Goal: Task Accomplishment & Management: Use online tool/utility

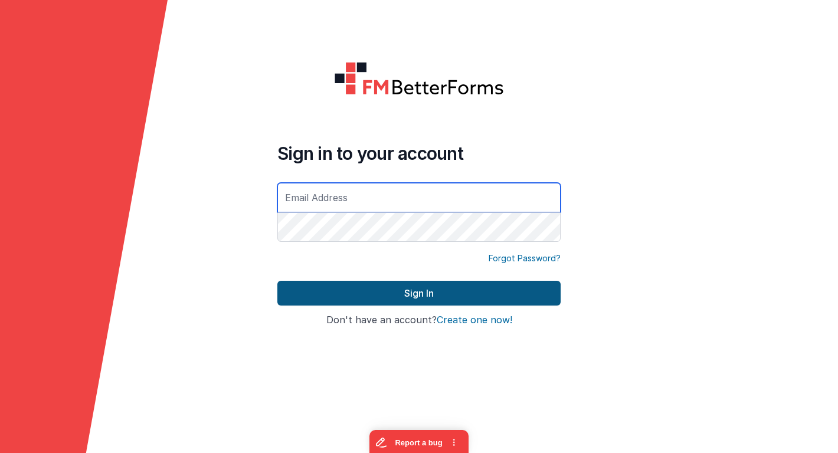
type input "[EMAIL_ADDRESS][DOMAIN_NAME]"
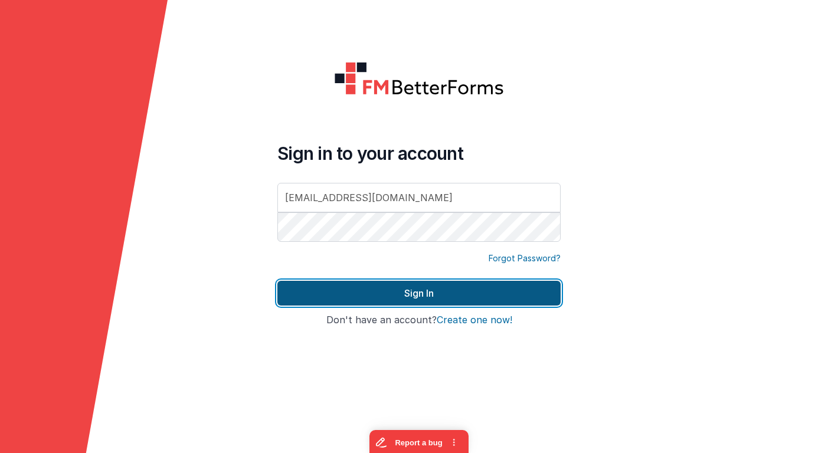
click at [303, 287] on button "Sign In" at bounding box center [418, 293] width 283 height 25
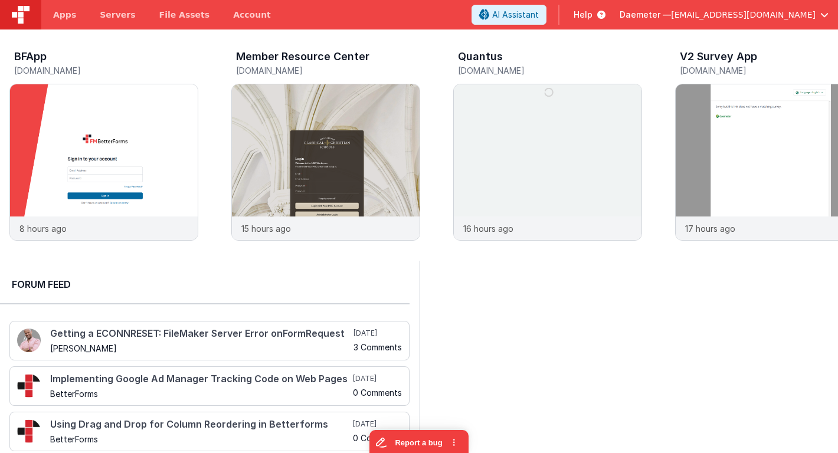
click at [671, 16] on span "Daemeter —" at bounding box center [645, 15] width 51 height 12
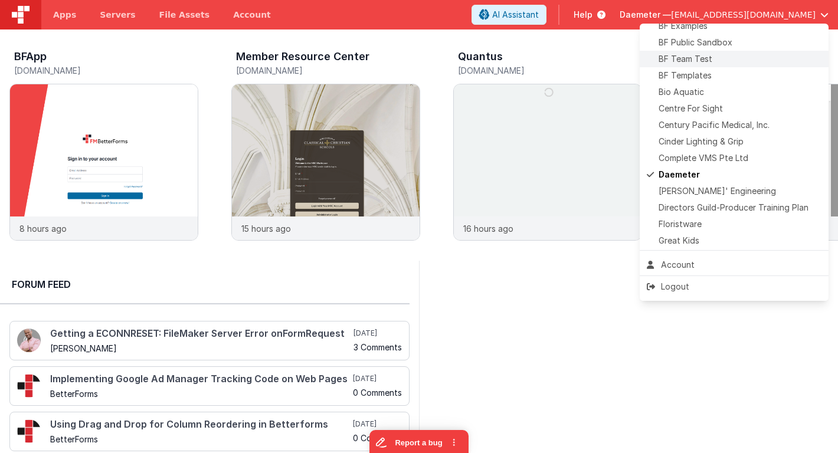
scroll to position [157, 0]
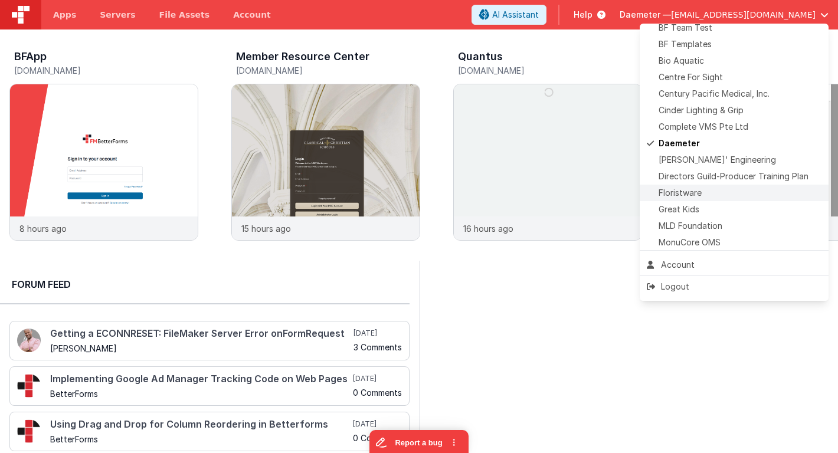
click at [679, 196] on span "Floristware" at bounding box center [679, 193] width 43 height 12
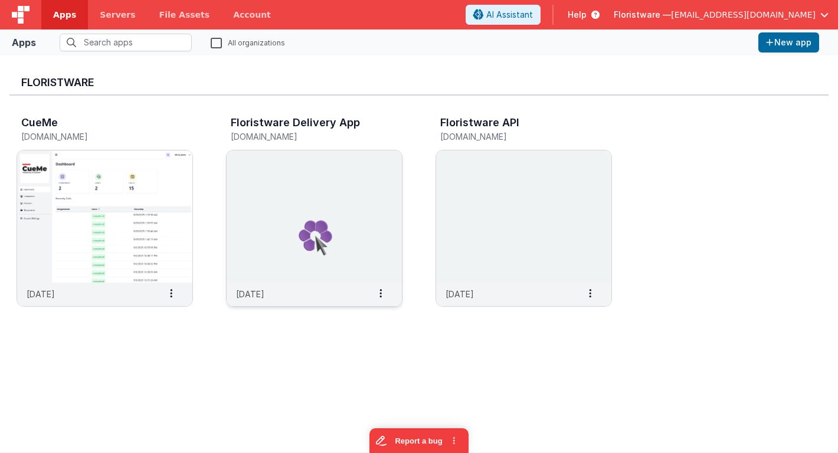
click at [325, 236] on img at bounding box center [314, 216] width 175 height 132
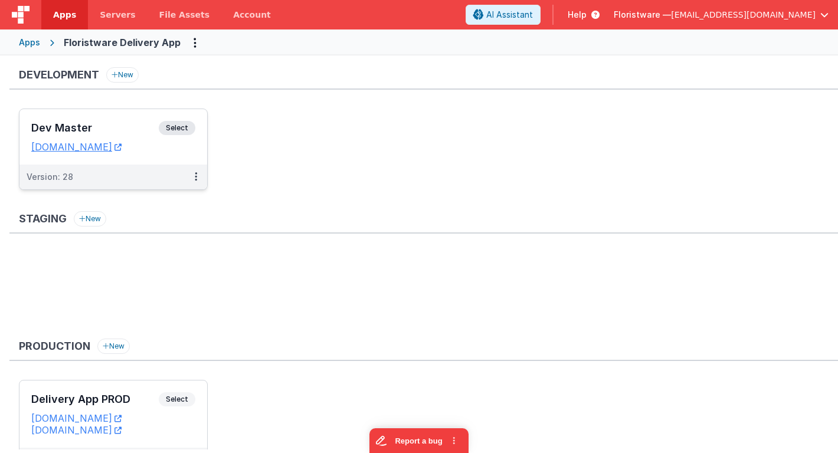
click at [130, 125] on h3 "Dev Master" at bounding box center [94, 128] width 127 height 12
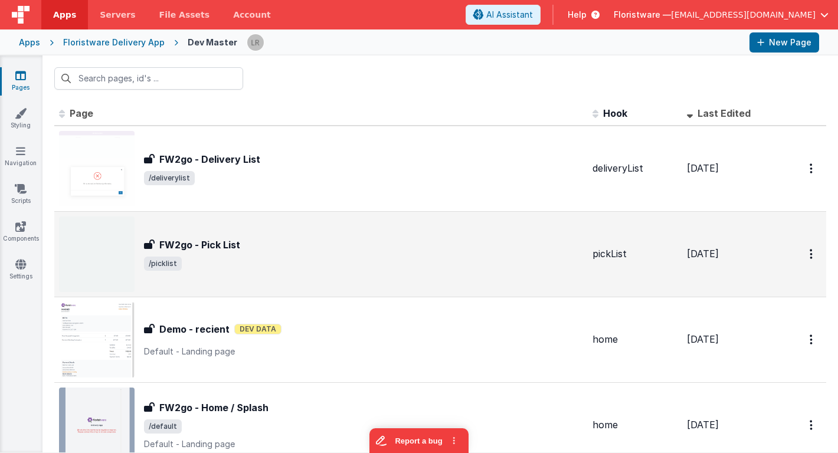
click at [174, 231] on div "FW2go - Pick List FW2go - Pick List /picklist" at bounding box center [321, 255] width 524 height 76
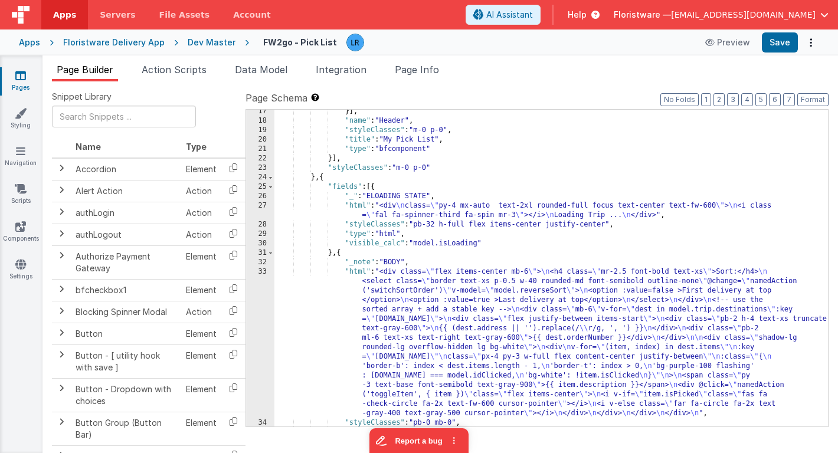
scroll to position [198, 0]
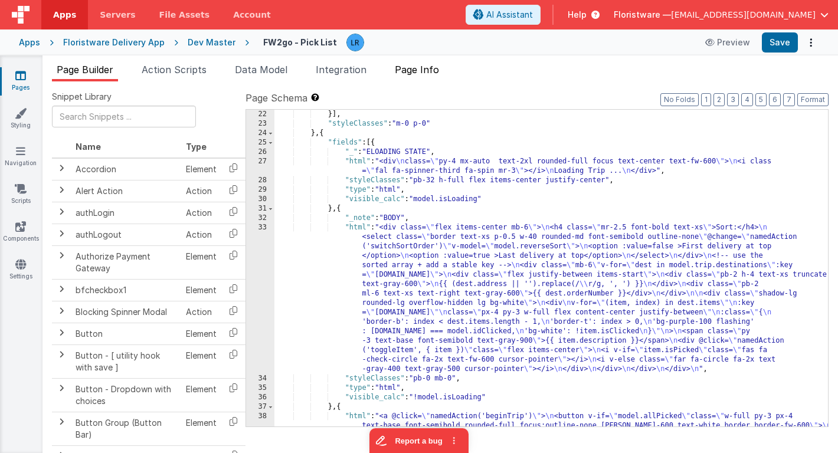
click at [428, 71] on span "Page Info" at bounding box center [417, 70] width 44 height 12
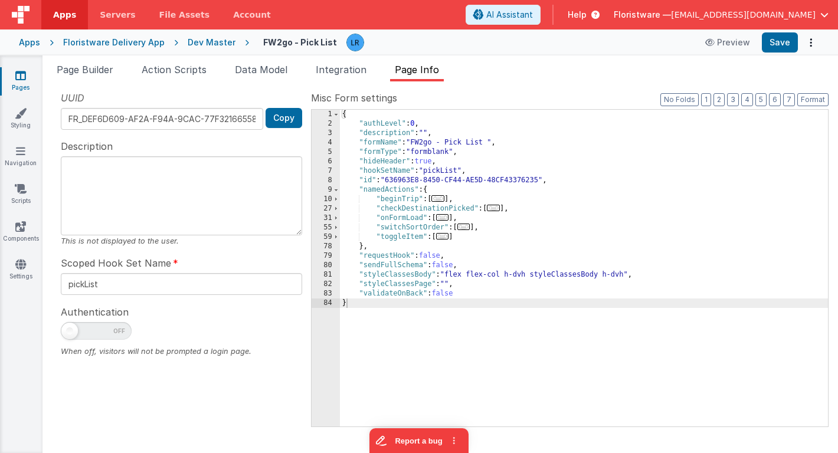
click at [447, 218] on span "..." at bounding box center [442, 217] width 13 height 6
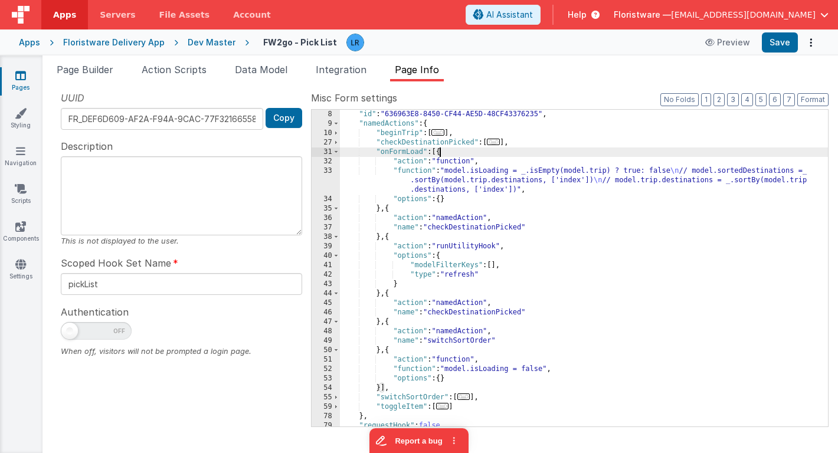
scroll to position [63, 0]
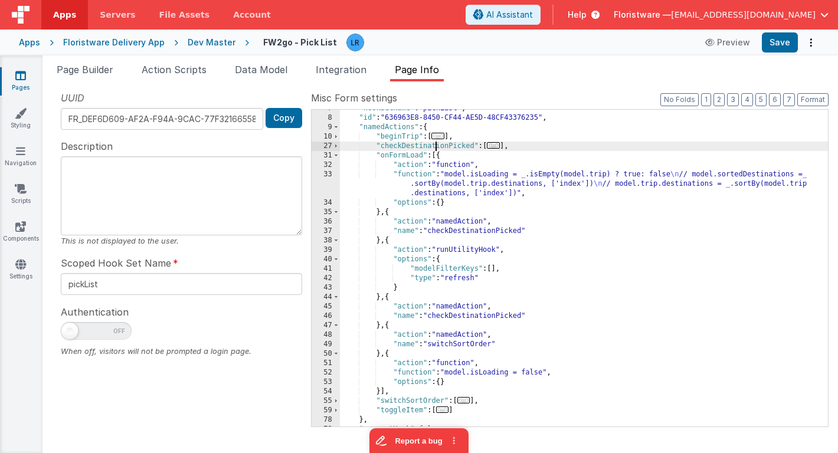
click at [436, 146] on div ""hookSetName" : "pickList" , "id" : "636963E8-8450-CF44-AE5D-48CF43376235" , "n…" at bounding box center [584, 272] width 488 height 336
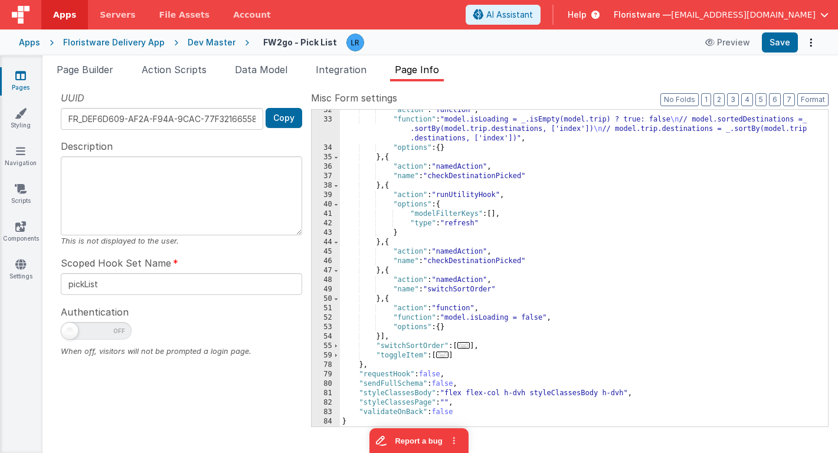
scroll to position [117, 0]
click at [445, 354] on span "..." at bounding box center [442, 355] width 13 height 6
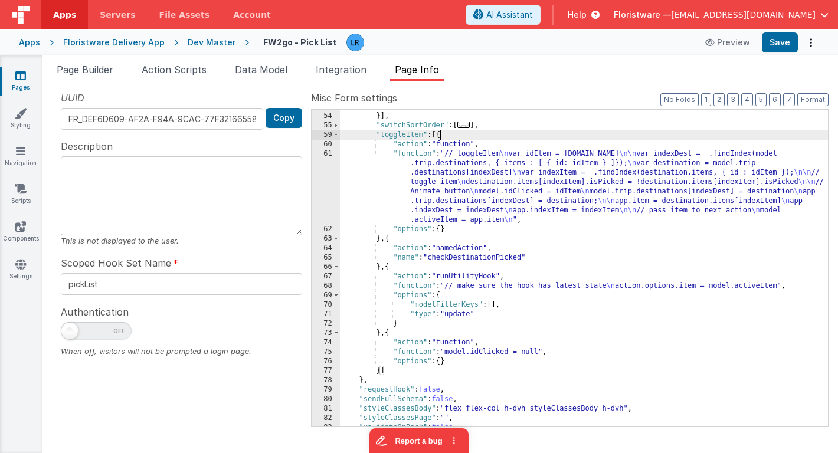
scroll to position [326, 0]
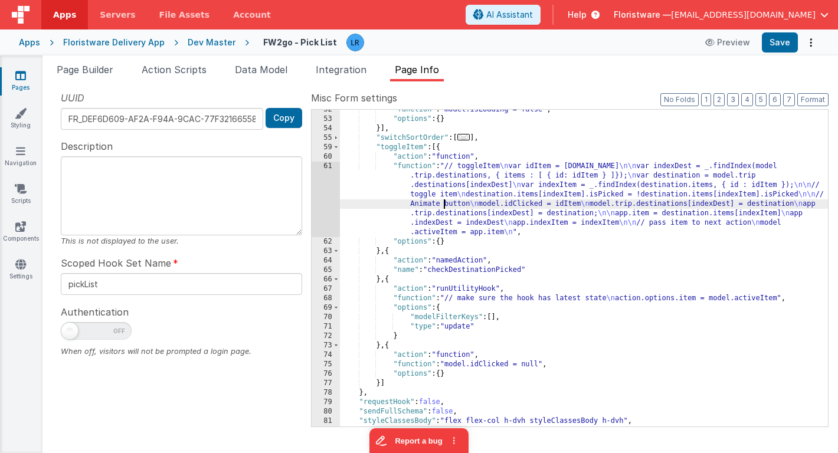
click at [442, 205] on div ""function" : "model.isLoading = false" , "options" : { } }] , "switchSortOrder"…" at bounding box center [584, 273] width 488 height 336
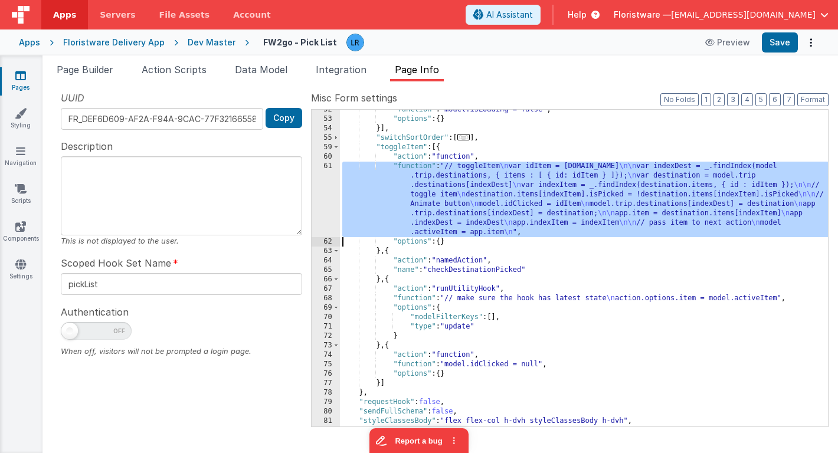
click at [323, 196] on div "61" at bounding box center [326, 200] width 28 height 76
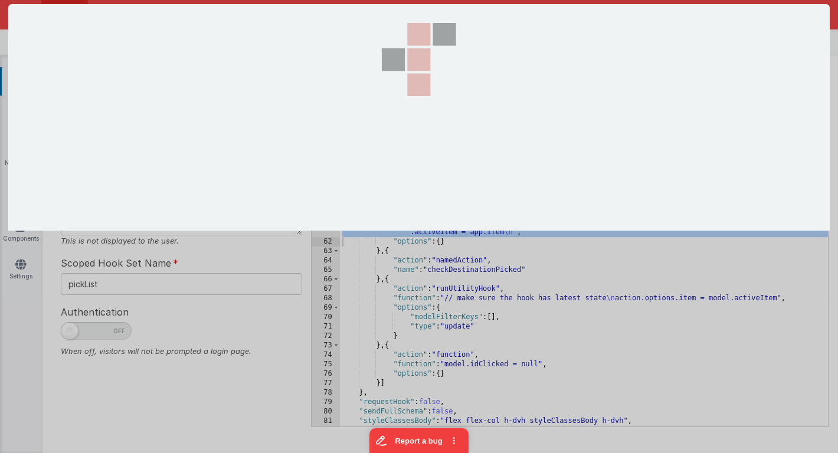
click at [323, 196] on section at bounding box center [418, 117] width 821 height 227
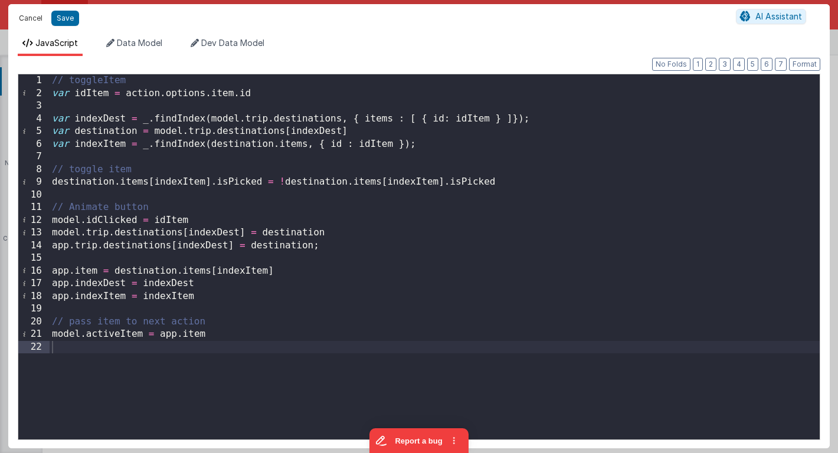
click at [28, 15] on button "Cancel" at bounding box center [30, 18] width 35 height 17
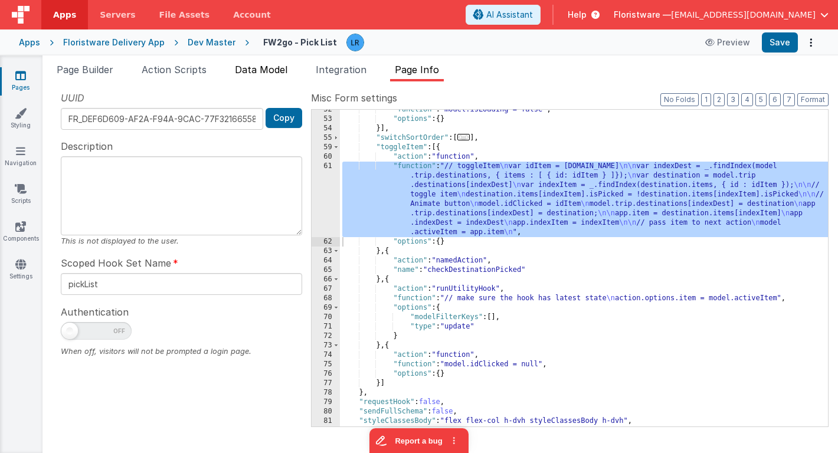
click at [244, 74] on span "Data Model" at bounding box center [261, 70] width 53 height 12
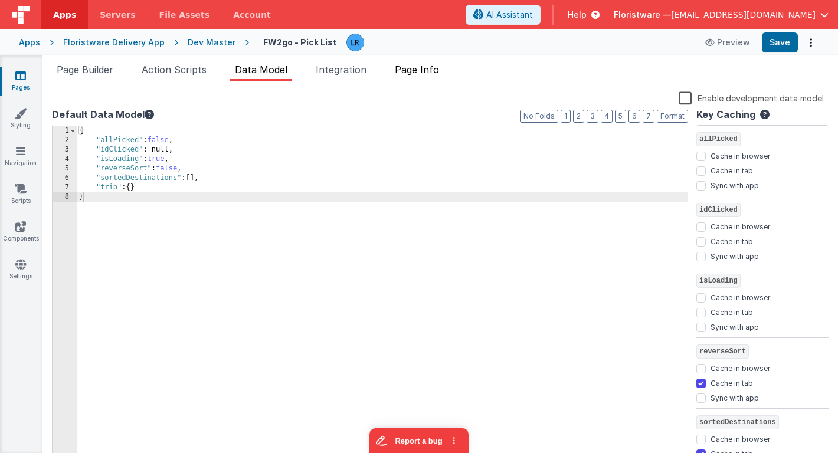
click at [425, 68] on span "Page Info" at bounding box center [417, 70] width 44 height 12
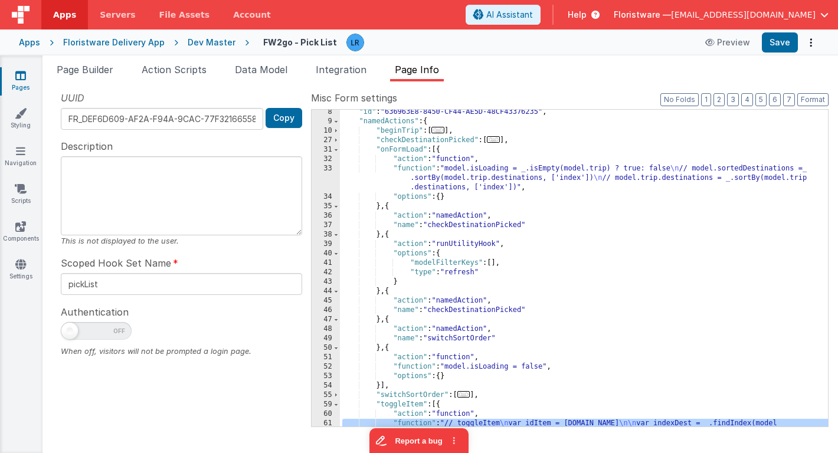
scroll to position [54, 0]
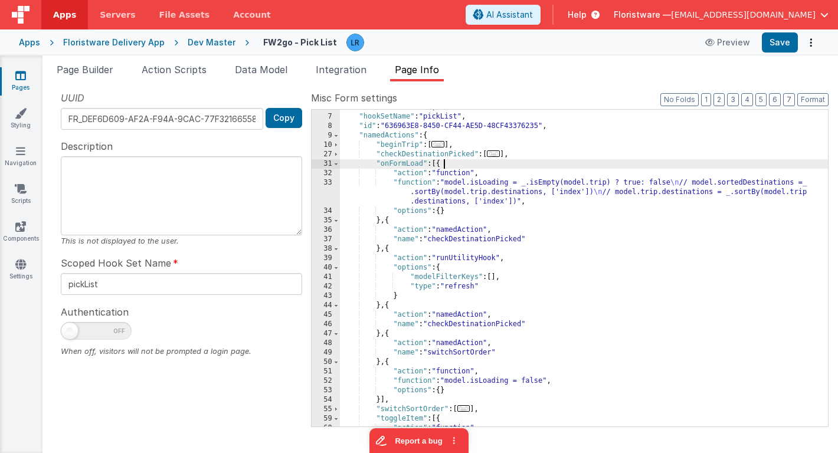
click at [459, 162] on div ""hideHeader" : true , "hookSetName" : "pickList" , "id" : "636963E8-8450-CF44-A…" at bounding box center [584, 271] width 488 height 336
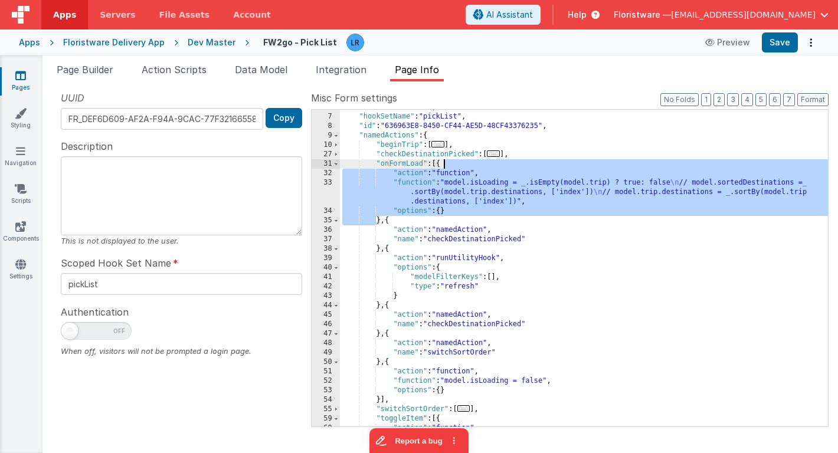
click at [459, 162] on div ""hideHeader" : true , "hookSetName" : "pickList" , "id" : "636963E8-8450-CF44-A…" at bounding box center [584, 271] width 488 height 336
click at [420, 221] on div ""hideHeader" : true , "hookSetName" : "pickList" , "id" : "636963E8-8450-CF44-A…" at bounding box center [584, 271] width 488 height 336
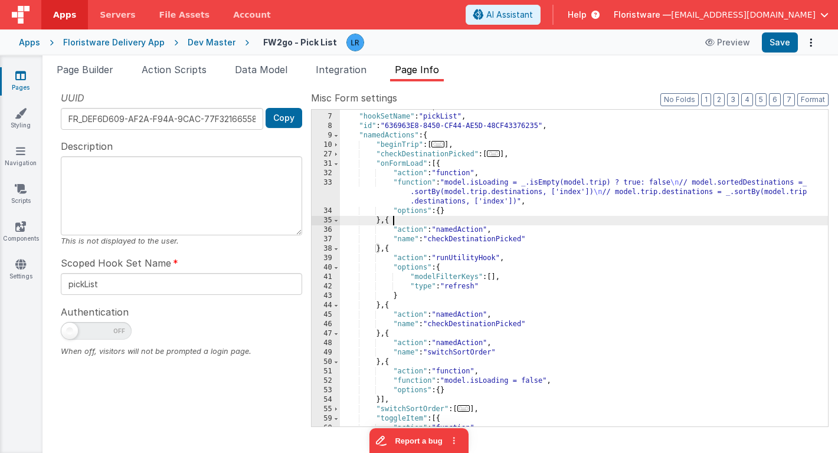
click at [420, 221] on div ""hideHeader" : true , "hookSetName" : "pickList" , "id" : "636963E8-8450-CF44-A…" at bounding box center [584, 271] width 488 height 336
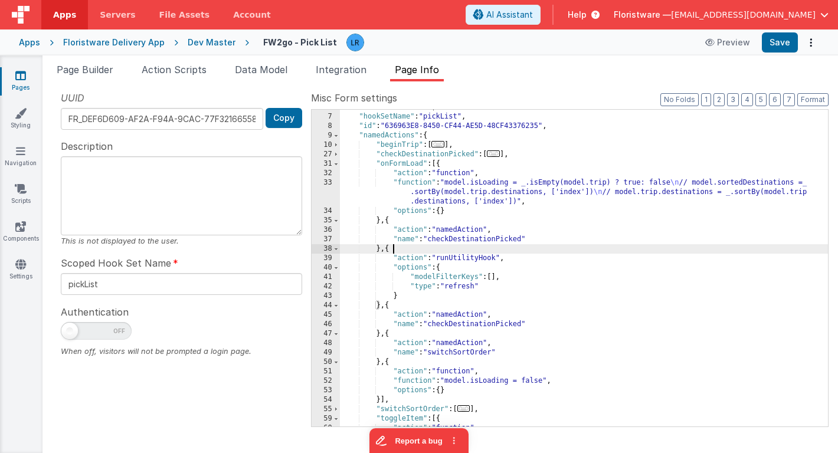
click at [412, 253] on div ""hideHeader" : true , "hookSetName" : "pickList" , "id" : "636963E8-8450-CF44-A…" at bounding box center [584, 271] width 488 height 336
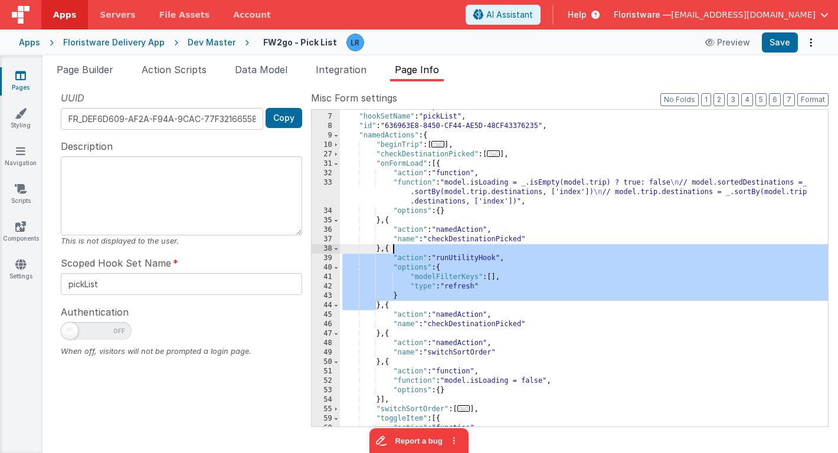
click at [412, 253] on div ""hideHeader" : true , "hookSetName" : "pickList" , "id" : "636963E8-8450-CF44-A…" at bounding box center [584, 271] width 488 height 336
click at [400, 303] on div ""hideHeader" : true , "hookSetName" : "pickList" , "id" : "636963E8-8450-CF44-A…" at bounding box center [584, 271] width 488 height 336
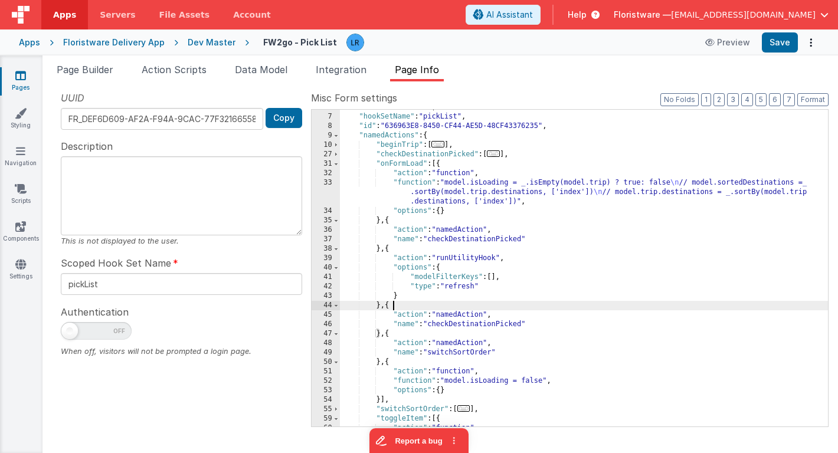
click at [400, 303] on div ""hideHeader" : true , "hookSetName" : "pickList" , "id" : "636963E8-8450-CF44-A…" at bounding box center [584, 271] width 488 height 336
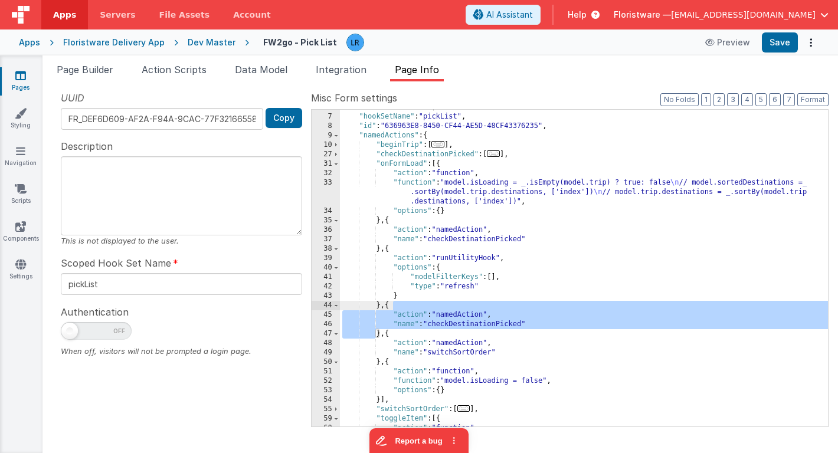
click at [403, 333] on div ""hideHeader" : true , "hookSetName" : "pickList" , "id" : "636963E8-8450-CF44-A…" at bounding box center [584, 271] width 488 height 336
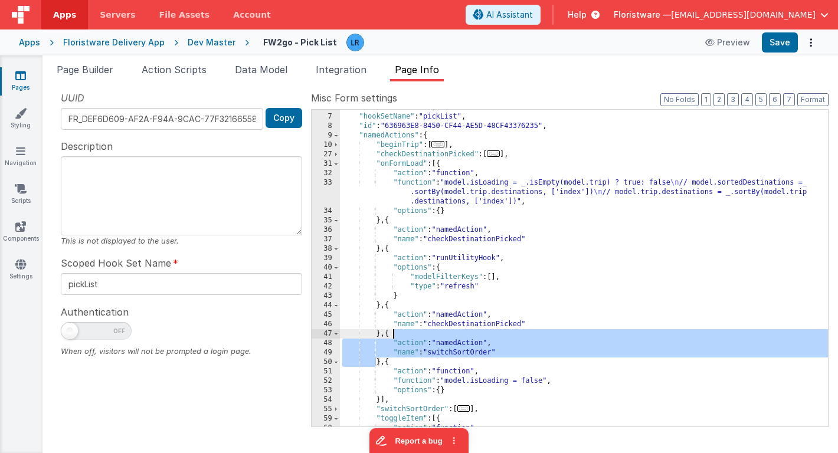
click at [403, 333] on div ""hideHeader" : true , "hookSetName" : "pickList" , "id" : "636963E8-8450-CF44-A…" at bounding box center [584, 271] width 488 height 336
click at [98, 77] on li "Page Builder" at bounding box center [85, 72] width 66 height 19
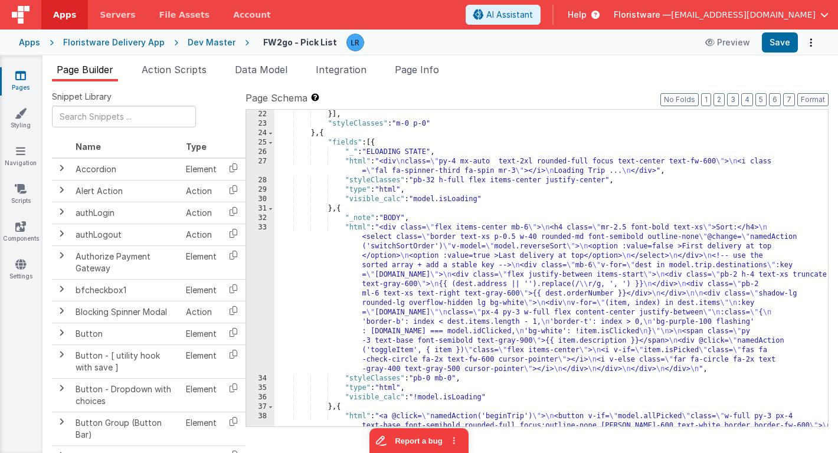
click at [420, 295] on div "}] , "styleClasses" : "m-0 p-0" } , { "fields" : [{ "_" : "ELOADING STATE" , "h…" at bounding box center [550, 306] width 553 height 392
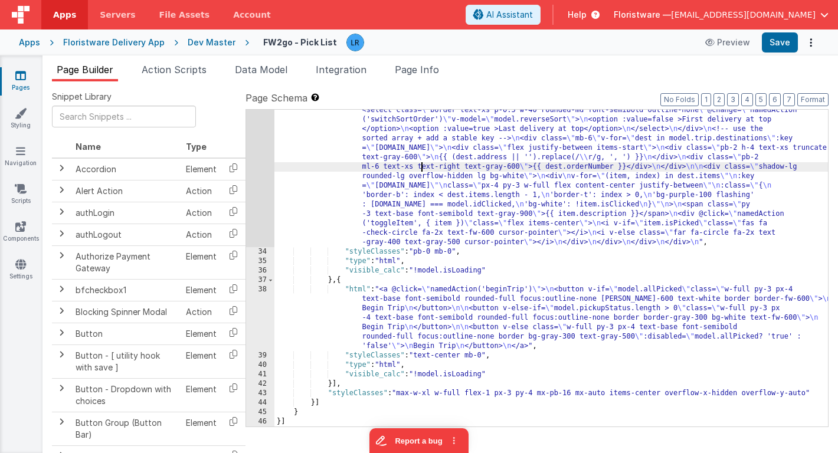
scroll to position [325, 0]
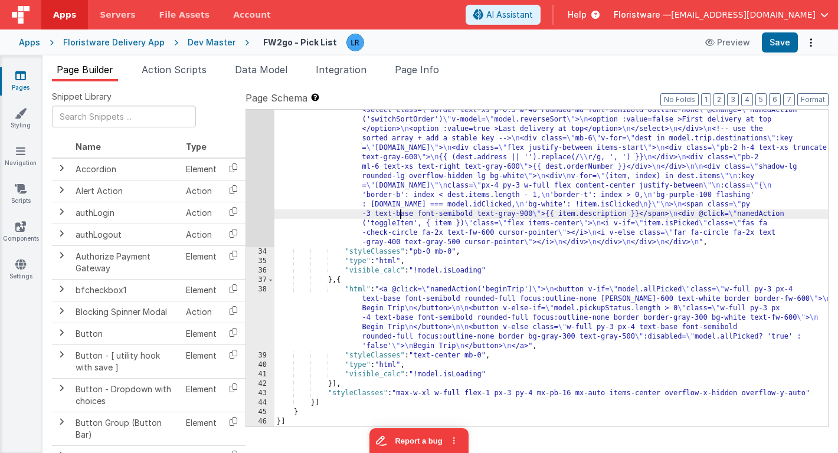
click at [401, 216] on div ""html" : "<div class= \" flex items-center mb-6 \" > \n <h4 class= \" mr-2.5 fo…" at bounding box center [550, 334] width 553 height 477
click at [254, 211] on div "33" at bounding box center [260, 171] width 28 height 151
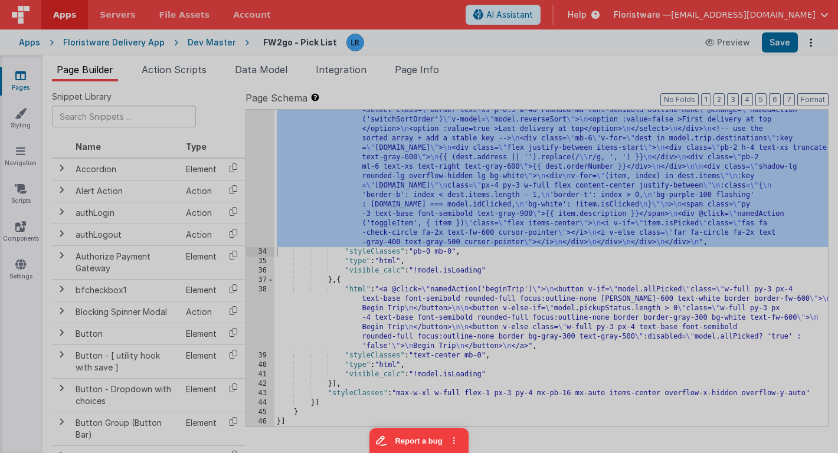
click at [254, 211] on div at bounding box center [419, 226] width 838 height 453
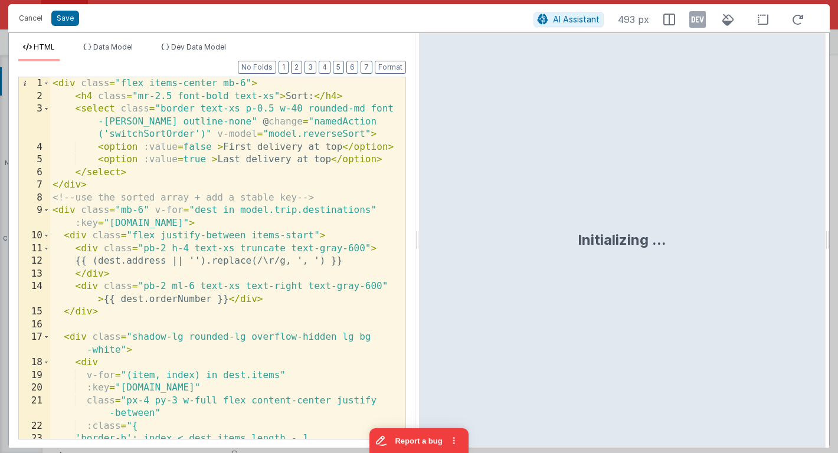
scroll to position [247, 0]
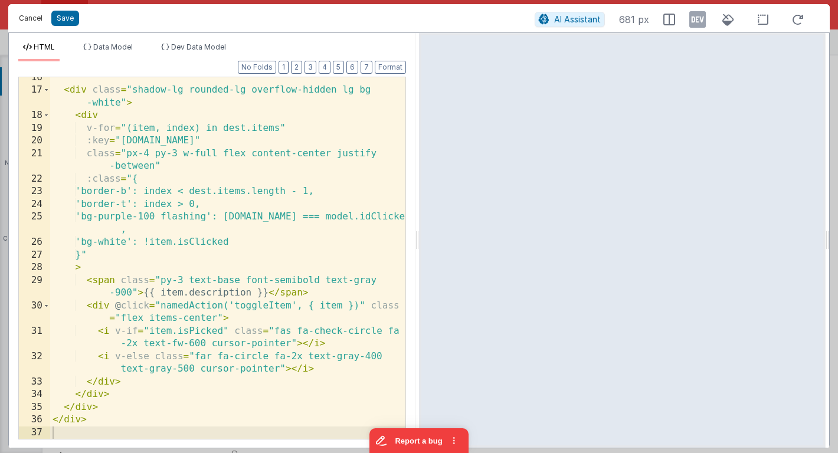
click at [29, 16] on button "Cancel" at bounding box center [30, 18] width 35 height 17
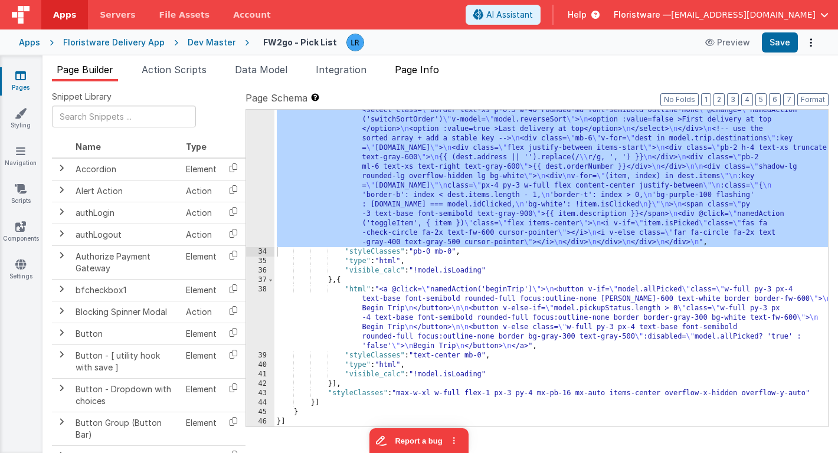
click at [422, 67] on span "Page Info" at bounding box center [417, 70] width 44 height 12
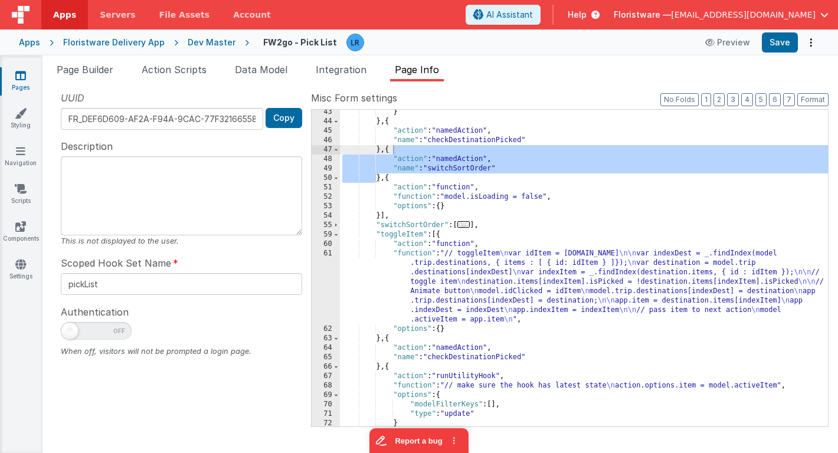
scroll to position [238, 0]
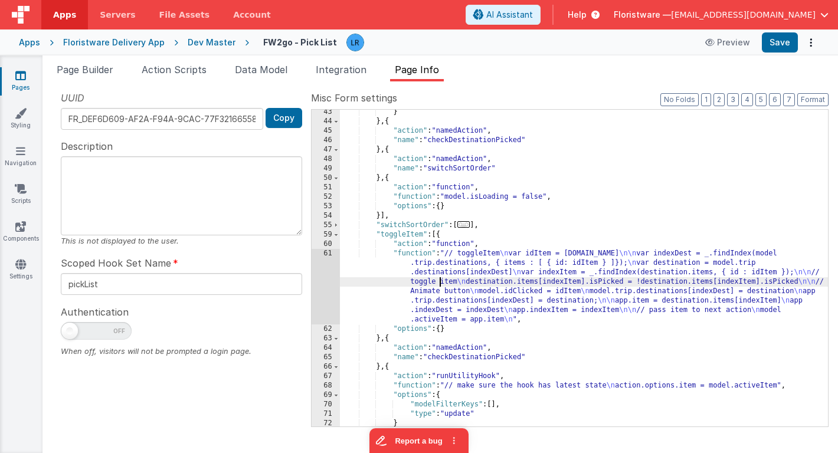
click at [438, 282] on div "} } , { "action" : "namedAction" , "name" : "checkDestinationPicked" } , { "act…" at bounding box center [584, 275] width 488 height 336
click at [322, 289] on div "61" at bounding box center [326, 287] width 28 height 76
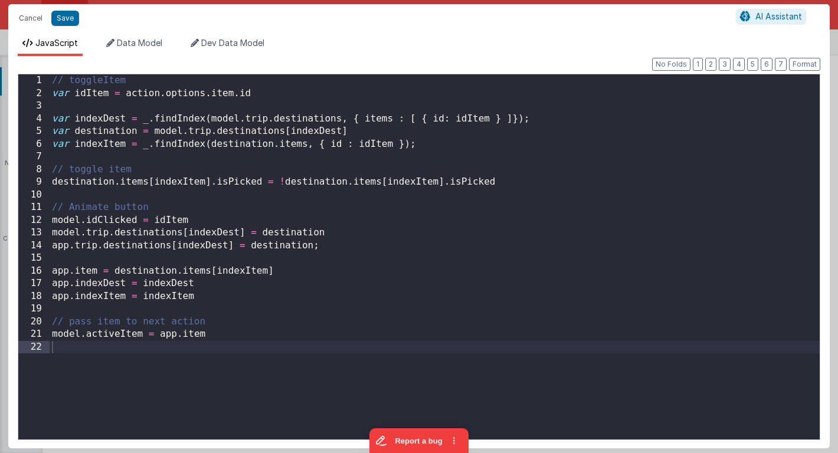
click at [322, 289] on div "Cancel Save AI Assistant JavaScript Data Model Dev Data Model Format 7 6 5 4 3 …" at bounding box center [419, 226] width 838 height 453
click at [27, 21] on button "Cancel" at bounding box center [30, 18] width 35 height 17
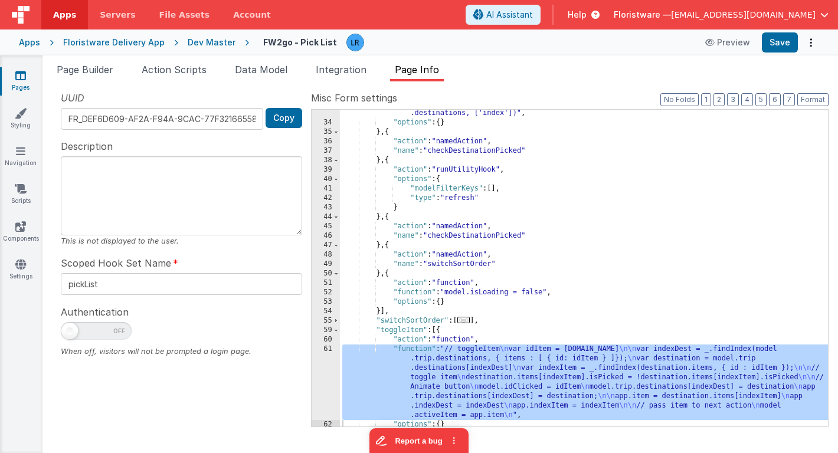
scroll to position [143, 0]
click at [454, 236] on div ""function" : "model.isLoading = _.isEmpty(model.trip) ? true: false \n // model…" at bounding box center [584, 267] width 488 height 355
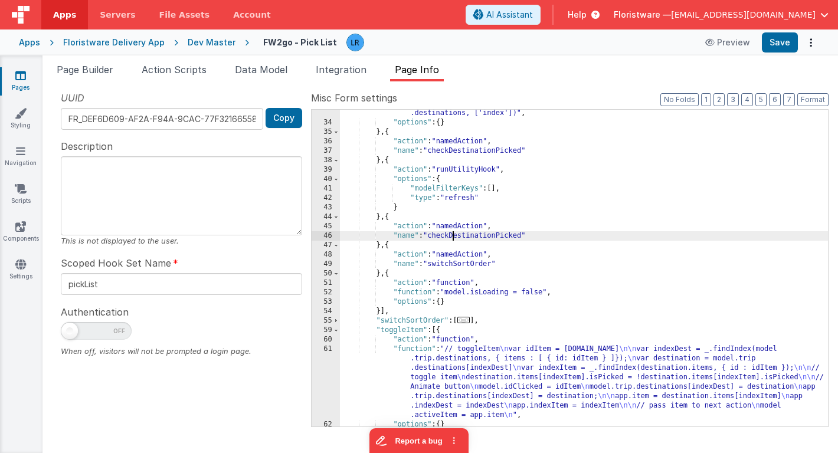
click at [454, 236] on div ""function" : "model.isLoading = _.isEmpty(model.trip) ? true: false \n // model…" at bounding box center [584, 267] width 488 height 355
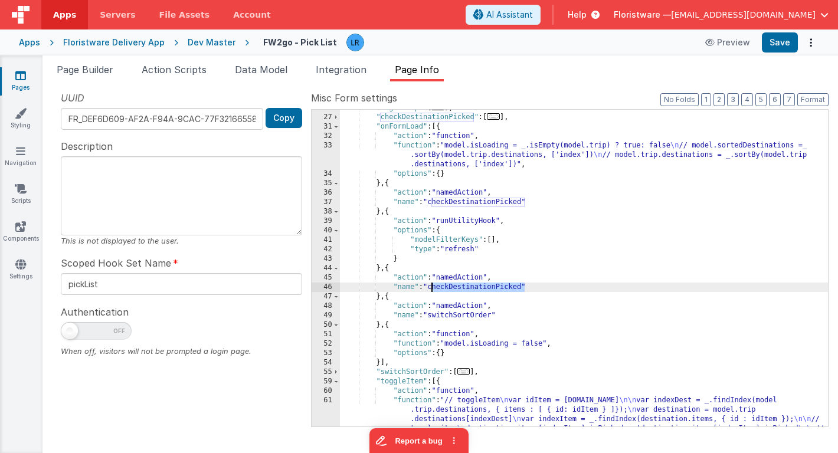
scroll to position [70, 0]
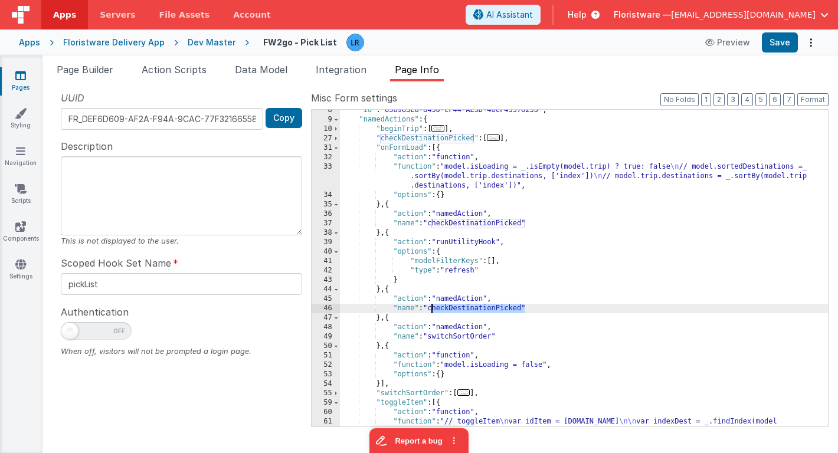
click at [468, 176] on div ""id" : "636963E8-8450-CF44-AE5D-48CF43376235" , "namedActions" : { "beginTrip" …" at bounding box center [584, 307] width 488 height 402
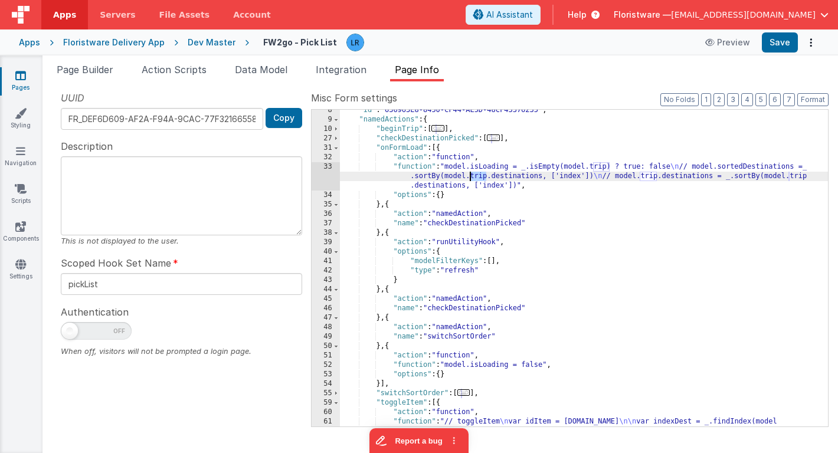
click at [468, 176] on div ""id" : "636963E8-8450-CF44-AE5D-48CF43376235" , "namedActions" : { "beginTrip" …" at bounding box center [584, 307] width 488 height 402
click at [456, 223] on div ""id" : "636963E8-8450-CF44-AE5D-48CF43376235" , "namedActions" : { "beginTrip" …" at bounding box center [584, 307] width 488 height 402
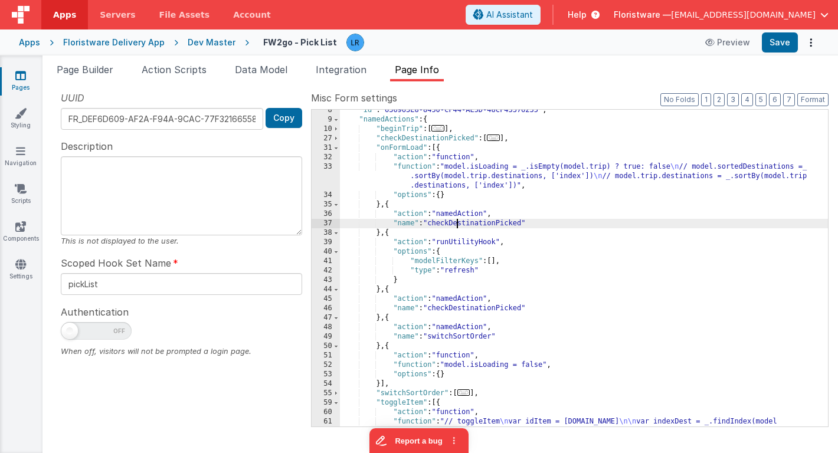
click at [456, 223] on div ""id" : "636963E8-8450-CF44-AE5D-48CF43376235" , "namedActions" : { "beginTrip" …" at bounding box center [584, 307] width 488 height 402
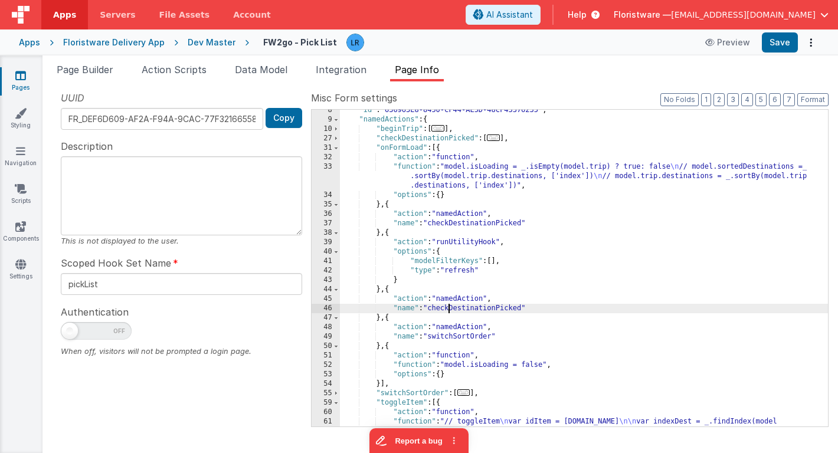
click at [448, 307] on div ""id" : "636963E8-8450-CF44-AE5D-48CF43376235" , "namedActions" : { "beginTrip" …" at bounding box center [584, 307] width 488 height 402
click at [463, 177] on div ""id" : "636963E8-8450-CF44-AE5D-48CF43376235" , "namedActions" : { "beginTrip" …" at bounding box center [584, 307] width 488 height 402
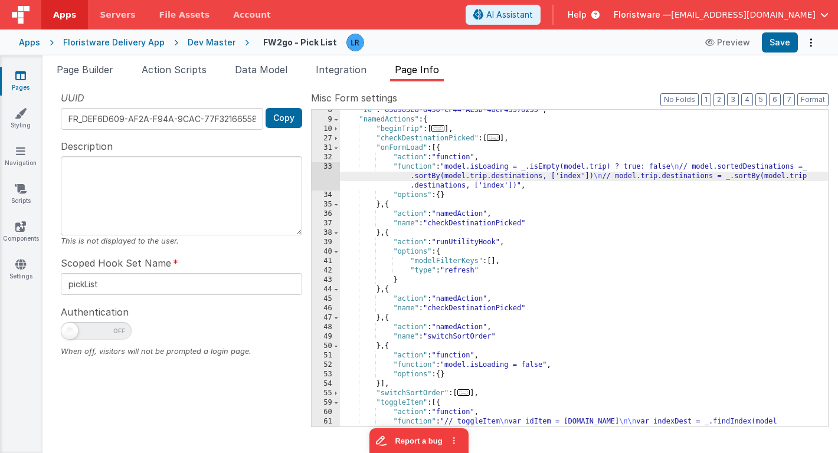
click at [323, 179] on div "33" at bounding box center [326, 176] width 28 height 28
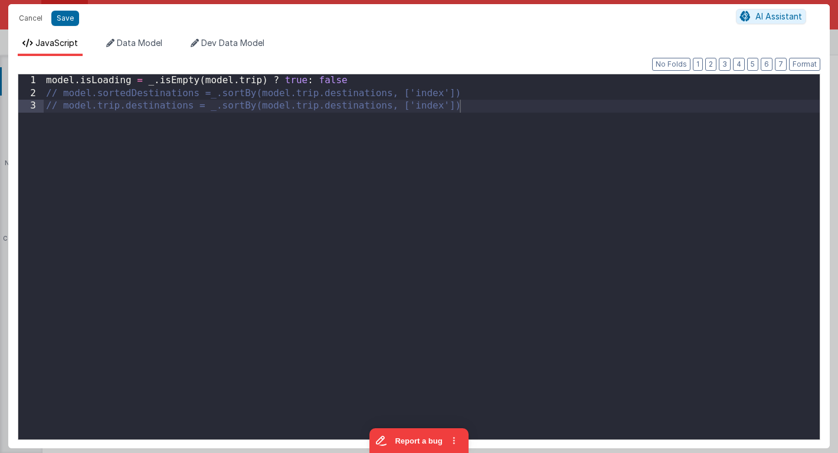
click at [323, 179] on div "Cancel Save AI Assistant JavaScript Data Model Dev Data Model Format 7 6 5 4 3 …" at bounding box center [419, 226] width 838 height 453
click at [34, 21] on button "Cancel" at bounding box center [30, 18] width 35 height 17
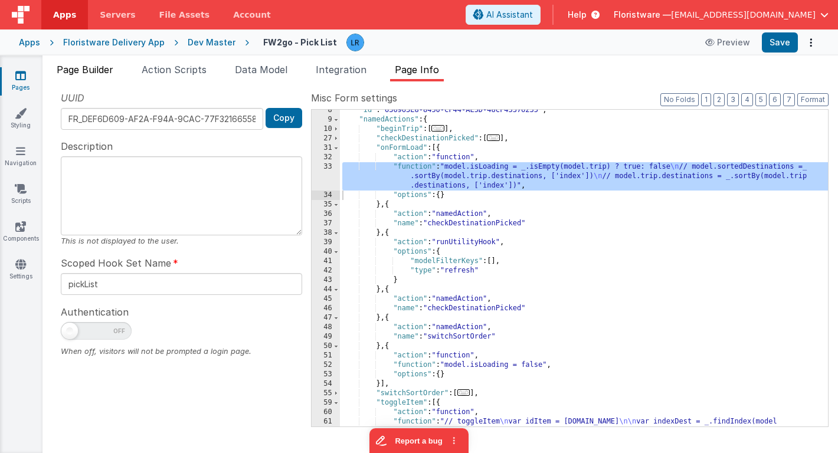
click at [98, 71] on span "Page Builder" at bounding box center [85, 70] width 57 height 12
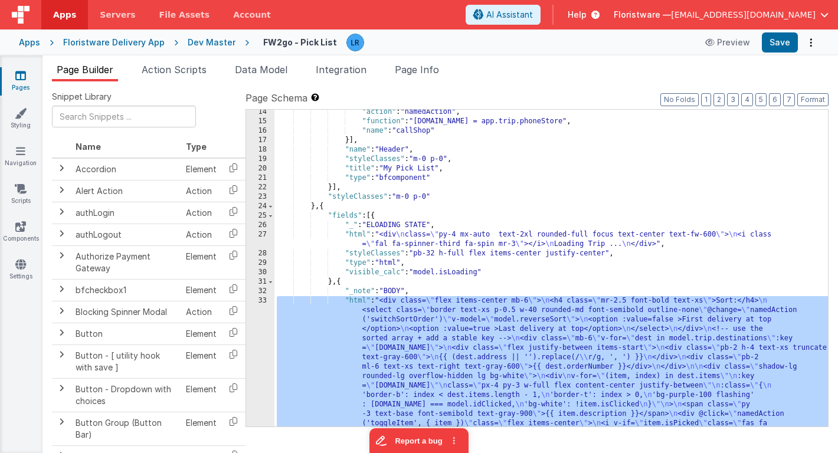
scroll to position [125, 0]
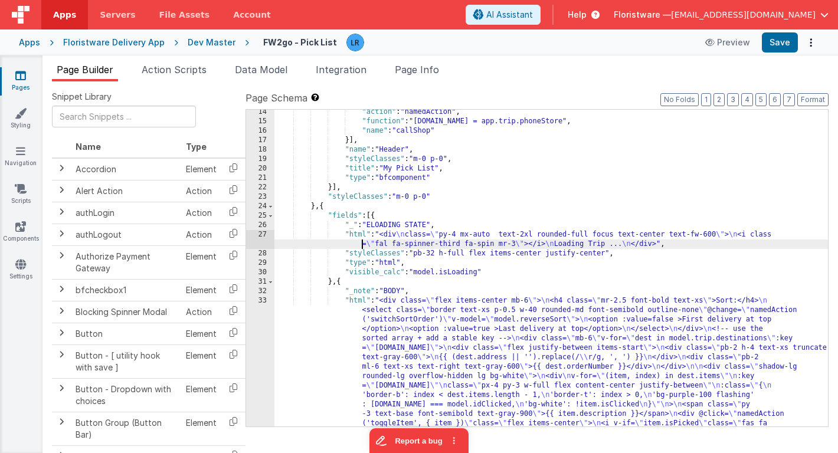
click at [357, 248] on div ""action" : "namedAction" , "function" : "[DOMAIN_NAME] = app.trip.phoneStore" ,…" at bounding box center [550, 345] width 553 height 477
click at [368, 333] on div ""action" : "namedAction" , "function" : "[DOMAIN_NAME] = app.trip.phoneStore" ,…" at bounding box center [550, 345] width 553 height 477
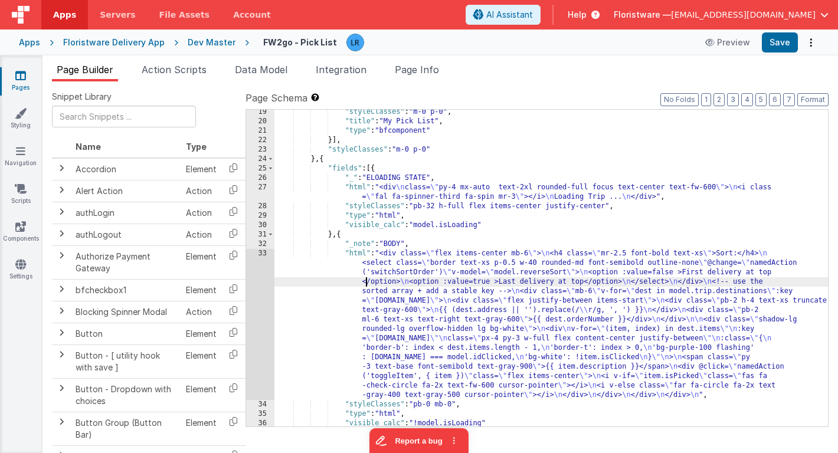
scroll to position [254, 0]
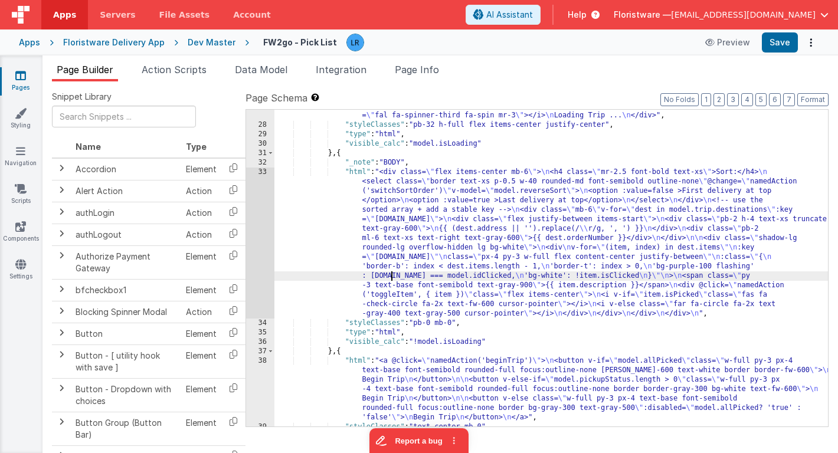
click at [389, 276] on div ""html" : "<div \n class= \" py-4 mx-auto text-2xl rounded-full focus text-cente…" at bounding box center [550, 273] width 553 height 345
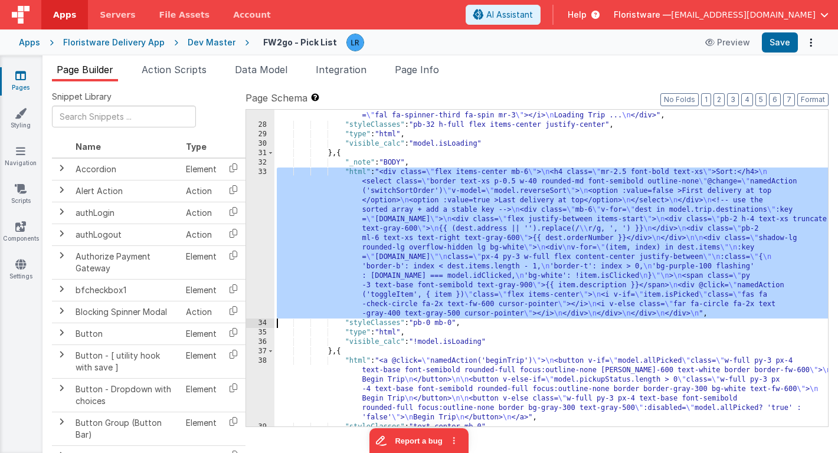
click at [254, 244] on div "33" at bounding box center [260, 243] width 28 height 151
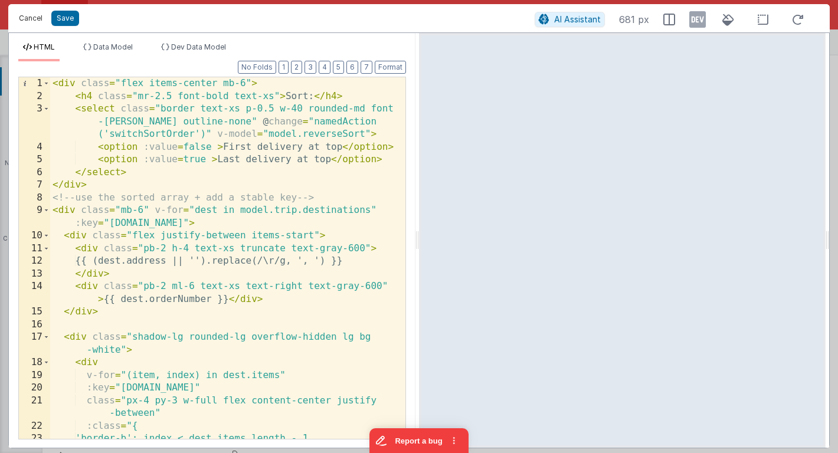
click at [27, 21] on button "Cancel" at bounding box center [30, 18] width 35 height 17
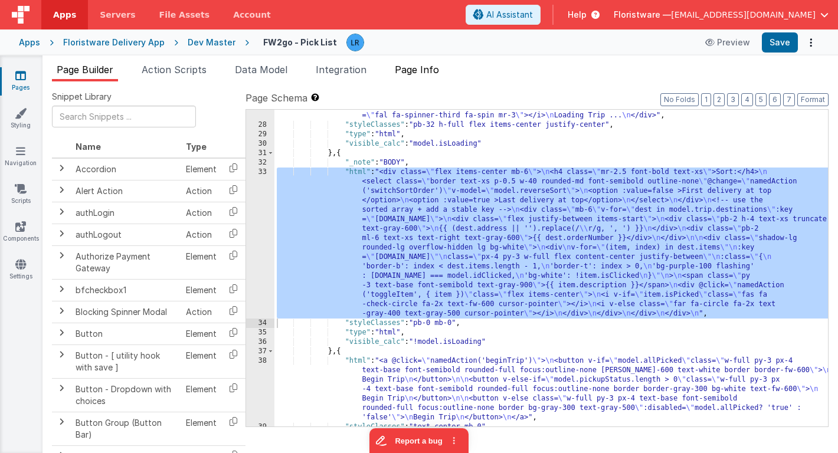
click at [414, 68] on span "Page Info" at bounding box center [417, 70] width 44 height 12
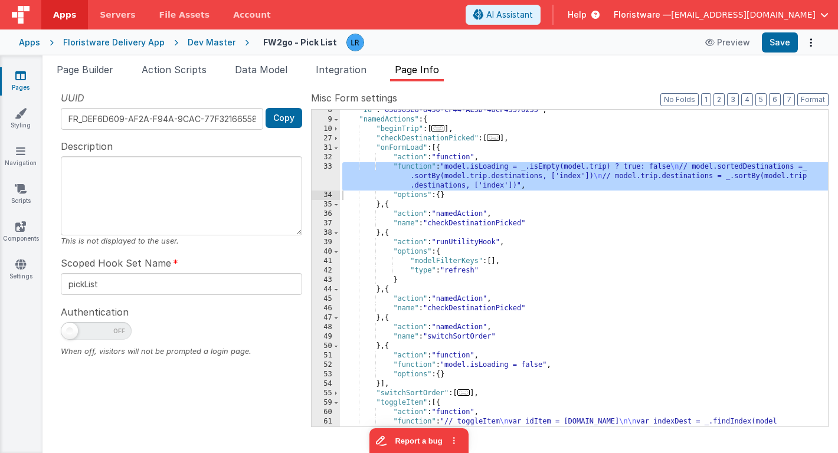
click at [499, 139] on span "..." at bounding box center [493, 138] width 13 height 6
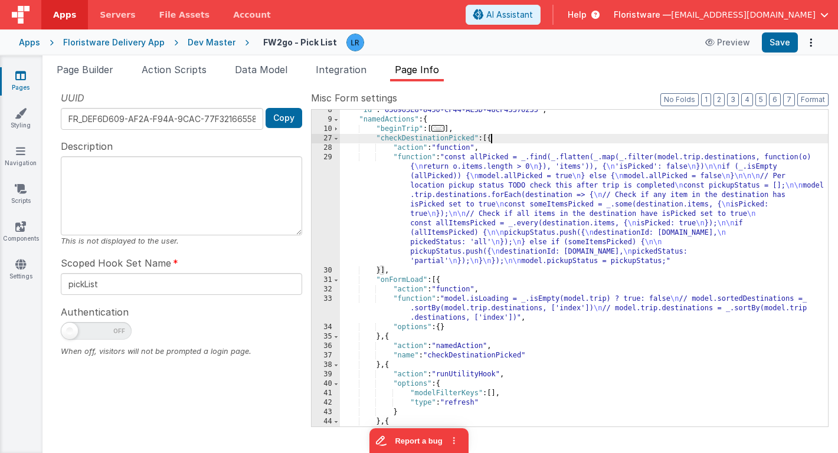
click at [506, 140] on div ""id" : "636963E8-8450-CF44-AE5D-48CF43376235" , "namedActions" : { "beginTrip" …" at bounding box center [584, 274] width 488 height 336
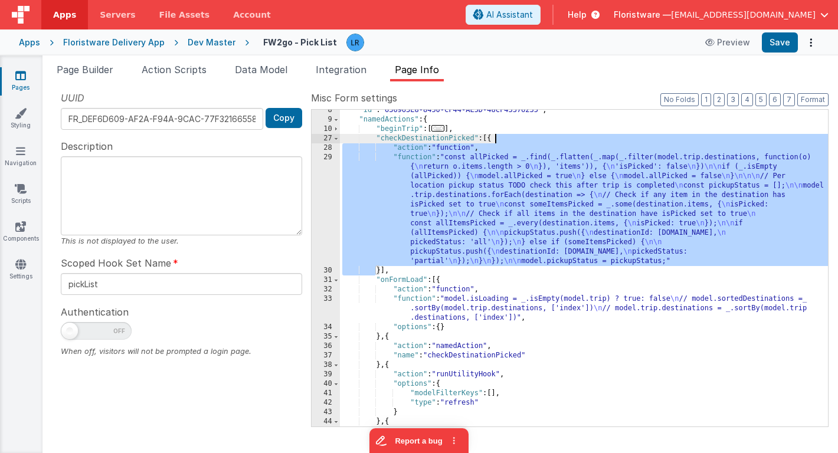
click at [506, 140] on div ""id" : "636963E8-8450-CF44-AE5D-48CF43376235" , "namedActions" : { "beginTrip" …" at bounding box center [584, 274] width 488 height 336
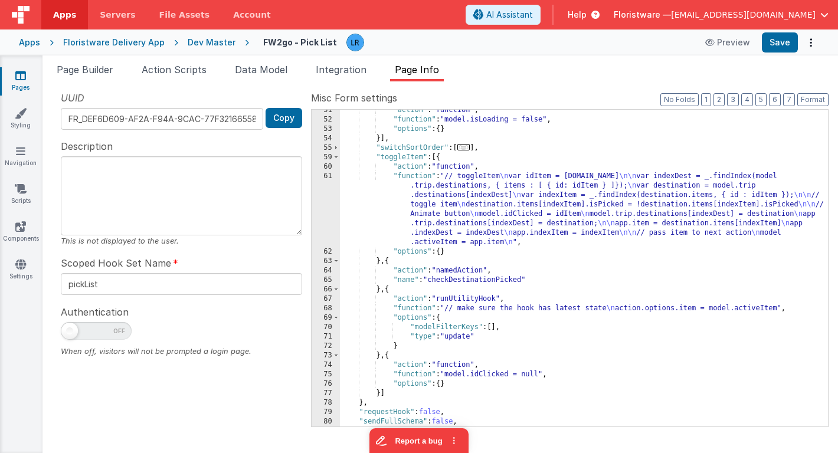
scroll to position [486, 0]
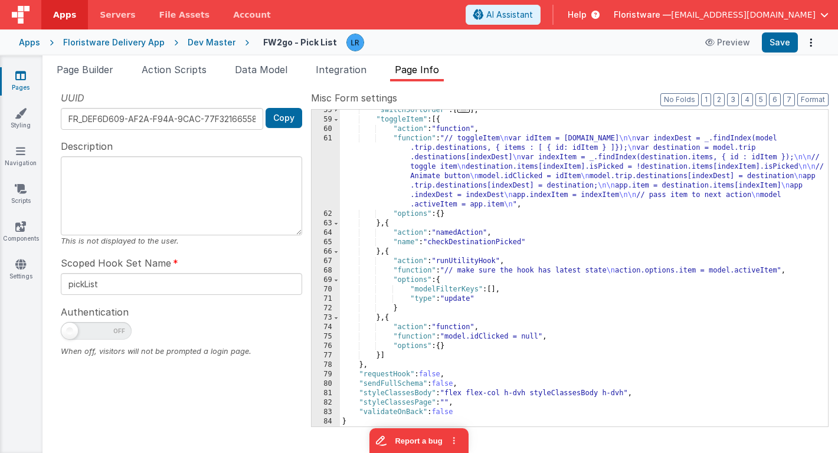
click at [458, 119] on div ""switchSortOrder" : [ ... ] , "toggleItem" : [{ "action" : "function" , "functi…" at bounding box center [584, 274] width 488 height 336
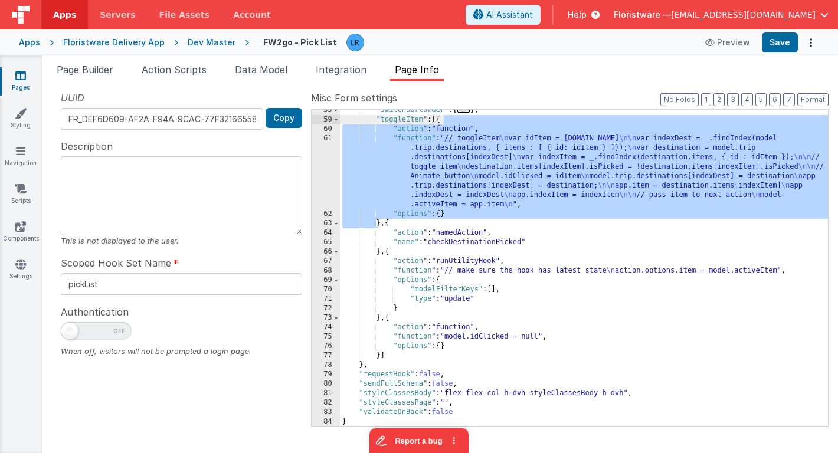
click at [412, 222] on div ""switchSortOrder" : [ ... ] , "toggleItem" : [{ "action" : "function" , "functi…" at bounding box center [584, 274] width 488 height 336
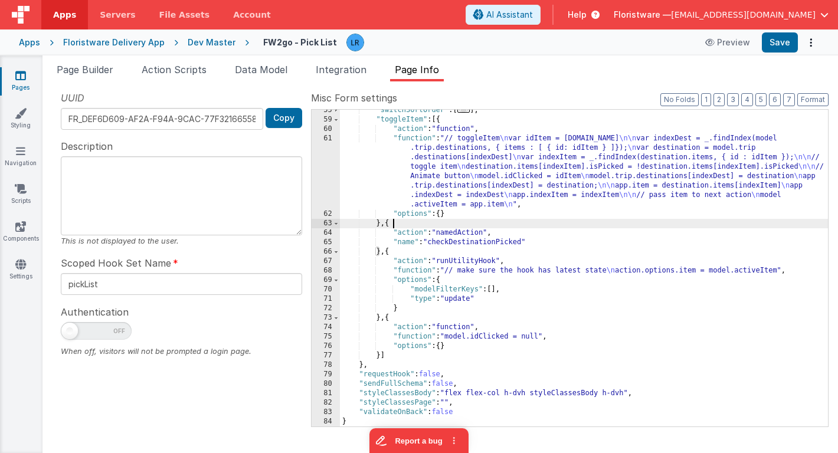
click at [412, 222] on div ""switchSortOrder" : [ ... ] , "toggleItem" : [{ "action" : "function" , "functi…" at bounding box center [584, 274] width 488 height 336
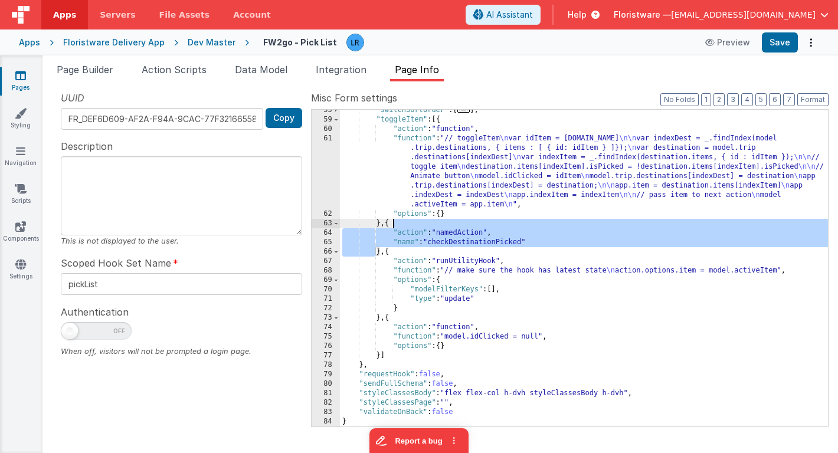
click at [409, 251] on div ""switchSortOrder" : [ ... ] , "toggleItem" : [{ "action" : "function" , "functi…" at bounding box center [584, 274] width 488 height 336
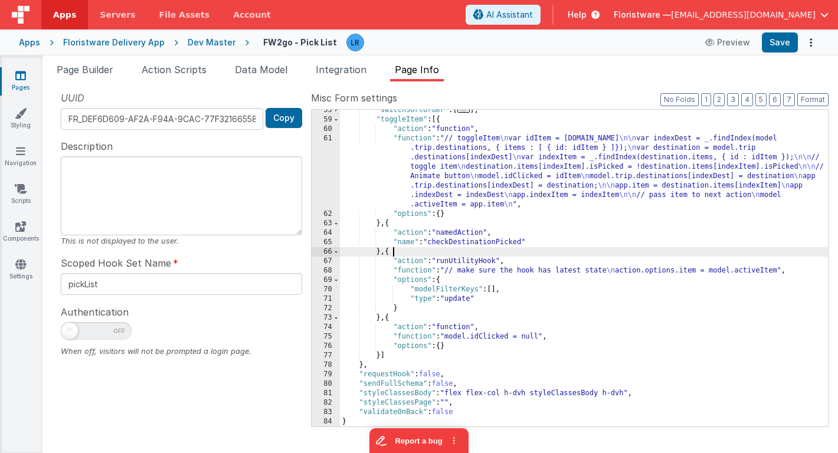
click at [409, 251] on div ""switchSortOrder" : [ ... ] , "toggleItem" : [{ "action" : "function" , "functi…" at bounding box center [584, 274] width 488 height 336
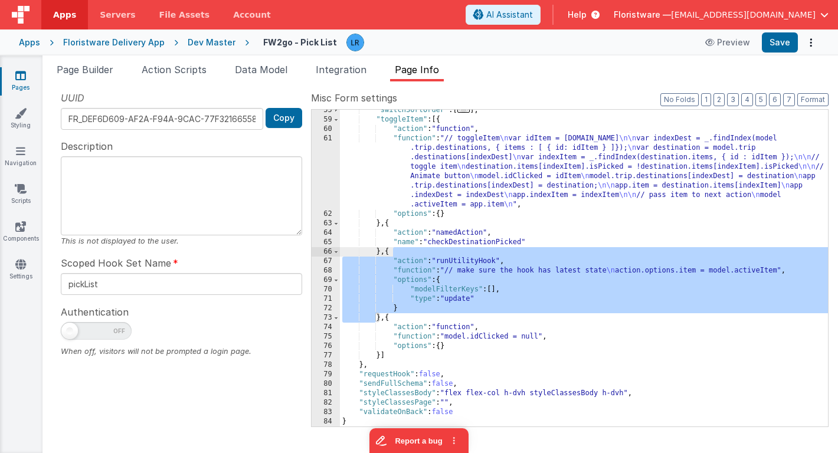
click at [407, 317] on div ""switchSortOrder" : [ ... ] , "toggleItem" : [{ "action" : "function" , "functi…" at bounding box center [584, 274] width 488 height 336
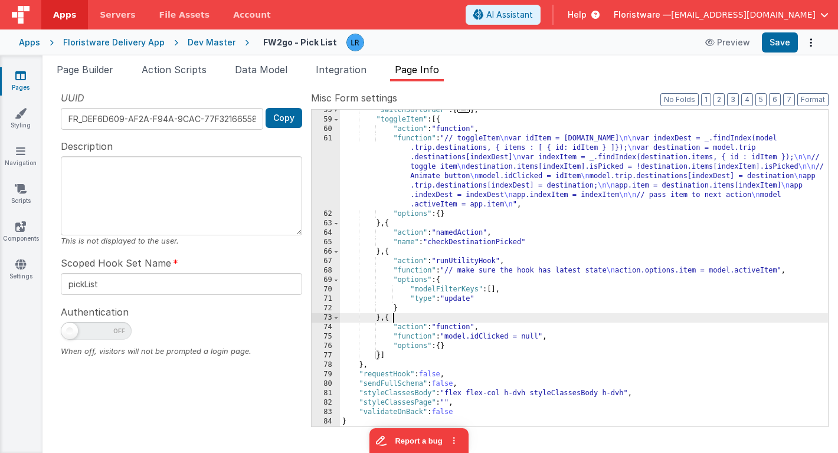
click at [407, 317] on div ""switchSortOrder" : [ ... ] , "toggleItem" : [{ "action" : "function" , "functi…" at bounding box center [584, 274] width 488 height 336
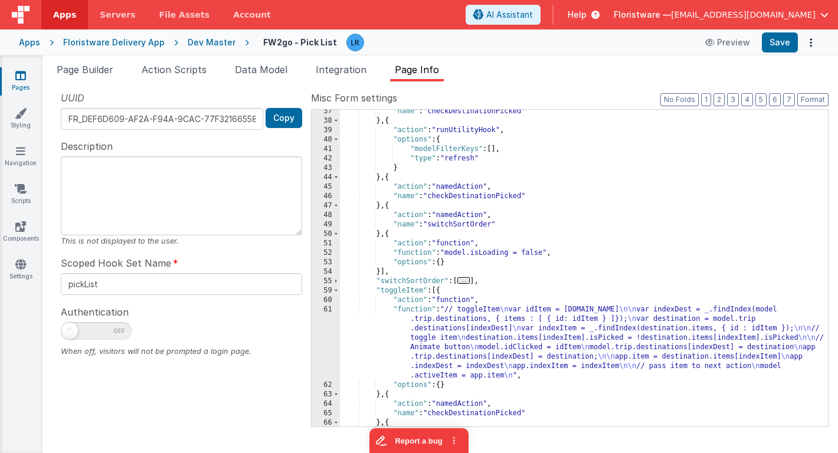
scroll to position [314, 0]
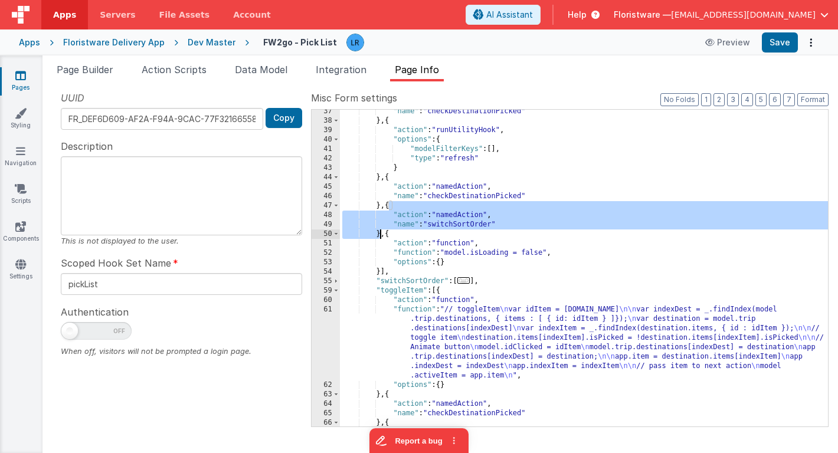
drag, startPoint x: 389, startPoint y: 206, endPoint x: 381, endPoint y: 238, distance: 33.5
click at [381, 238] on div ""name" : "checkDestinationPicked" } , { "action" : "runUtilityHook" , "options"…" at bounding box center [584, 275] width 488 height 336
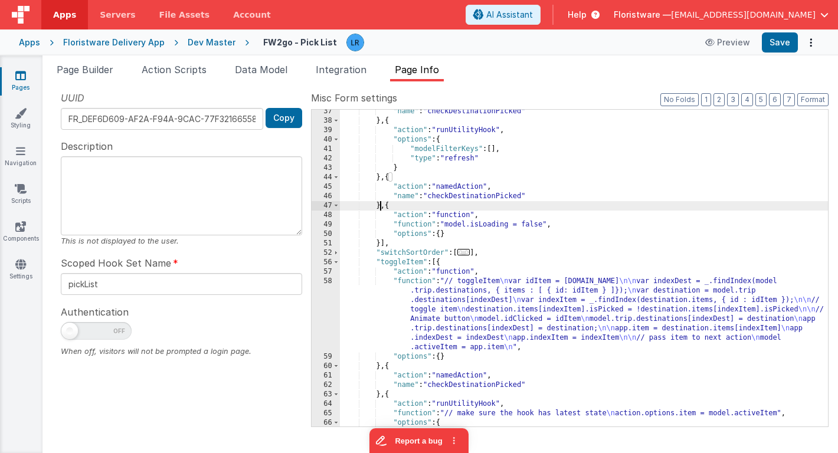
click at [387, 179] on div ""name" : "checkDestinationPicked" } , { "action" : "runUtilityHook" , "options"…" at bounding box center [584, 275] width 488 height 336
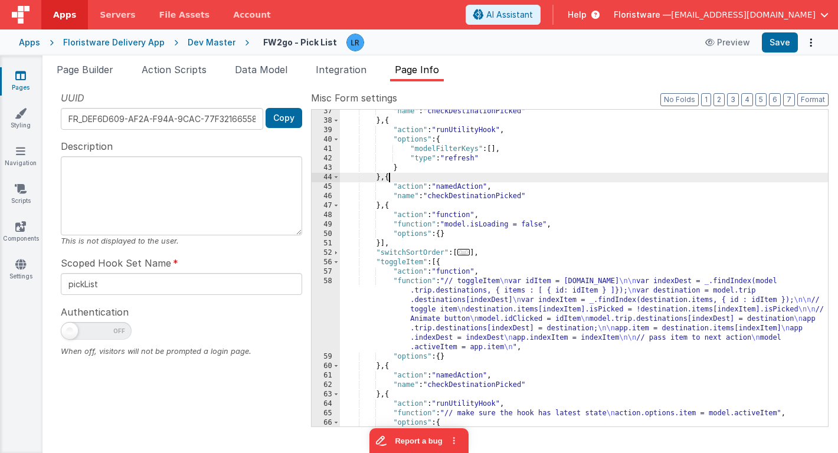
paste textarea
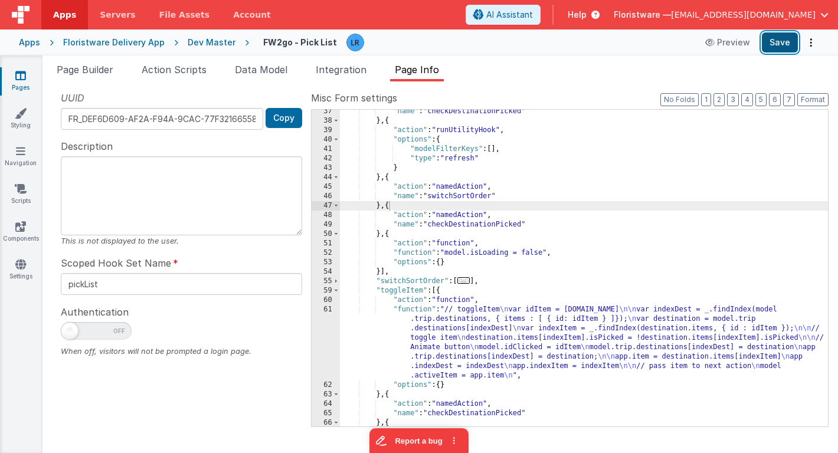
click at [774, 40] on button "Save" at bounding box center [780, 42] width 36 height 20
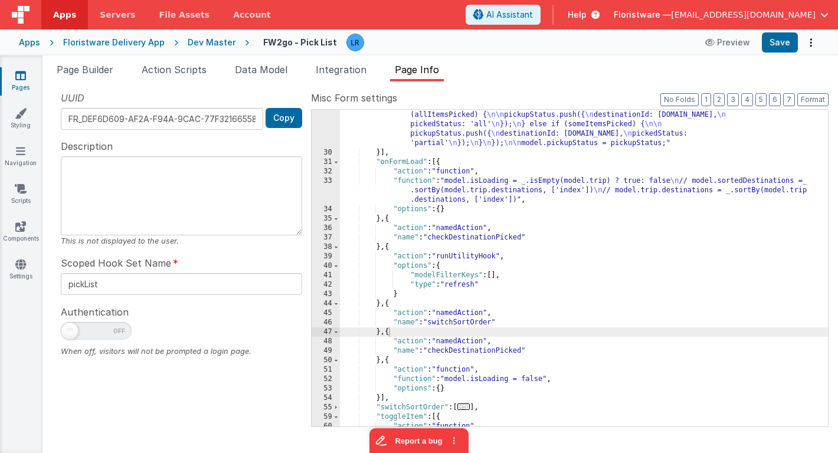
scroll to position [188, 0]
click at [453, 293] on div ""function" : "const allPicked = _.find(_.flatten(_.map(_.filter(model.trip.dest…" at bounding box center [584, 255] width 488 height 440
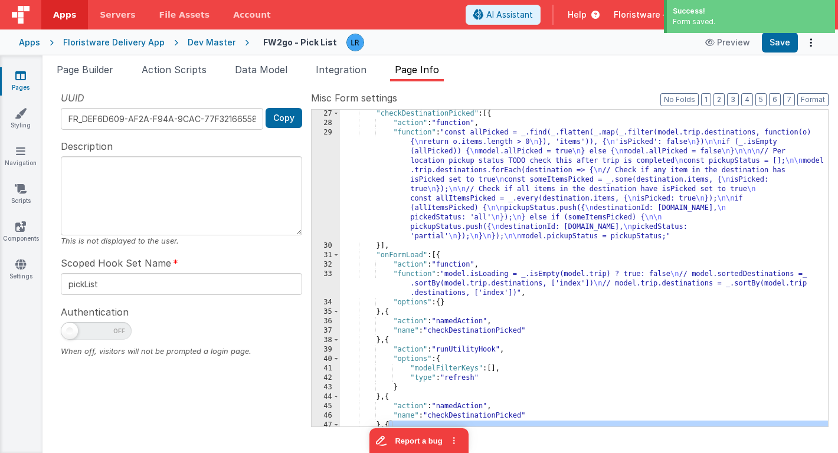
scroll to position [55, 0]
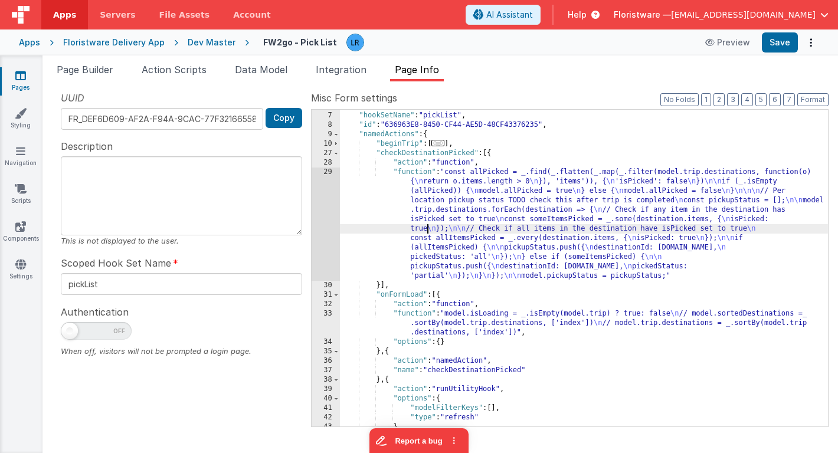
click at [429, 231] on div ""hideHeader" : true , "hookSetName" : "pickList" , "id" : "636963E8-8450-CF44-A…" at bounding box center [584, 269] width 488 height 336
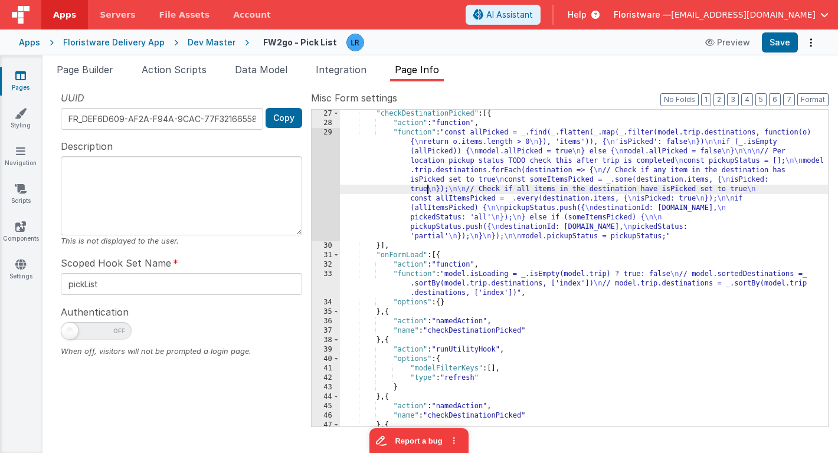
scroll to position [95, 0]
click at [326, 188] on div "29" at bounding box center [326, 184] width 28 height 113
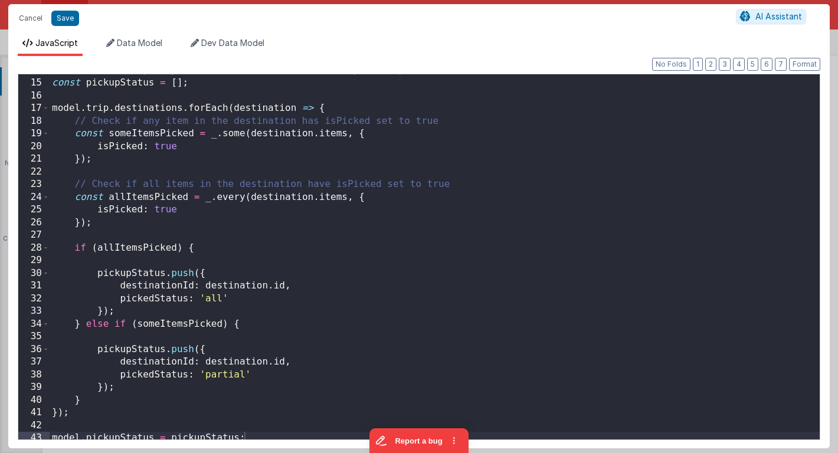
scroll to position [180, 0]
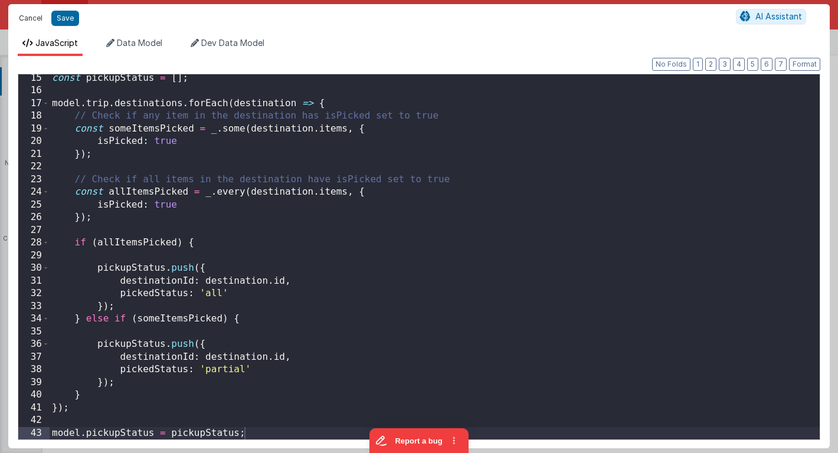
click at [25, 16] on button "Cancel" at bounding box center [30, 18] width 35 height 17
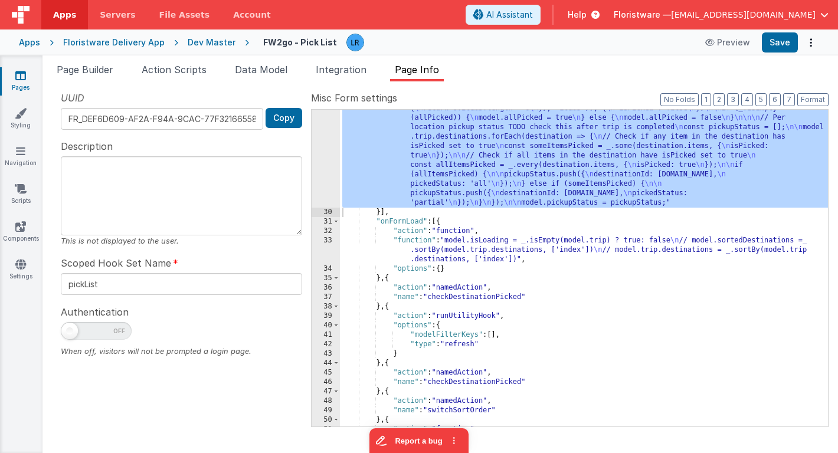
scroll to position [129, 0]
click at [466, 291] on div ""function" : "const allPicked = _.find(_.flatten(_.map(_.filter(model.trip.dest…" at bounding box center [584, 314] width 488 height 440
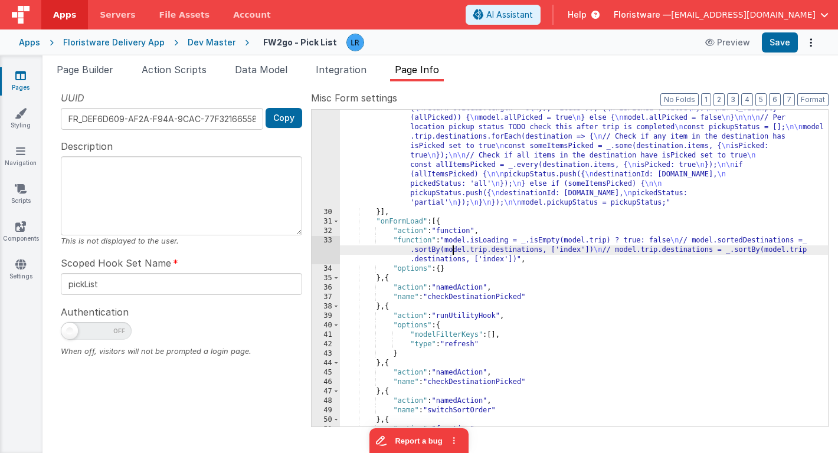
click at [453, 254] on div ""function" : "const allPicked = _.find(_.flatten(_.map(_.filter(model.trip.dest…" at bounding box center [584, 314] width 488 height 440
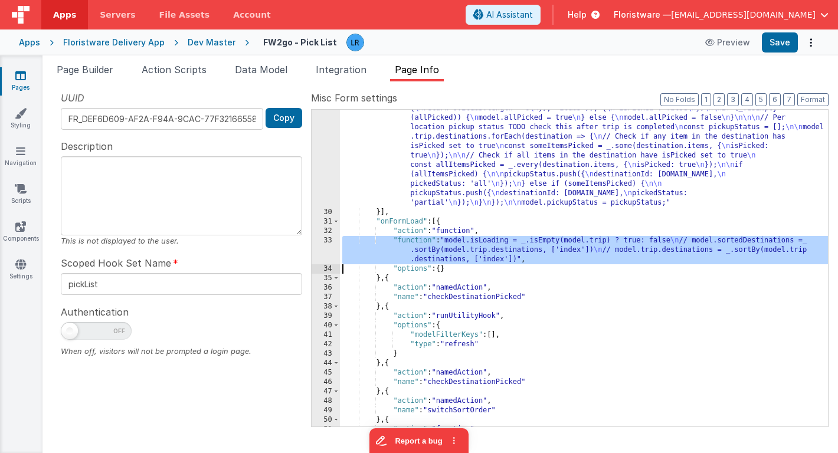
click at [326, 248] on div "33" at bounding box center [326, 250] width 28 height 28
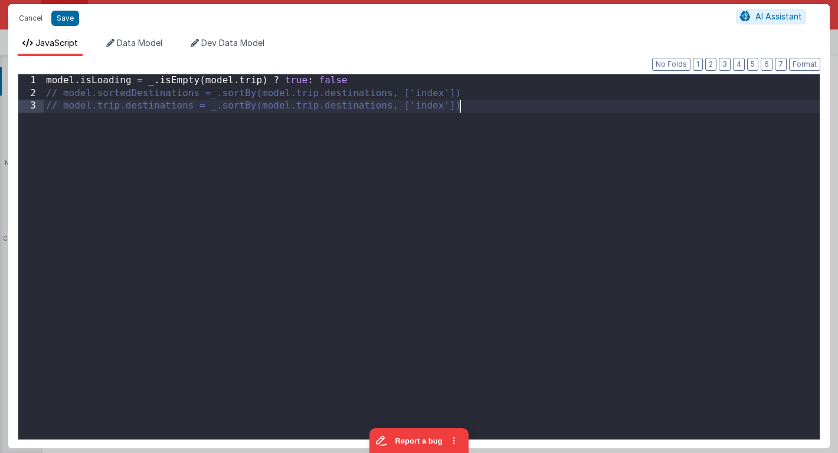
click at [326, 248] on div "model . isLoading = _ . isEmpty ( model . trip ) ? true : false // model.sorted…" at bounding box center [432, 269] width 776 height 391
click at [30, 16] on button "Cancel" at bounding box center [30, 18] width 35 height 17
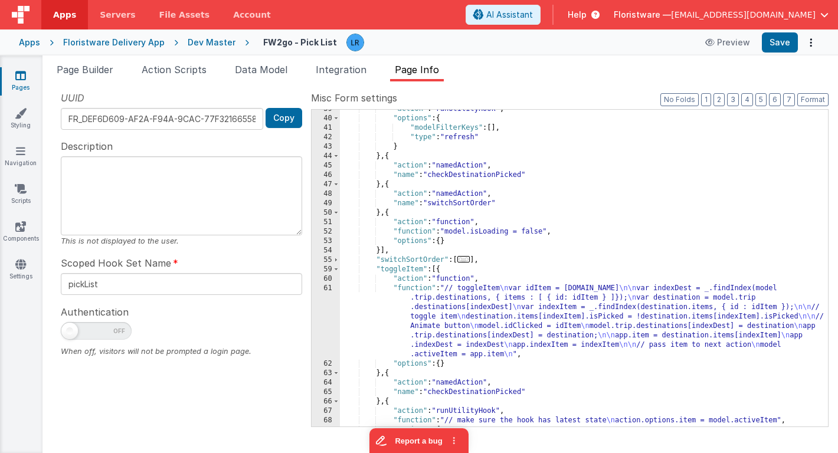
scroll to position [337, 0]
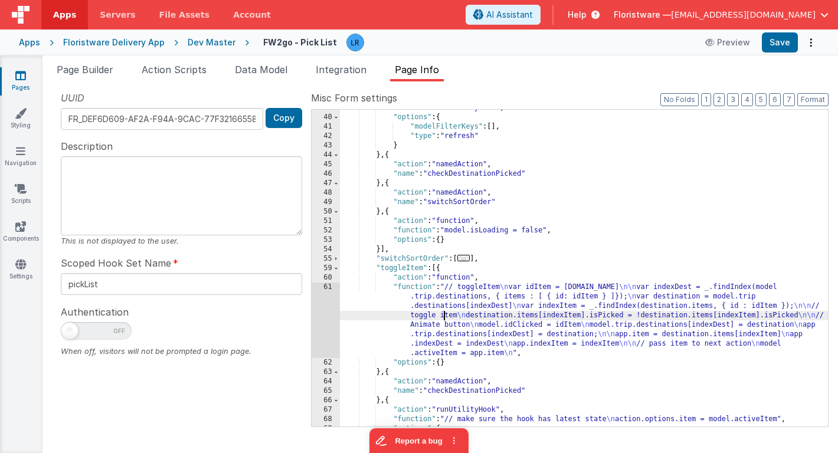
click at [443, 317] on div ""action" : "runUtilityHook" , "options" : { "modelFilterKeys" : [ ] , "type" : …" at bounding box center [584, 271] width 488 height 336
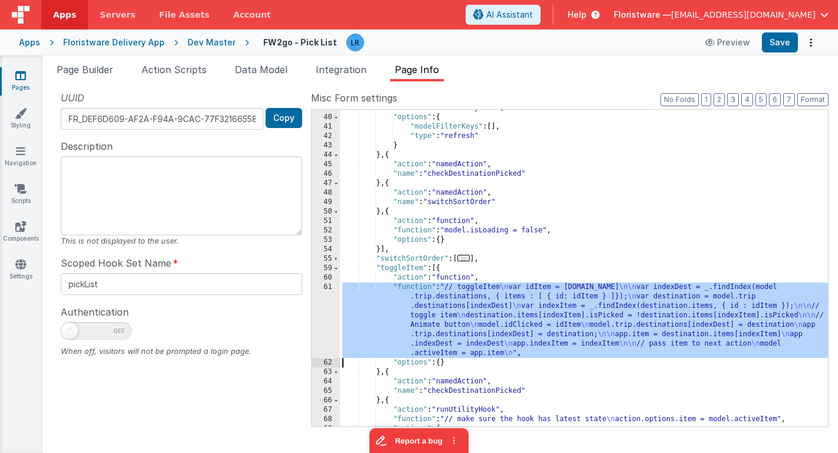
click at [324, 314] on div "61" at bounding box center [326, 321] width 28 height 76
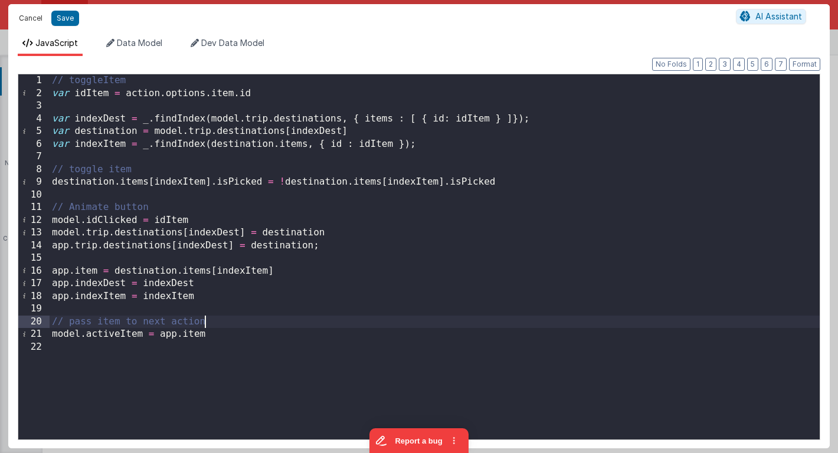
click at [24, 22] on button "Cancel" at bounding box center [30, 18] width 35 height 17
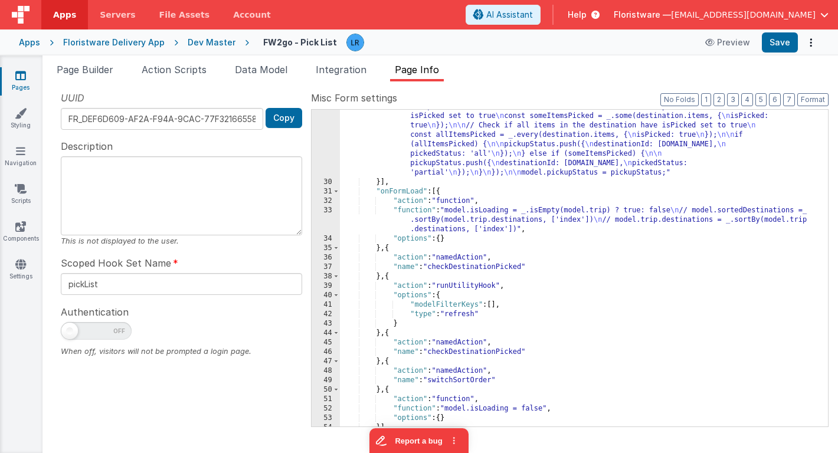
scroll to position [31, 0]
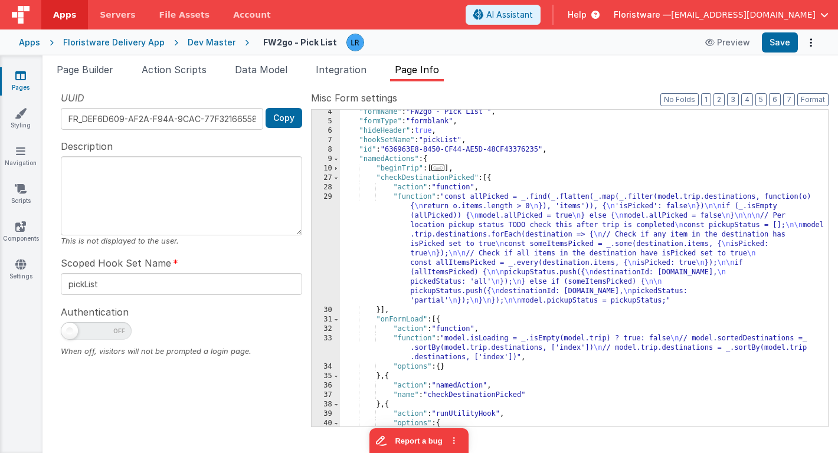
click at [434, 262] on div ""formName" : "FW2go - Pick List " , "formType" : "formblank" , "hideHeader" : t…" at bounding box center [584, 275] width 488 height 336
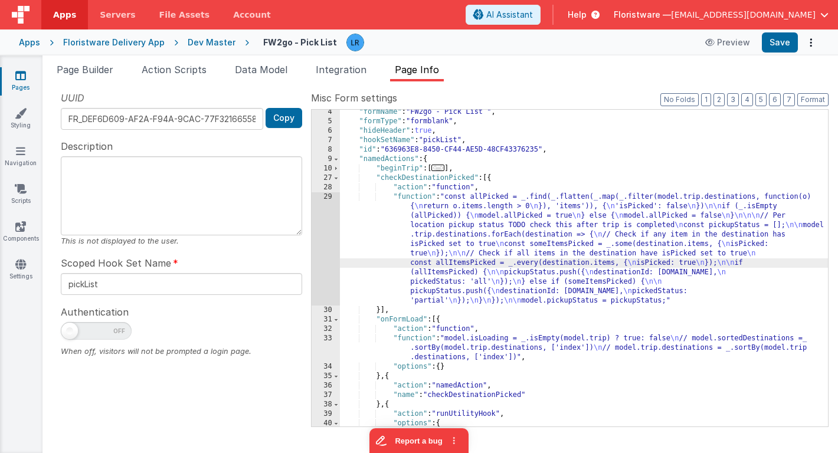
click at [323, 258] on div "29" at bounding box center [326, 248] width 28 height 113
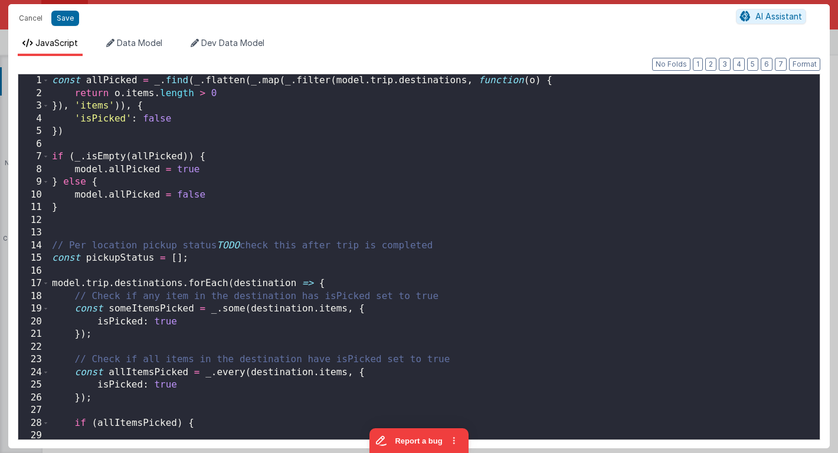
click at [323, 258] on div "Cancel Save AI Assistant JavaScript Data Model Dev Data Model Format 7 6 5 4 3 …" at bounding box center [419, 226] width 838 height 453
click at [28, 20] on button "Cancel" at bounding box center [30, 18] width 35 height 17
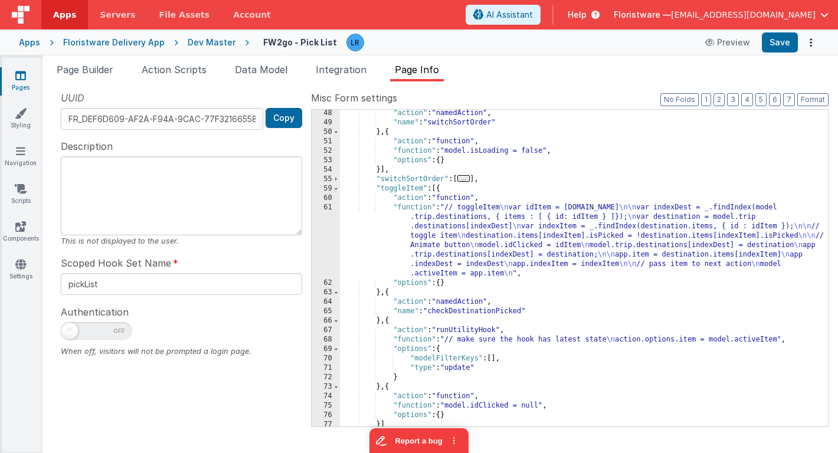
scroll to position [418, 0]
click at [467, 176] on span "..." at bounding box center [463, 176] width 13 height 6
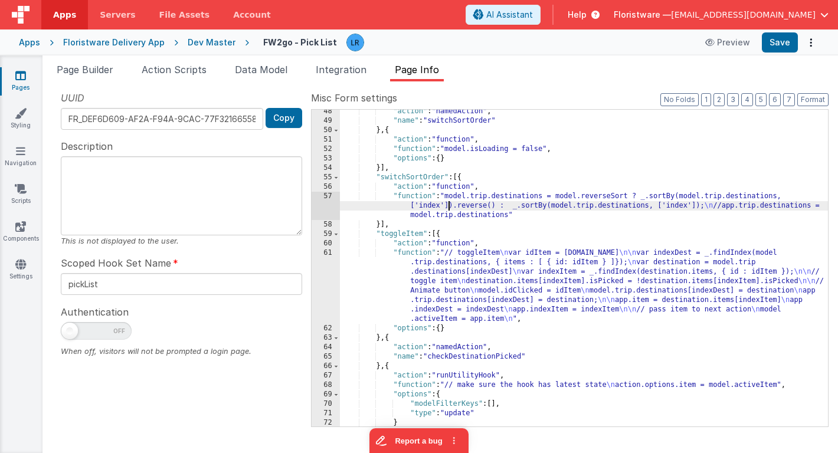
click at [450, 204] on div ""action" : "namedAction" , "name" : "switchSortOrder" } , { "action" : "functio…" at bounding box center [584, 275] width 488 height 336
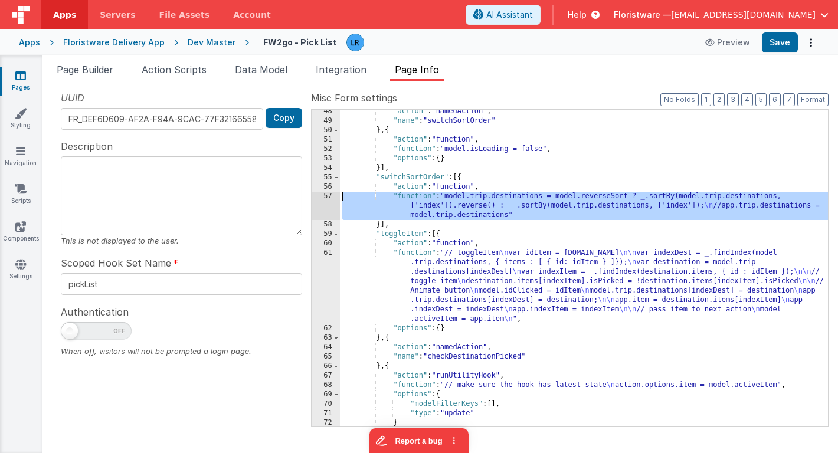
click at [326, 199] on div "57" at bounding box center [326, 206] width 28 height 28
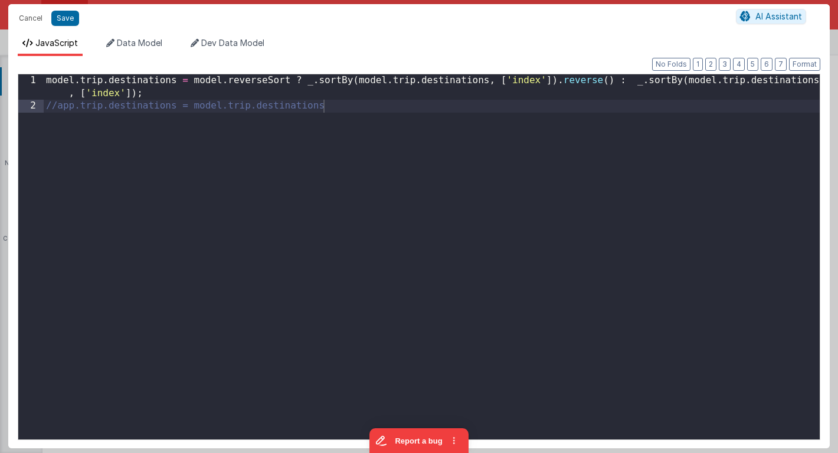
click at [326, 199] on div "Cancel Save AI Assistant JavaScript Data Model Dev Data Model Format 7 6 5 4 3 …" at bounding box center [419, 226] width 838 height 453
click at [33, 18] on button "Cancel" at bounding box center [30, 18] width 35 height 17
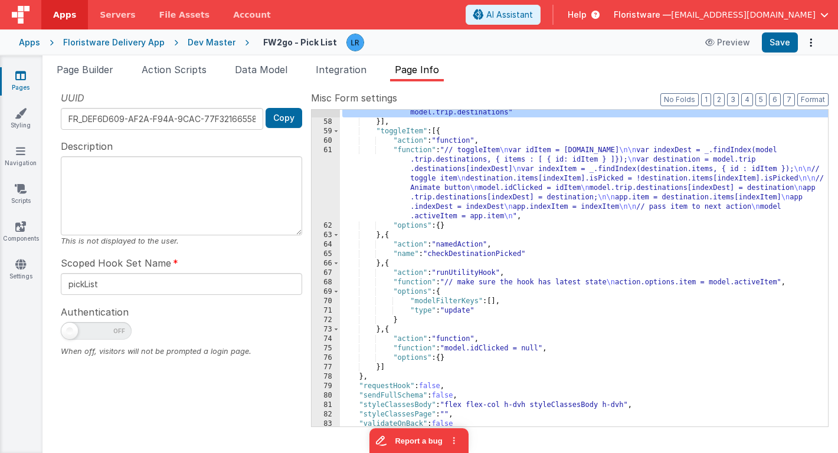
scroll to position [521, 0]
click at [453, 192] on div ""function" : "model.trip.destinations = model.reverseSort ? _.sortBy(model.trip…" at bounding box center [584, 266] width 488 height 355
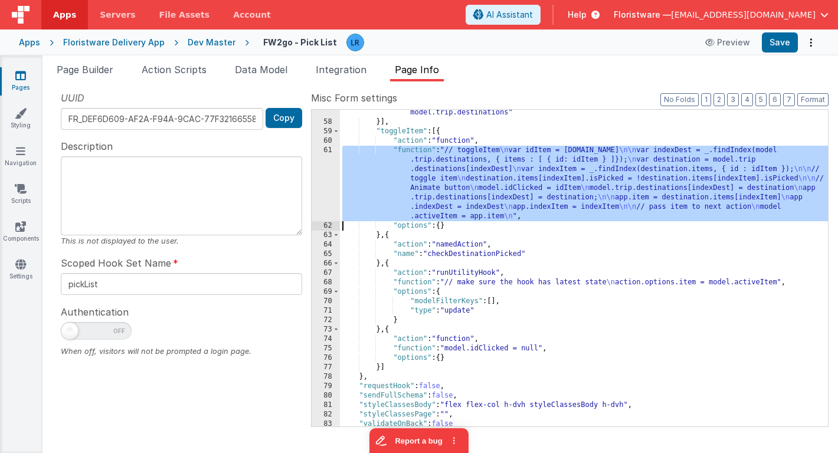
click at [316, 191] on div "61" at bounding box center [326, 184] width 28 height 76
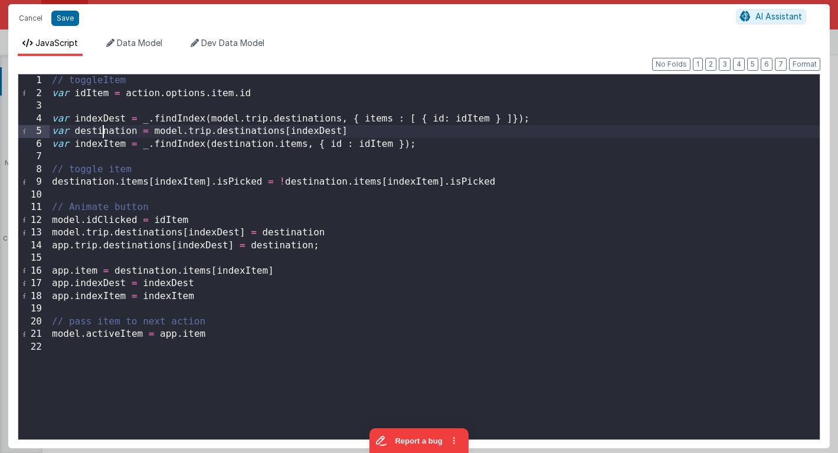
click at [103, 133] on div "// toggleItem var idItem = action . options . item . id var indexDest = _ . fin…" at bounding box center [435, 269] width 770 height 391
click at [31, 17] on button "Cancel" at bounding box center [30, 18] width 35 height 17
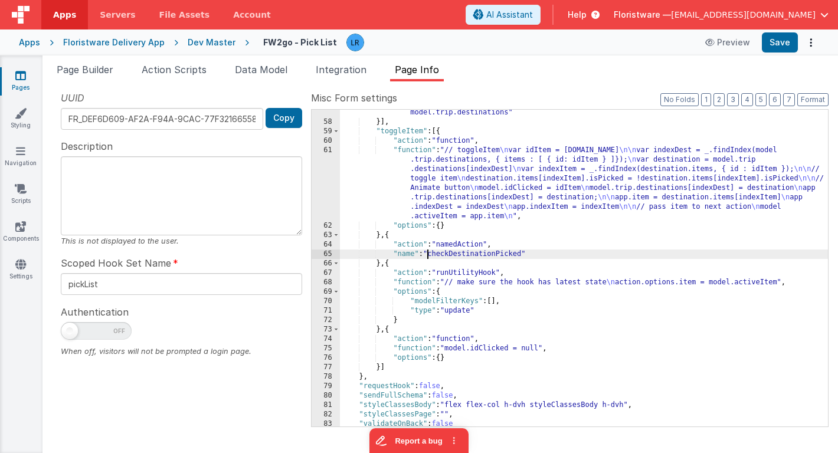
click at [427, 253] on div ""function" : "model.trip.destinations = model.reverseSort ? _.sortBy(model.trip…" at bounding box center [584, 266] width 488 height 355
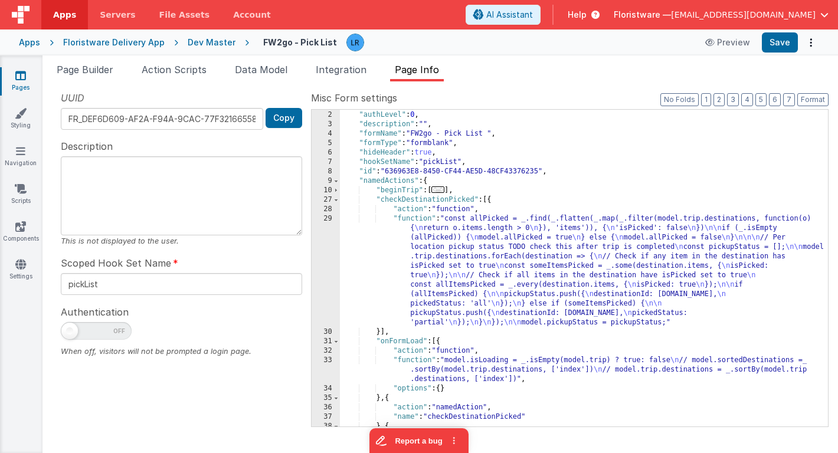
scroll to position [0, 0]
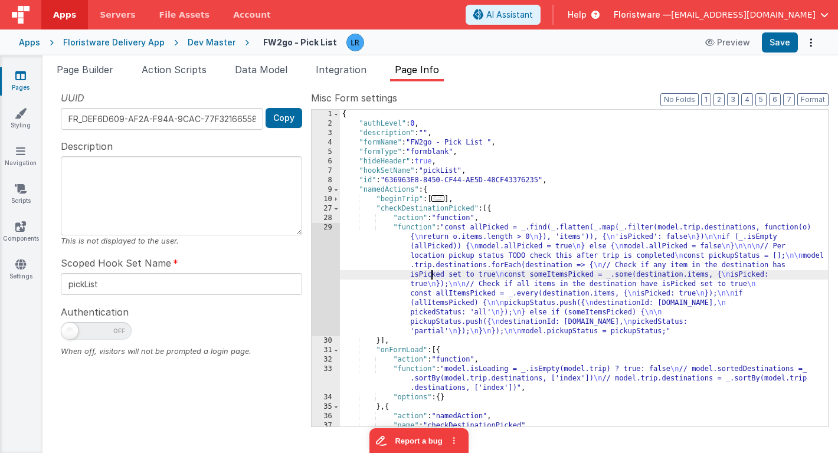
click at [433, 273] on div "{ "authLevel" : 0 , "description" : "" , "formName" : "FW2go - Pick List " , "f…" at bounding box center [584, 278] width 488 height 336
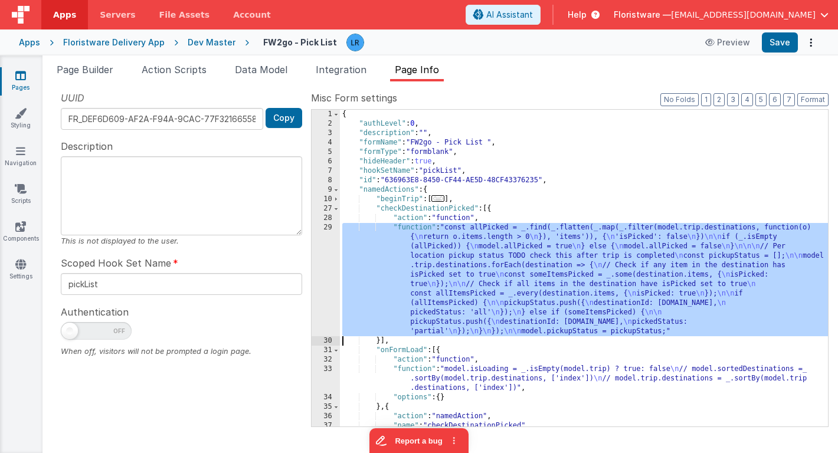
click at [327, 270] on div "29" at bounding box center [326, 279] width 28 height 113
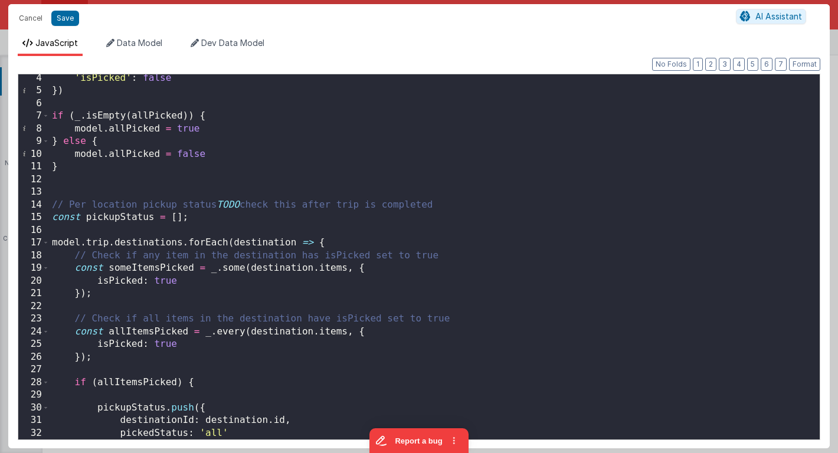
scroll to position [41, 0]
click at [27, 19] on button "Cancel" at bounding box center [30, 18] width 35 height 17
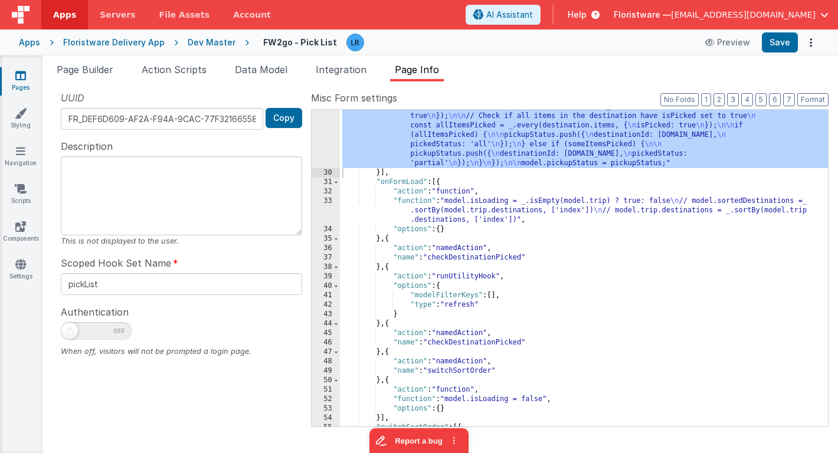
scroll to position [219, 0]
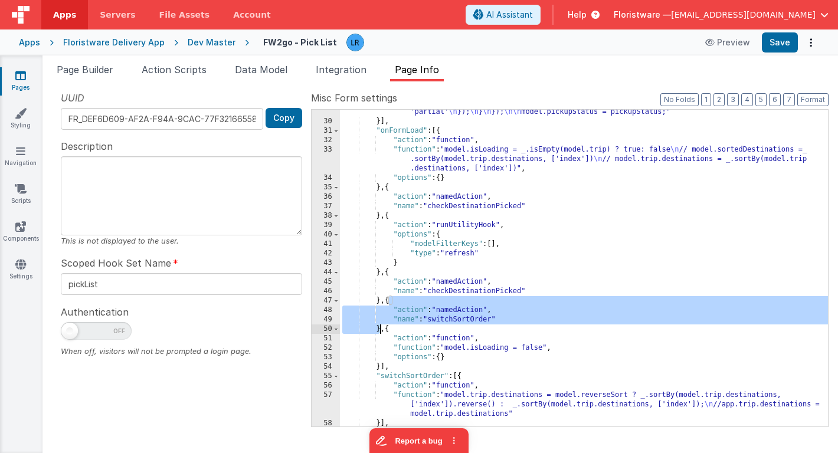
drag, startPoint x: 390, startPoint y: 299, endPoint x: 381, endPoint y: 330, distance: 32.5
click at [381, 330] on div ""function" : "const allPicked = _.find(_.flatten(_.map(_.filter(model.trip.dest…" at bounding box center [584, 224] width 488 height 440
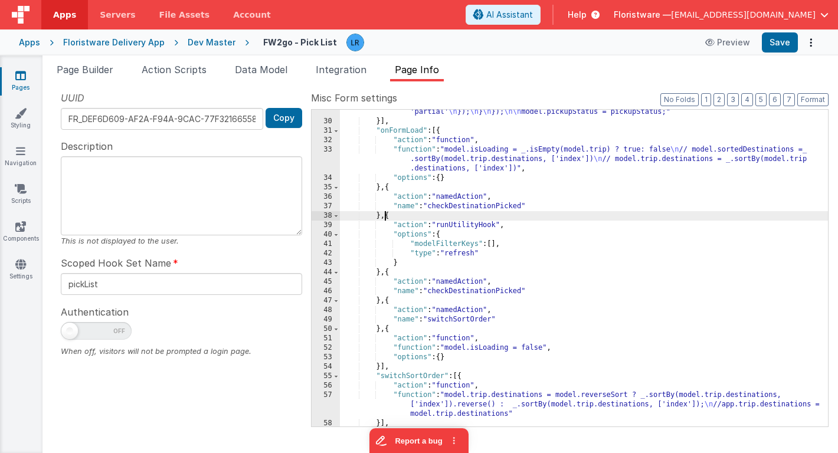
click at [386, 215] on div ""function" : "const allPicked = _.find(_.flatten(_.map(_.filter(model.trip.dest…" at bounding box center [584, 224] width 488 height 440
paste textarea
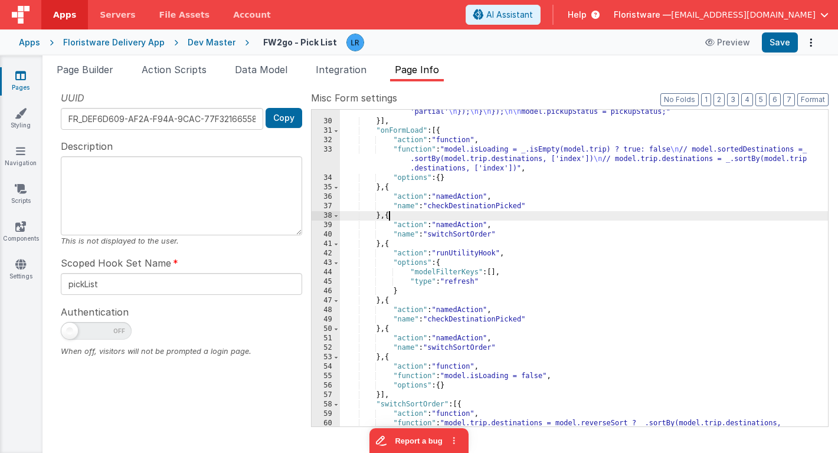
click at [427, 219] on div ""function" : "const allPicked = _.find(_.flatten(_.map(_.filter(model.trip.dest…" at bounding box center [584, 233] width 488 height 458
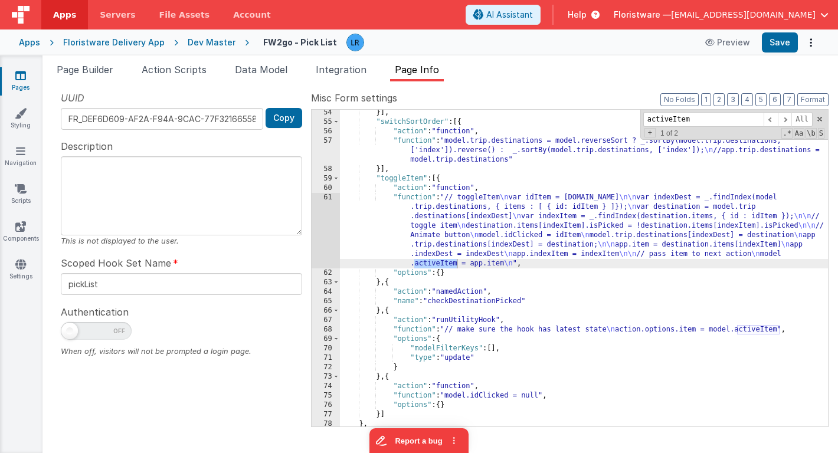
scroll to position [474, 0]
type input "activeItem"
click at [770, 119] on span at bounding box center [770, 119] width 14 height 15
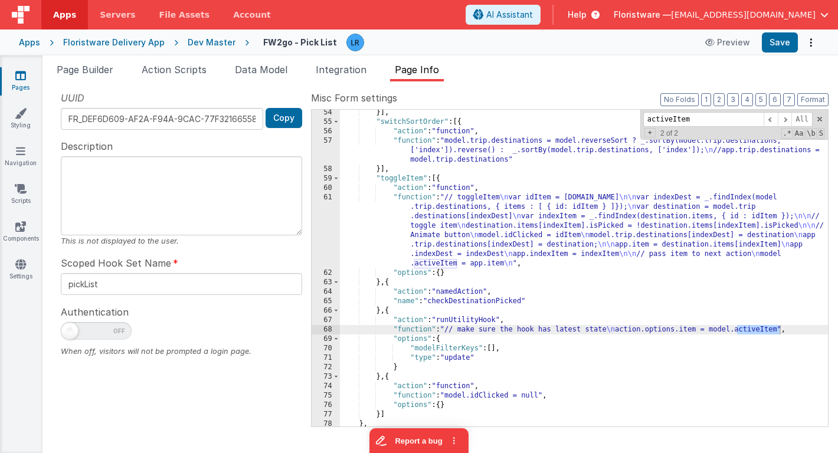
click at [321, 328] on div "68" at bounding box center [326, 329] width 28 height 9
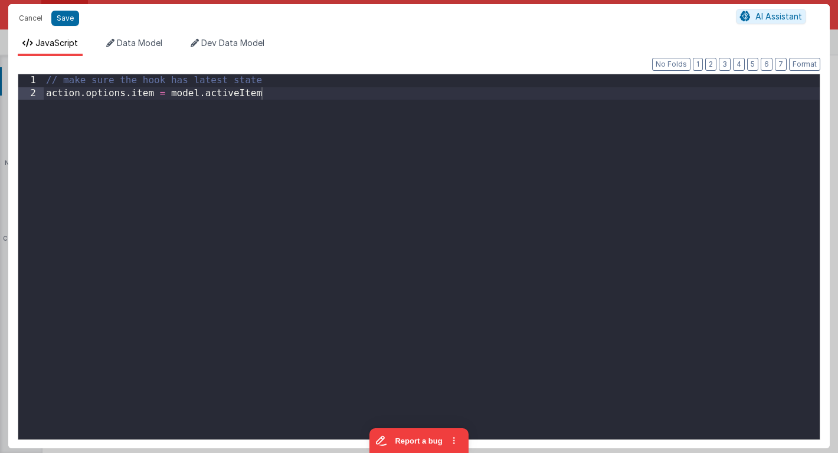
click at [321, 328] on div "Cancel Save AI Assistant JavaScript Data Model Dev Data Model Format 7 6 5 4 3 …" at bounding box center [419, 226] width 838 height 453
click at [25, 19] on button "Cancel" at bounding box center [30, 18] width 35 height 17
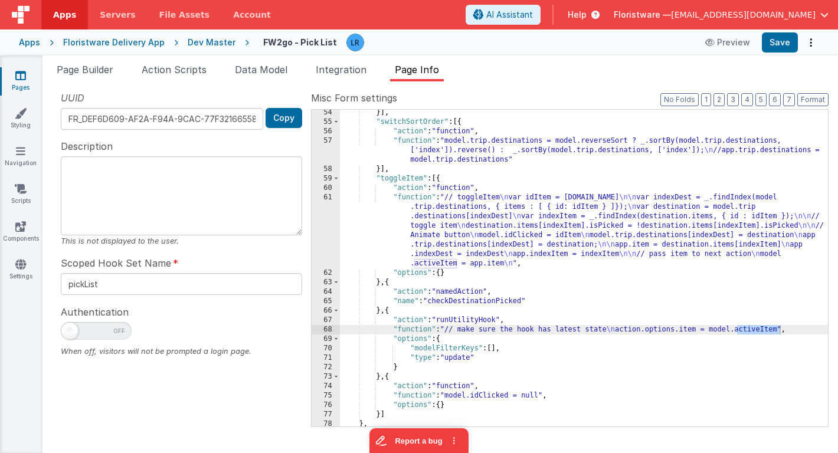
scroll to position [471, 0]
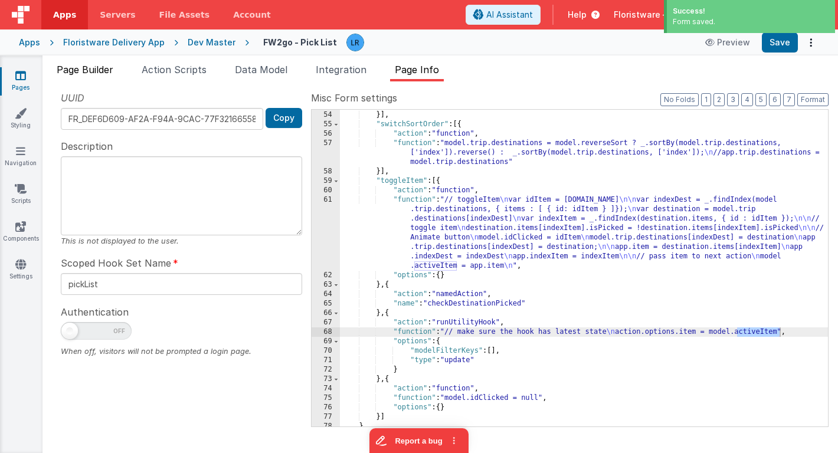
click at [107, 67] on span "Page Builder" at bounding box center [85, 70] width 57 height 12
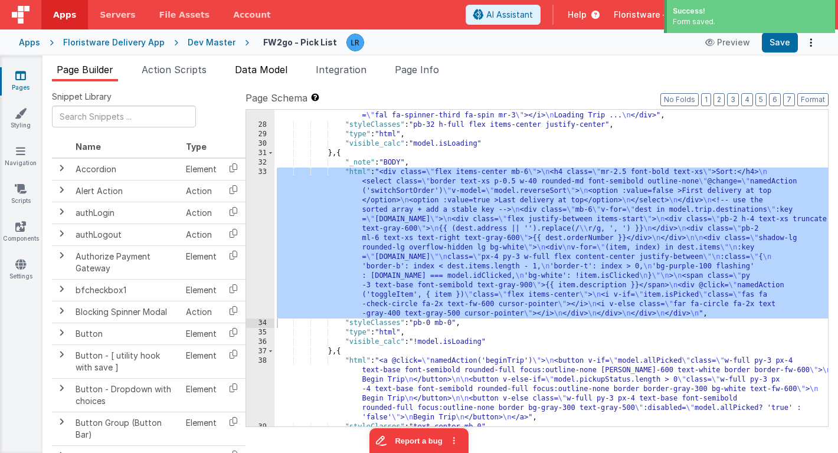
click at [254, 66] on span "Data Model" at bounding box center [261, 70] width 53 height 12
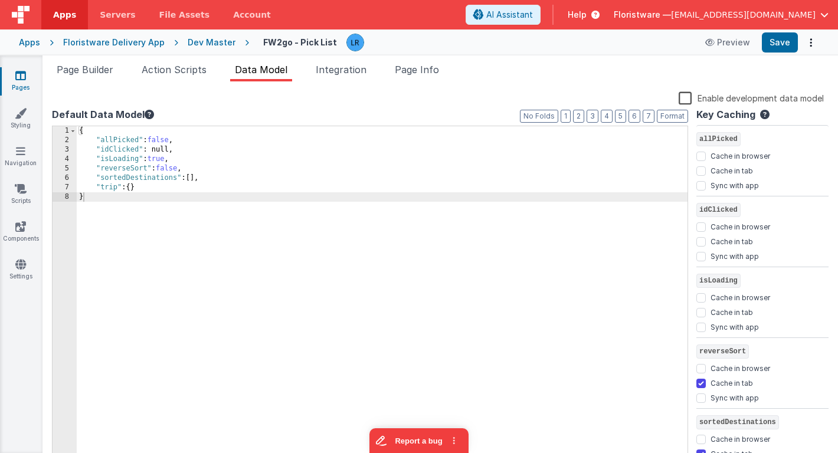
scroll to position [87, 0]
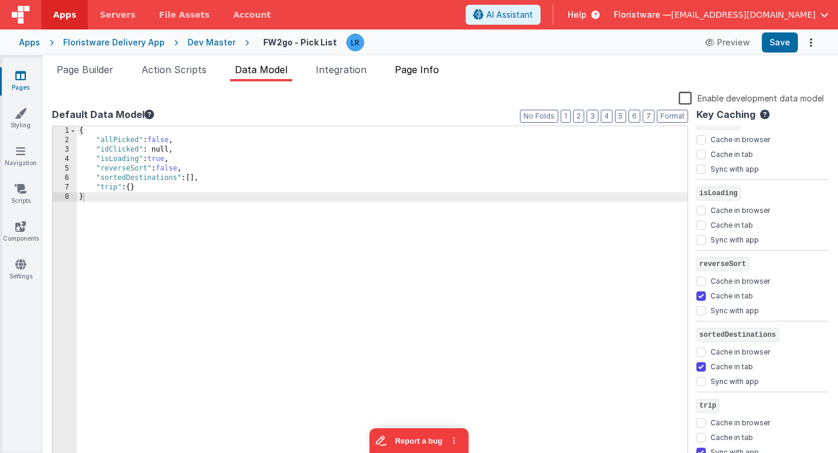
click at [418, 68] on span "Page Info" at bounding box center [417, 70] width 44 height 12
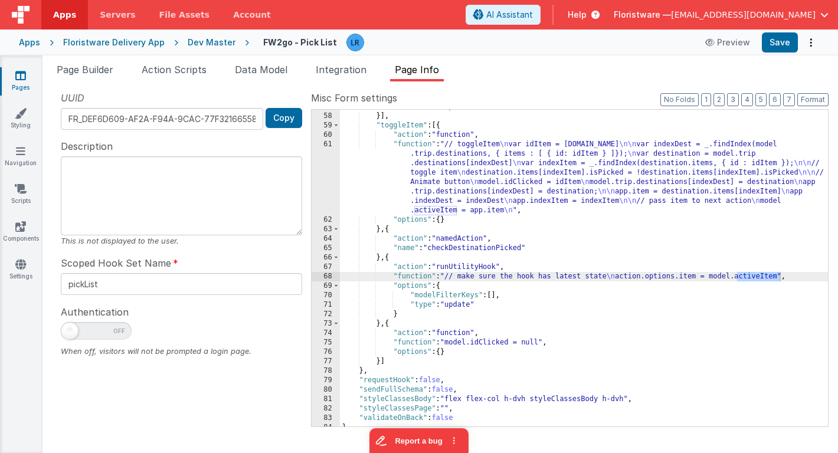
scroll to position [533, 0]
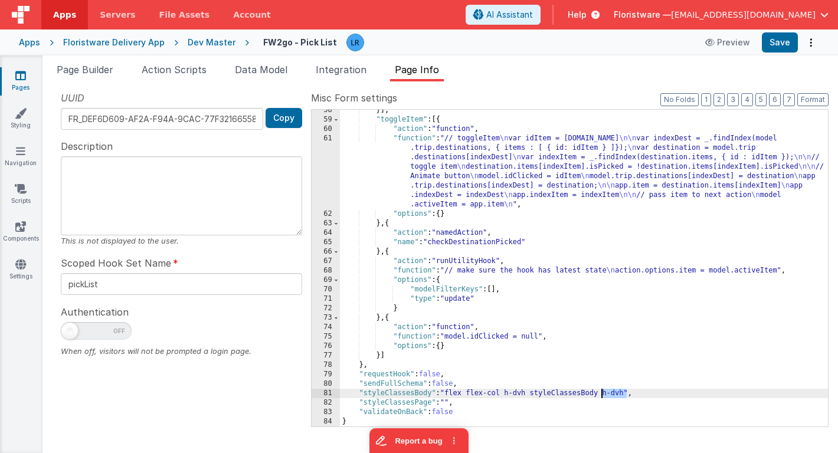
drag, startPoint x: 627, startPoint y: 392, endPoint x: 600, endPoint y: 392, distance: 27.1
click at [600, 392] on div "}] , "toggleItem" : [{ "action" : "function" , "function" : "// toggleItem \n v…" at bounding box center [584, 274] width 488 height 336
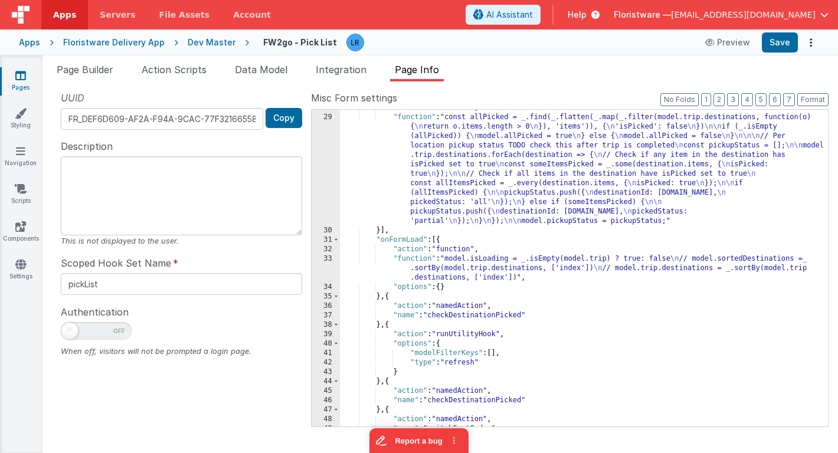
scroll to position [28, 0]
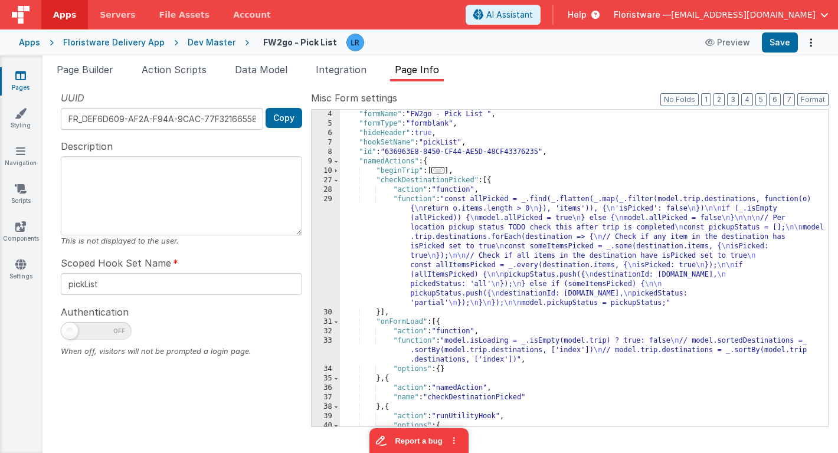
click at [439, 180] on div ""formName" : "FW2go - Pick List " , "formType" : "formblank" , "hideHeader" : t…" at bounding box center [584, 278] width 488 height 336
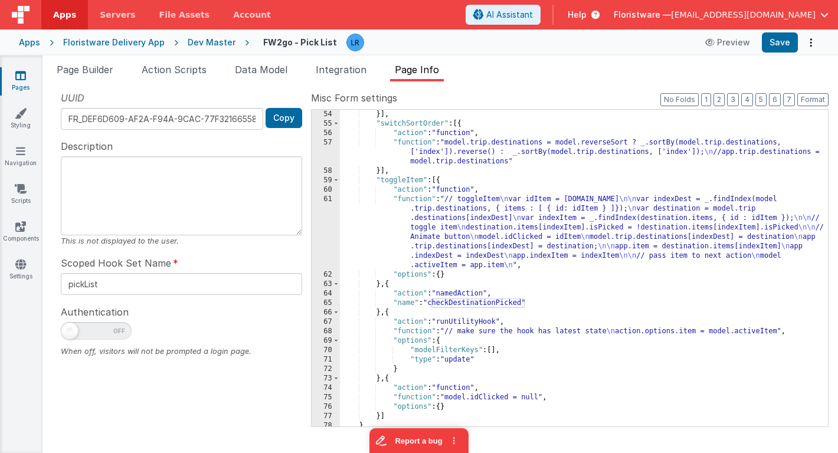
scroll to position [477, 0]
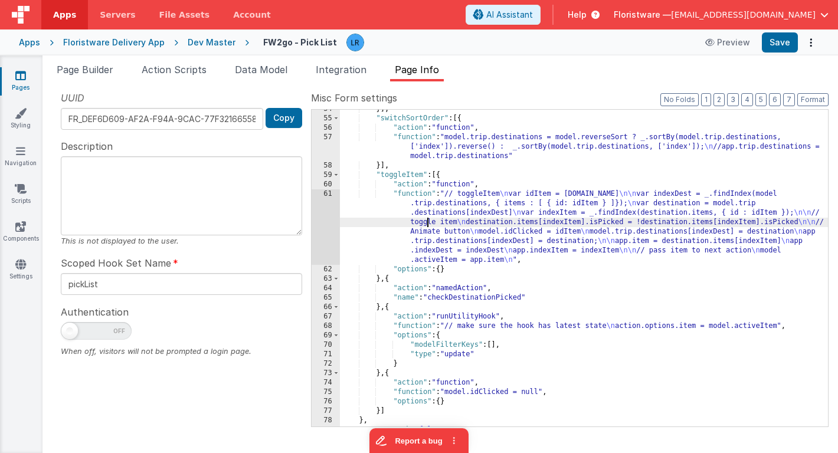
click at [428, 227] on div "}] , "switchSortOrder" : [{ "action" : "function" , "function" : "model.trip.de…" at bounding box center [584, 272] width 488 height 336
click at [329, 239] on div "61" at bounding box center [326, 227] width 28 height 76
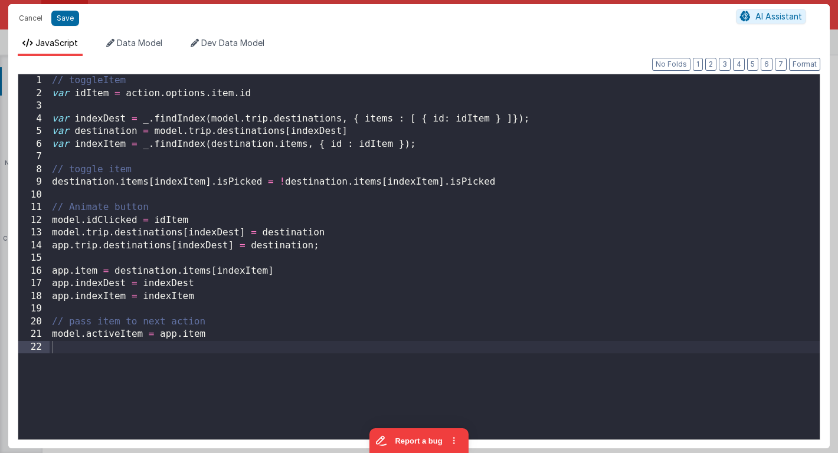
click at [329, 239] on div "Cancel Save AI Assistant JavaScript Data Model Dev Data Model Format 7 6 5 4 3 …" at bounding box center [419, 226] width 838 height 453
click at [35, 12] on button "Cancel" at bounding box center [30, 18] width 35 height 17
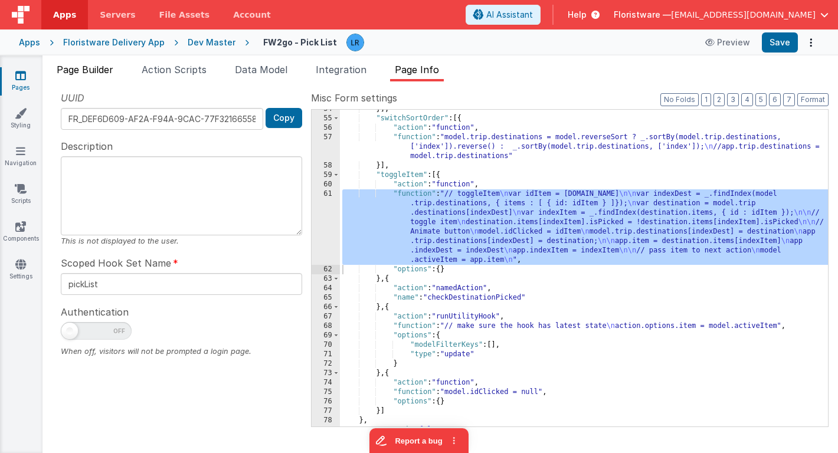
click at [85, 71] on span "Page Builder" at bounding box center [85, 70] width 57 height 12
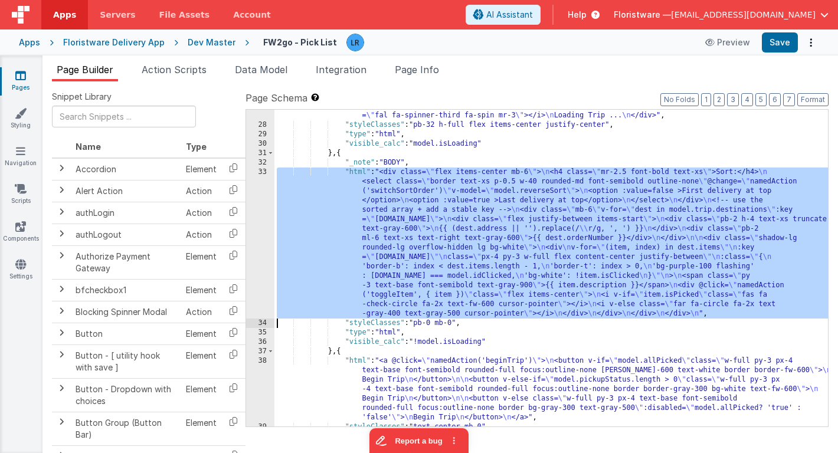
click at [403, 228] on div ""html" : "<div \n class= \" py-4 mx-auto text-2xl rounded-full focus text-cente…" at bounding box center [550, 273] width 553 height 345
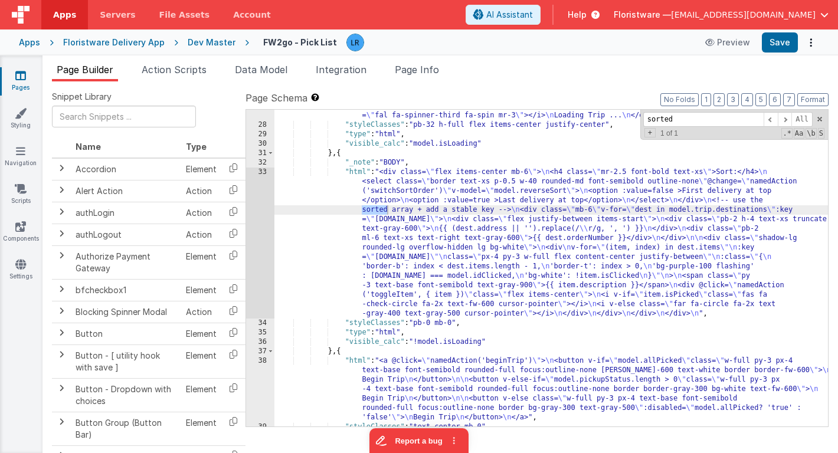
type input "sorted"
click at [260, 250] on div "33" at bounding box center [260, 243] width 28 height 151
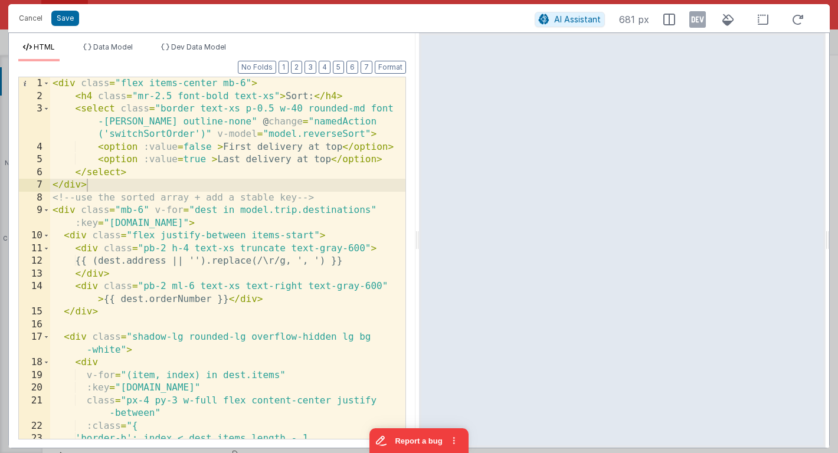
scroll to position [0, 0]
click at [23, 26] on button "Cancel" at bounding box center [30, 18] width 35 height 17
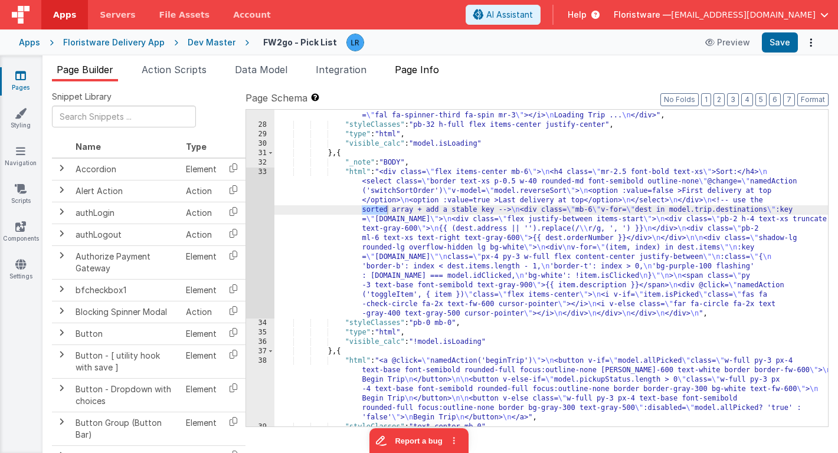
click at [420, 73] on span "Page Info" at bounding box center [417, 70] width 44 height 12
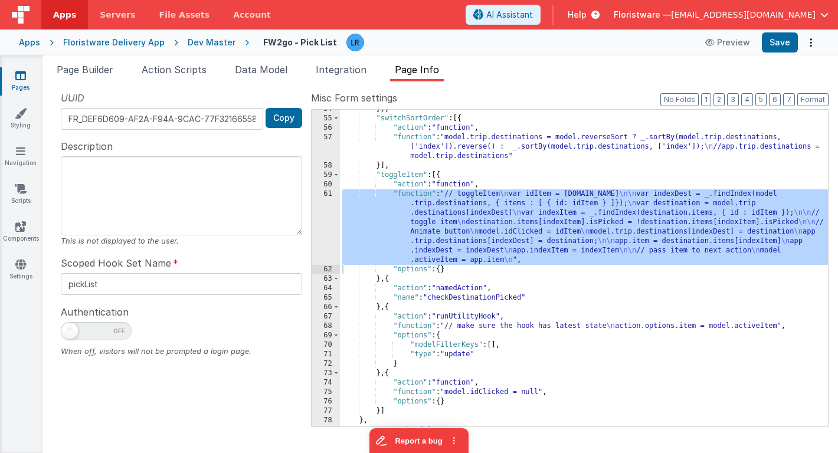
click at [407, 231] on div "}] , "switchSortOrder" : [{ "action" : "function" , "function" : "model.trip.de…" at bounding box center [584, 268] width 488 height 317
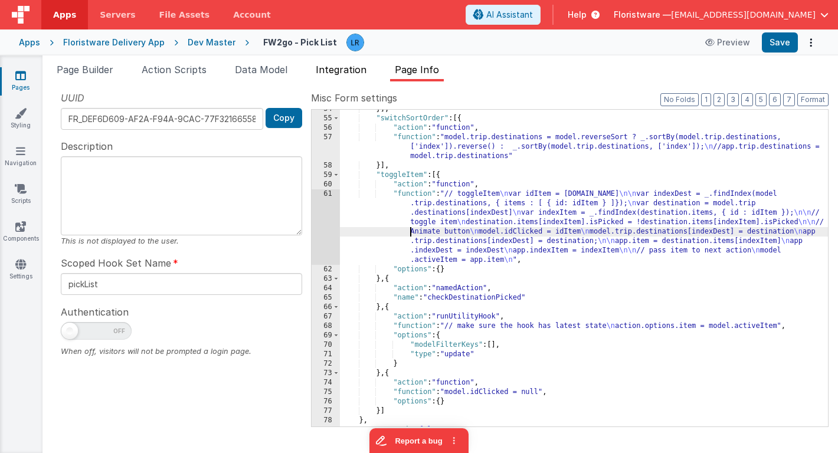
click at [356, 73] on span "Integration" at bounding box center [341, 70] width 51 height 12
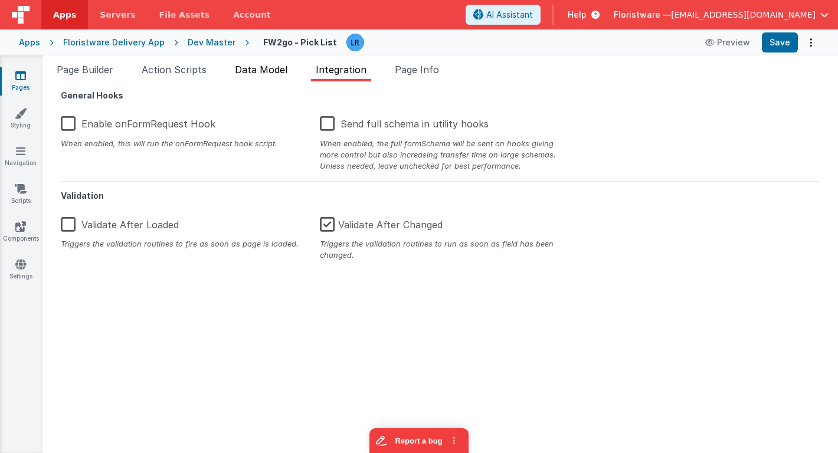
click at [277, 77] on li "Data Model" at bounding box center [261, 72] width 62 height 19
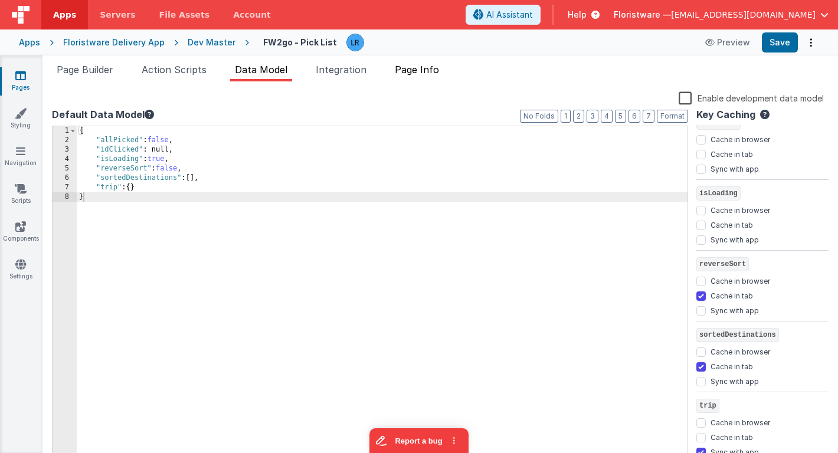
click at [427, 73] on span "Page Info" at bounding box center [417, 70] width 44 height 12
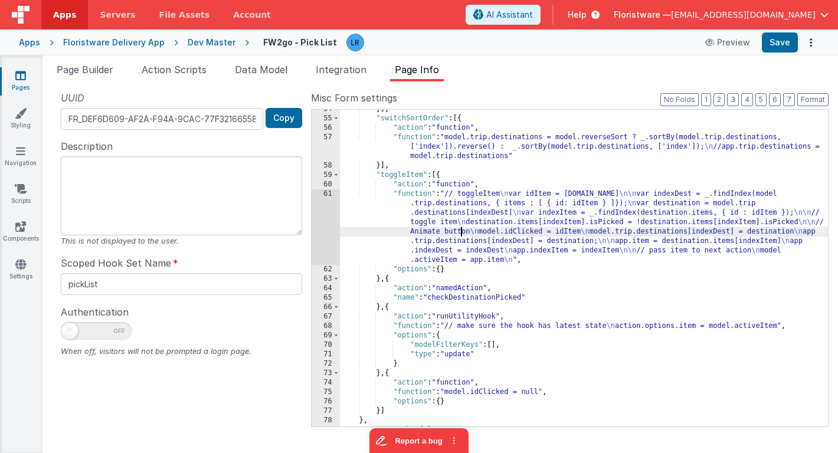
click at [462, 233] on div "}] , "switchSortOrder" : [{ "action" : "function" , "function" : "model.trip.de…" at bounding box center [584, 272] width 488 height 336
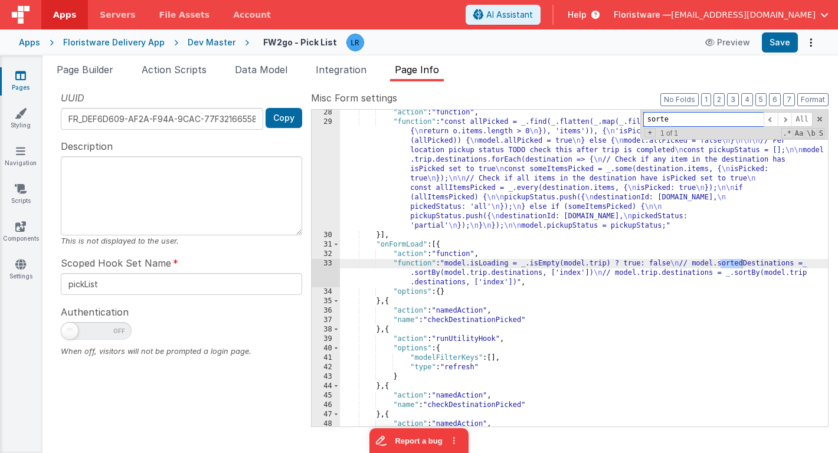
scroll to position [285, 0]
click at [322, 274] on div "33" at bounding box center [326, 273] width 28 height 28
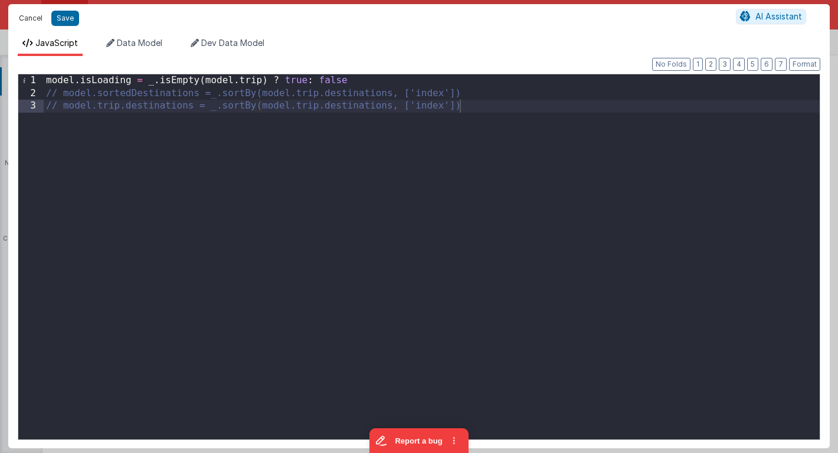
click at [30, 14] on button "Cancel" at bounding box center [30, 18] width 35 height 17
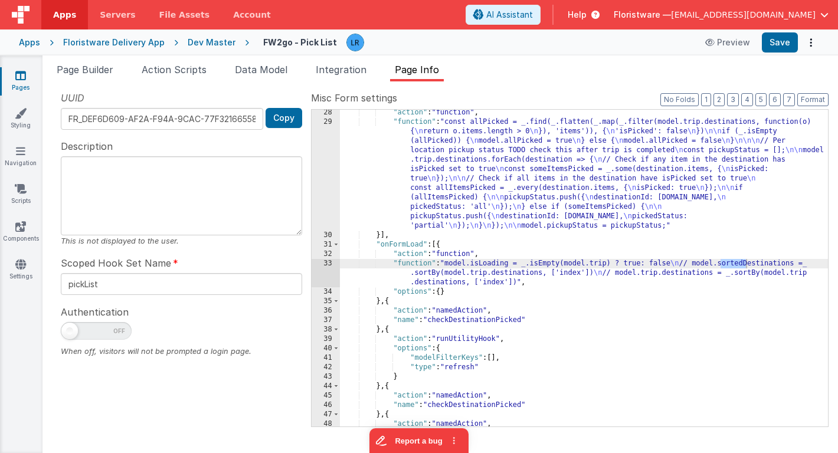
click at [473, 158] on div ""action" : "function" , "function" : "const allPicked = _.find(_.flatten(_.map(…" at bounding box center [584, 276] width 488 height 336
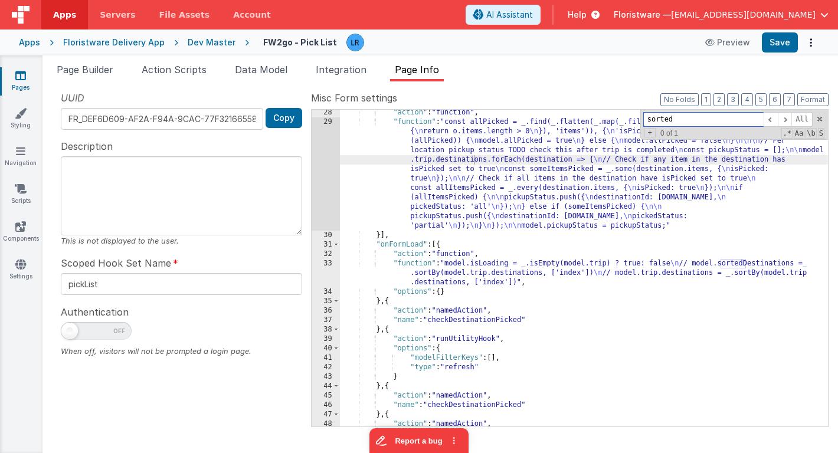
paste input "Destinations"
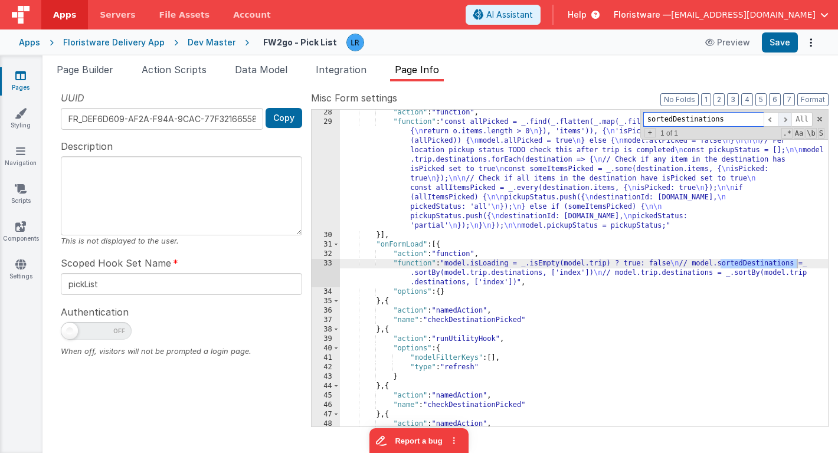
type input "sortedDestinations"
click at [785, 124] on span at bounding box center [785, 119] width 14 height 15
click at [776, 124] on span at bounding box center [770, 119] width 14 height 15
click at [103, 71] on span "Page Builder" at bounding box center [85, 70] width 57 height 12
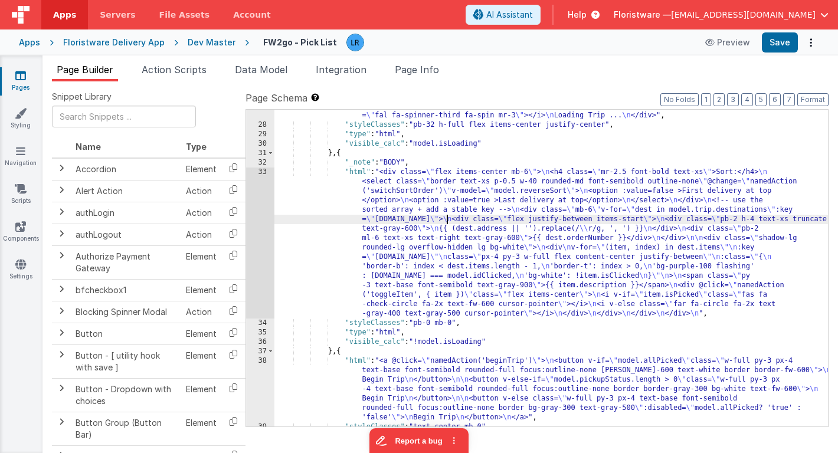
click at [445, 219] on div ""html" : "<div \n class= \" py-4 mx-auto text-2xl rounded-full focus text-cente…" at bounding box center [550, 273] width 553 height 345
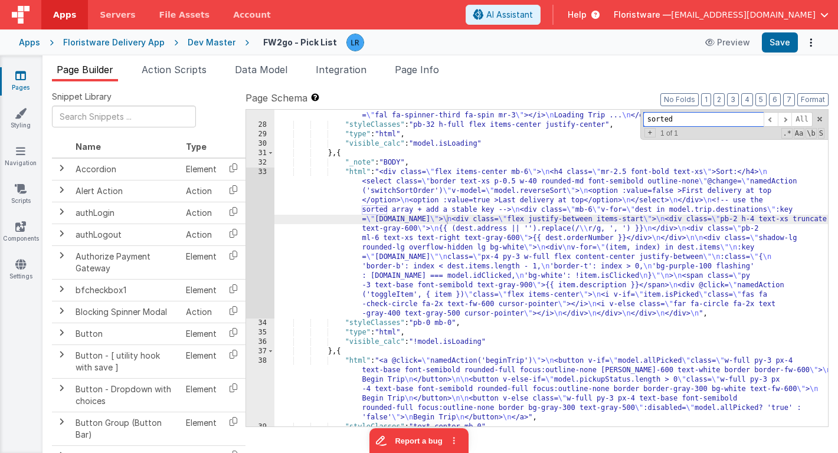
paste input "Destinations"
type input "sortedDestinations"
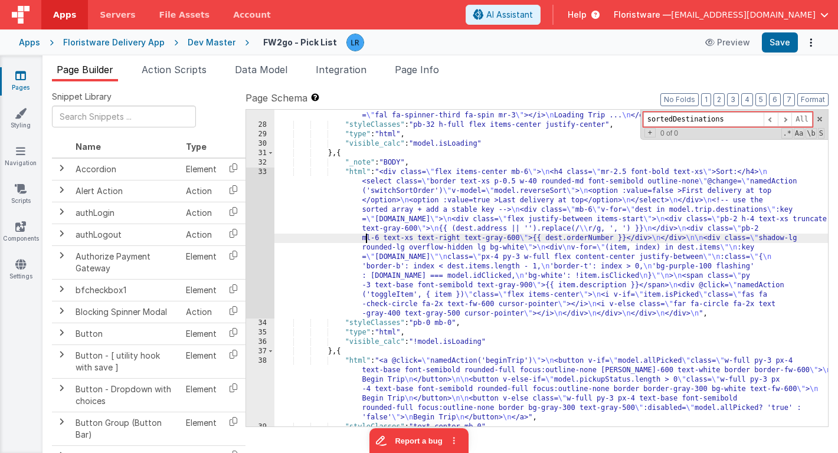
click at [366, 238] on div ""html" : "<div \n class= \" py-4 mx-auto text-2xl rounded-full focus text-cente…" at bounding box center [550, 273] width 553 height 345
click at [257, 247] on div "33" at bounding box center [260, 243] width 28 height 151
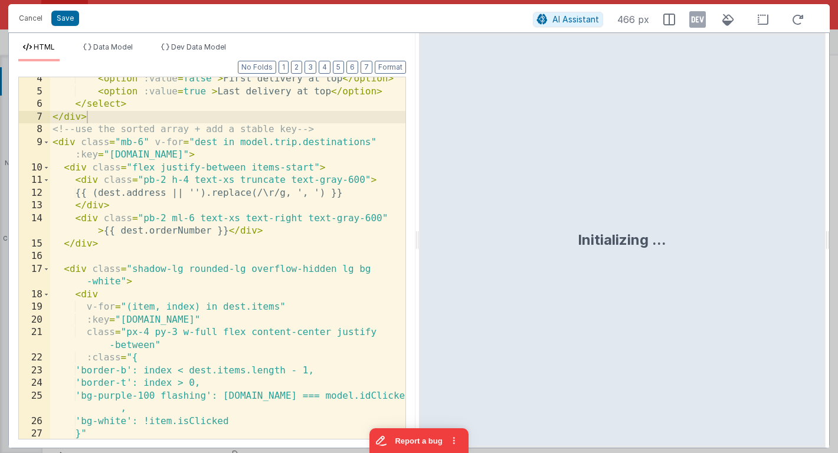
scroll to position [247, 0]
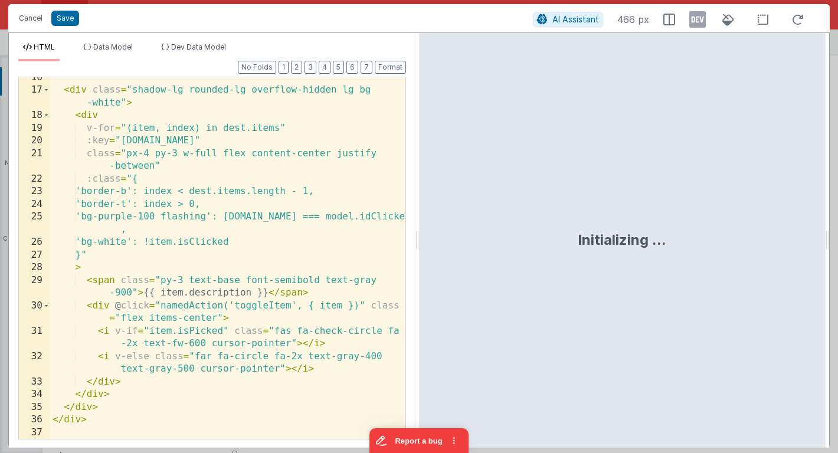
click at [258, 306] on div "< div class = "shadow-lg rounded-lg overflow-hidden lg bg -white" > < div v-for…" at bounding box center [227, 264] width 355 height 387
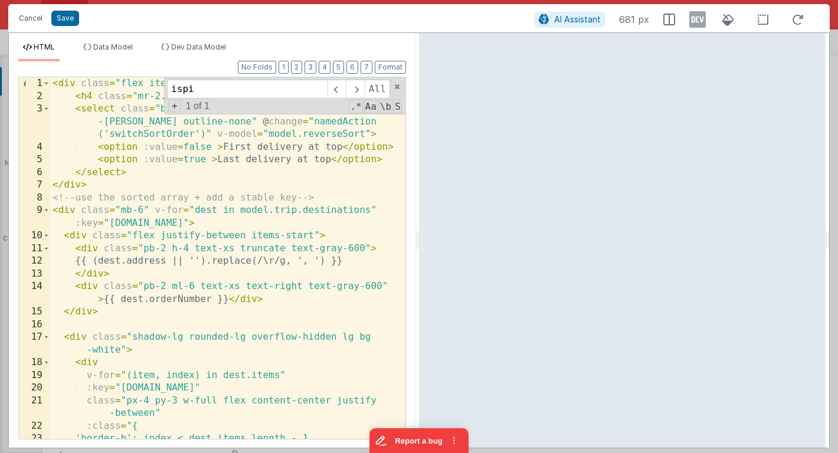
scroll to position [0, 0]
type input "ispi"
click at [25, 14] on button "Cancel" at bounding box center [30, 18] width 35 height 17
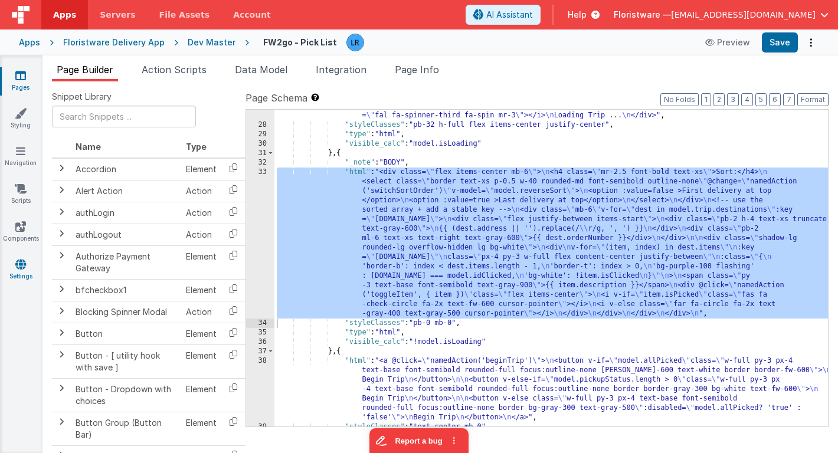
click at [21, 268] on icon at bounding box center [20, 264] width 11 height 12
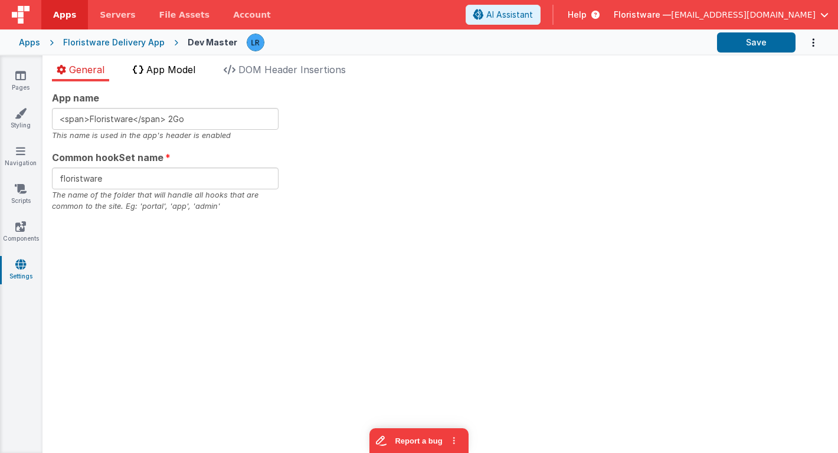
click at [179, 70] on span "App Model" at bounding box center [170, 70] width 49 height 12
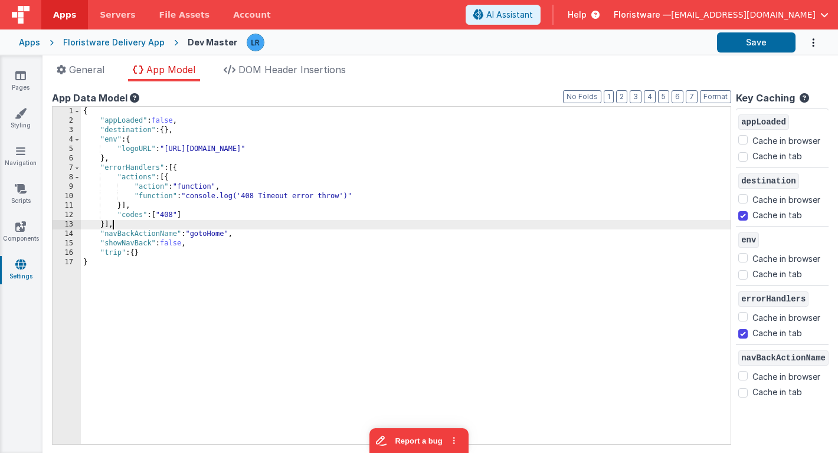
click at [246, 224] on div "{ "appLoaded" : false , "destination" : { } , "env" : { "logoURL" : "[URL][DOMA…" at bounding box center [406, 285] width 650 height 356
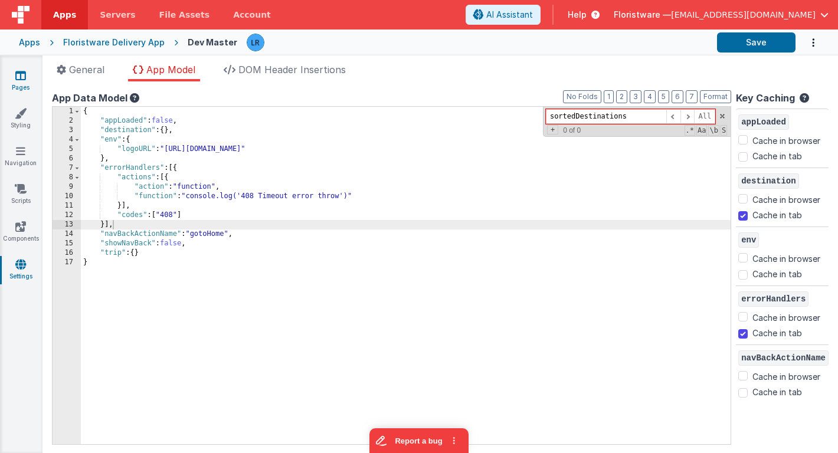
type input "sortedDestinations"
click at [22, 78] on icon at bounding box center [20, 76] width 11 height 12
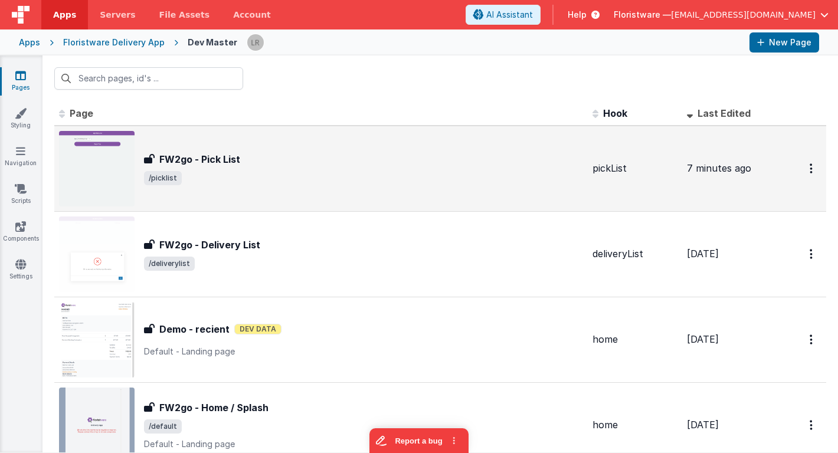
click at [234, 169] on div "FW2go - Pick List FW2go - Pick List /picklist" at bounding box center [363, 168] width 439 height 33
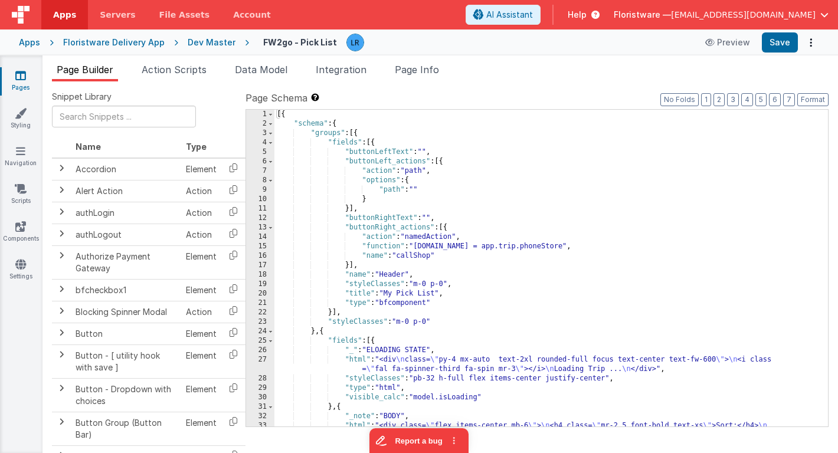
click at [437, 213] on div "[{ "schema" : { "groups" : [{ "fields" : [{ "buttonLeftText" : "" , "buttonLeft…" at bounding box center [550, 348] width 553 height 477
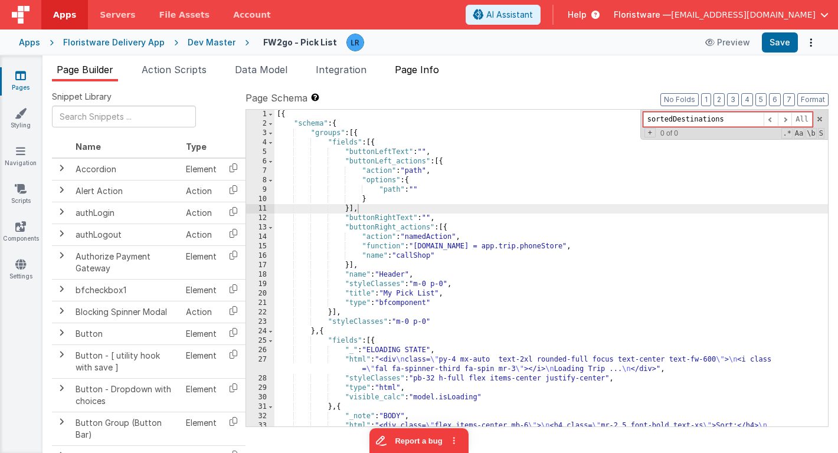
type input "sortedDestinations"
click at [417, 75] on li "Page Info" at bounding box center [417, 72] width 54 height 19
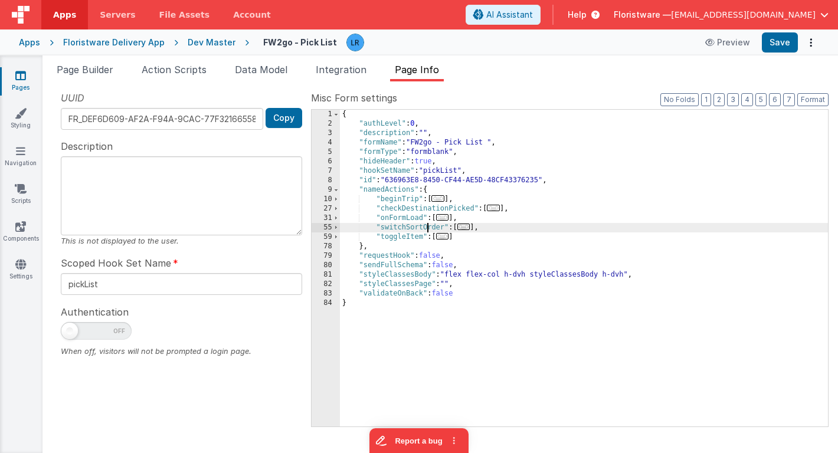
click at [428, 231] on div "{ "authLevel" : 0 , "description" : "" , "formName" : "FW2go - Pick List " , "f…" at bounding box center [584, 278] width 488 height 336
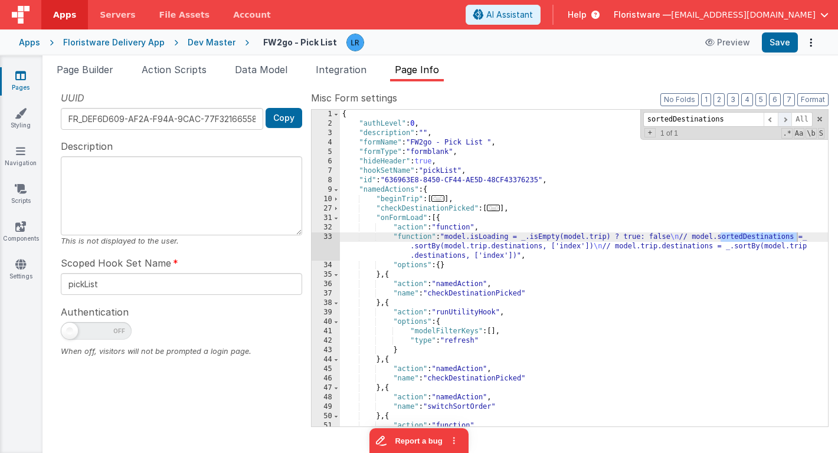
type input "sortedDestinations"
click at [789, 121] on span at bounding box center [785, 119] width 14 height 15
click at [769, 119] on span at bounding box center [770, 119] width 14 height 15
click at [320, 248] on div "33" at bounding box center [326, 246] width 28 height 28
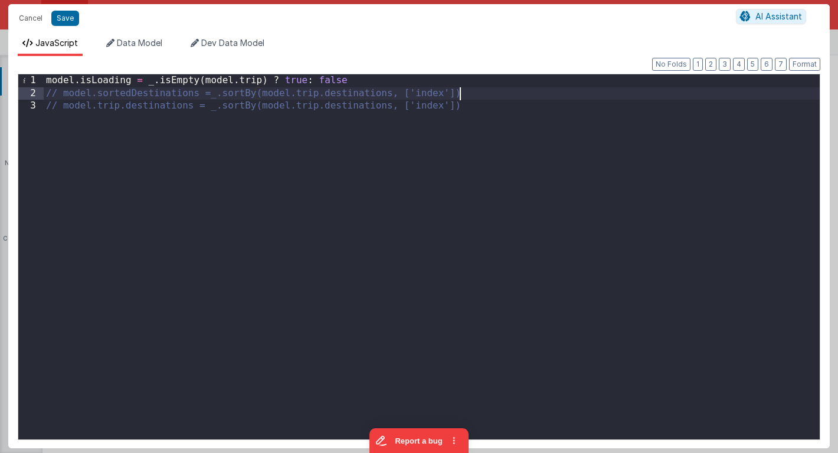
click at [470, 92] on div "model . isLoading = _ . isEmpty ( model . trip ) ? true : false // model.sorted…" at bounding box center [432, 269] width 776 height 391
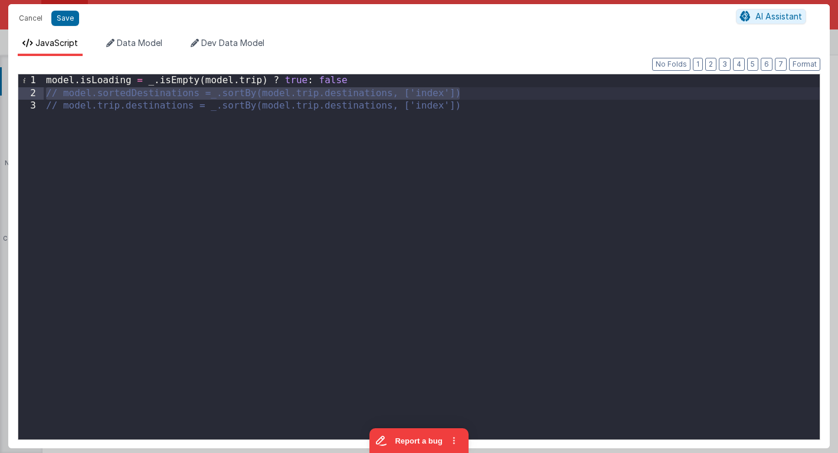
drag, startPoint x: 470, startPoint y: 92, endPoint x: 45, endPoint y: 95, distance: 424.2
click at [45, 94] on div "model . isLoading = _ . isEmpty ( model . trip ) ? true : false // model.sorted…" at bounding box center [432, 269] width 776 height 391
click at [27, 11] on button "Cancel" at bounding box center [30, 18] width 35 height 17
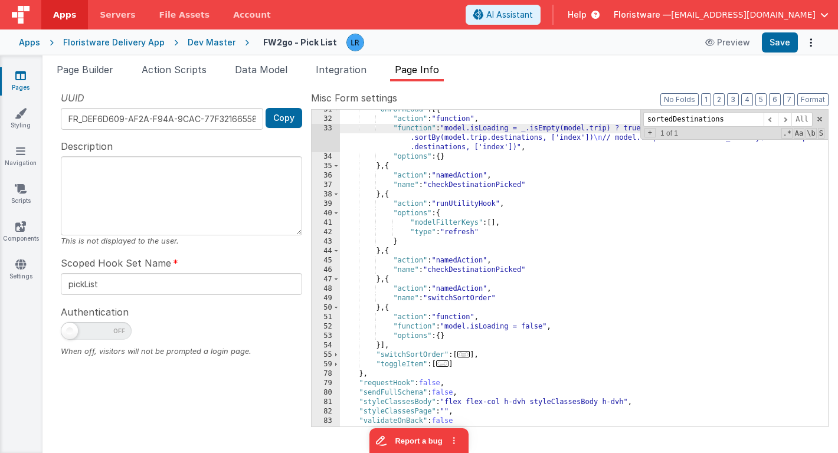
scroll to position [117, 0]
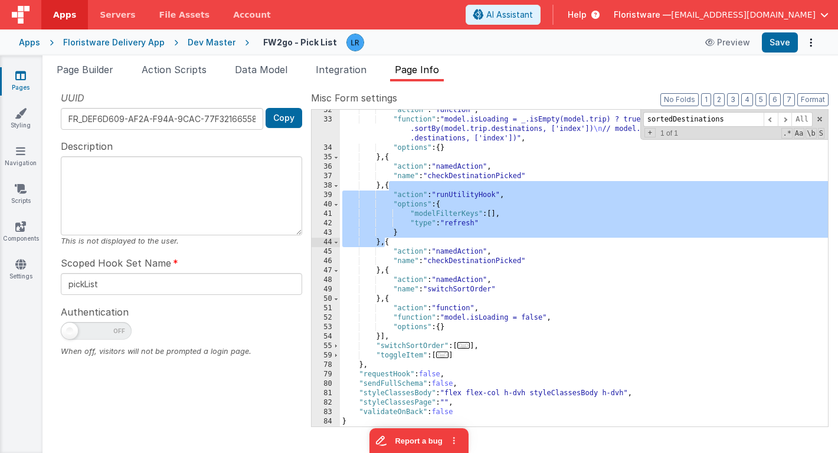
drag, startPoint x: 389, startPoint y: 185, endPoint x: 384, endPoint y: 238, distance: 54.0
click at [384, 239] on div ""action" : "function" , "function" : "model.isLoading = _.isEmpty(model.trip) ?…" at bounding box center [584, 274] width 488 height 336
click at [448, 358] on span "..." at bounding box center [442, 355] width 13 height 6
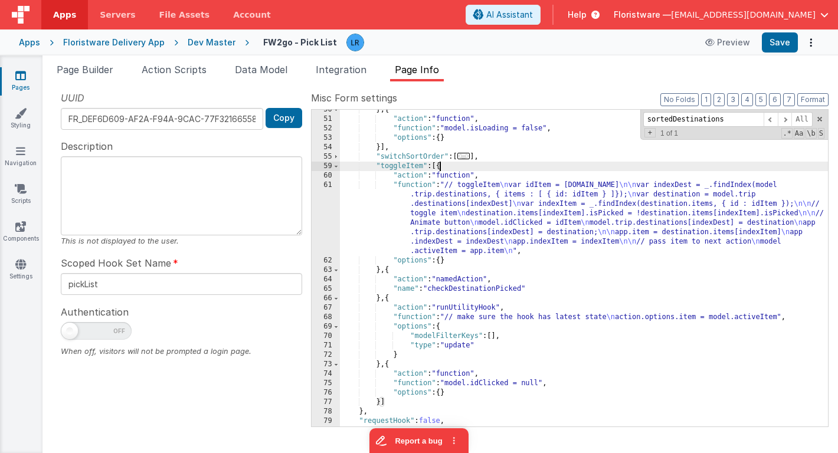
scroll to position [307, 0]
click at [450, 166] on div "} , { "action" : "function" , "function" : "model.isLoading = false" , "options…" at bounding box center [584, 273] width 488 height 336
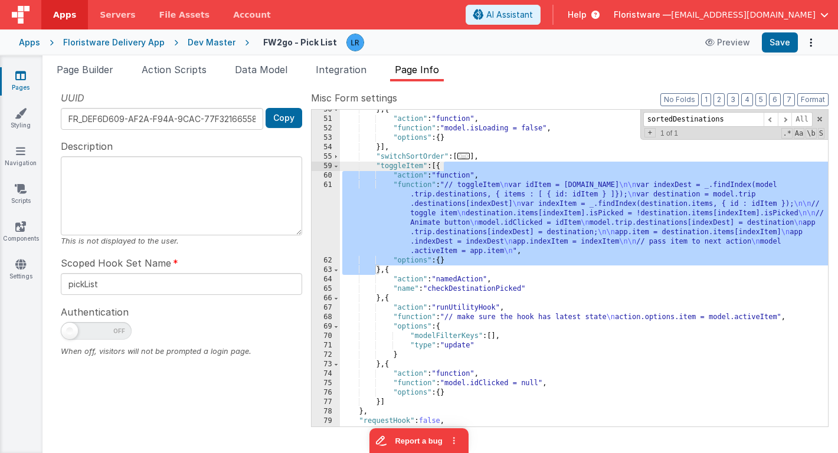
click at [400, 299] on div "} , { "action" : "function" , "function" : "model.isLoading = false" , "options…" at bounding box center [584, 273] width 488 height 336
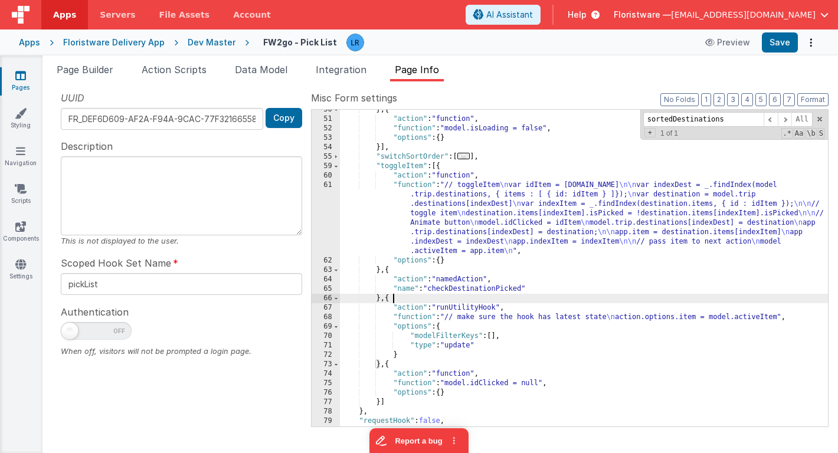
click at [400, 299] on div "} , { "action" : "function" , "function" : "model.isLoading = false" , "options…" at bounding box center [584, 273] width 488 height 336
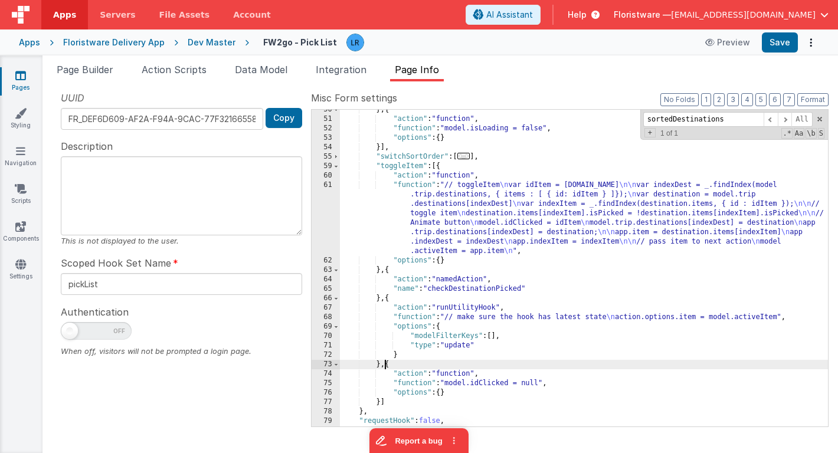
click at [386, 365] on div "} , { "action" : "function" , "function" : "model.isLoading = false" , "options…" at bounding box center [584, 273] width 488 height 336
paste textarea
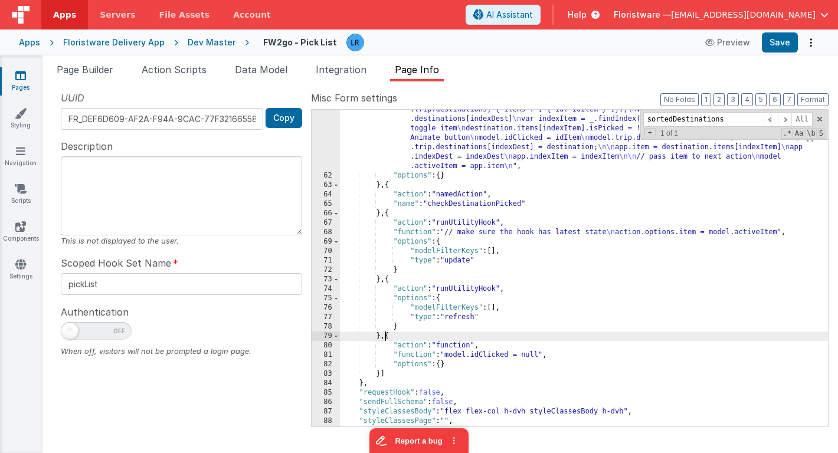
scroll to position [392, 0]
click at [769, 51] on button "Save" at bounding box center [780, 42] width 36 height 20
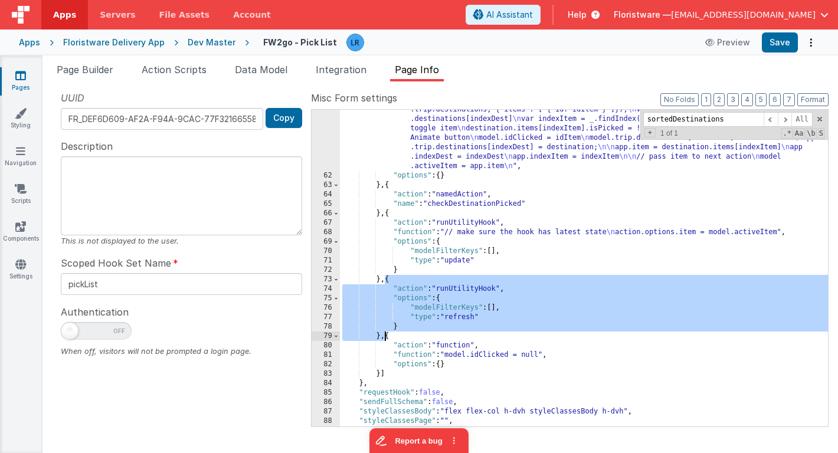
drag, startPoint x: 385, startPoint y: 278, endPoint x: 383, endPoint y: 335, distance: 56.7
click at [383, 335] on div ""function" : "// toggleItem \n var idItem = [DOMAIN_NAME] \n\n var indexDest = …" at bounding box center [584, 297] width 488 height 402
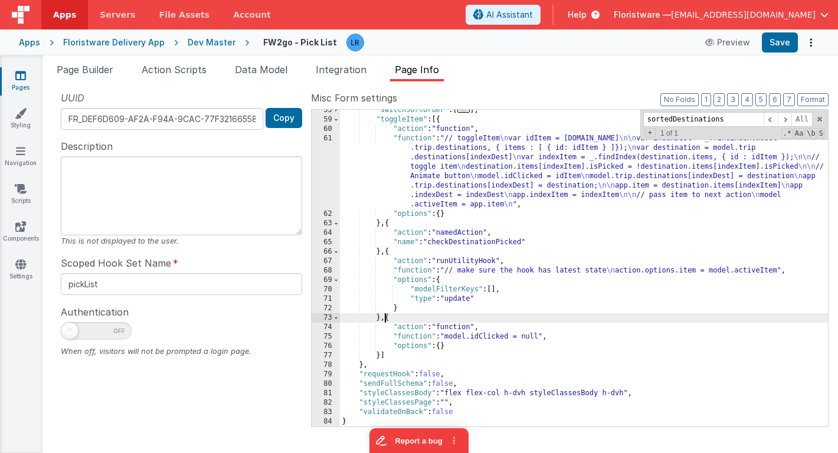
scroll to position [353, 0]
click at [778, 40] on button "Save" at bounding box center [780, 42] width 36 height 20
